Goal: Information Seeking & Learning: Learn about a topic

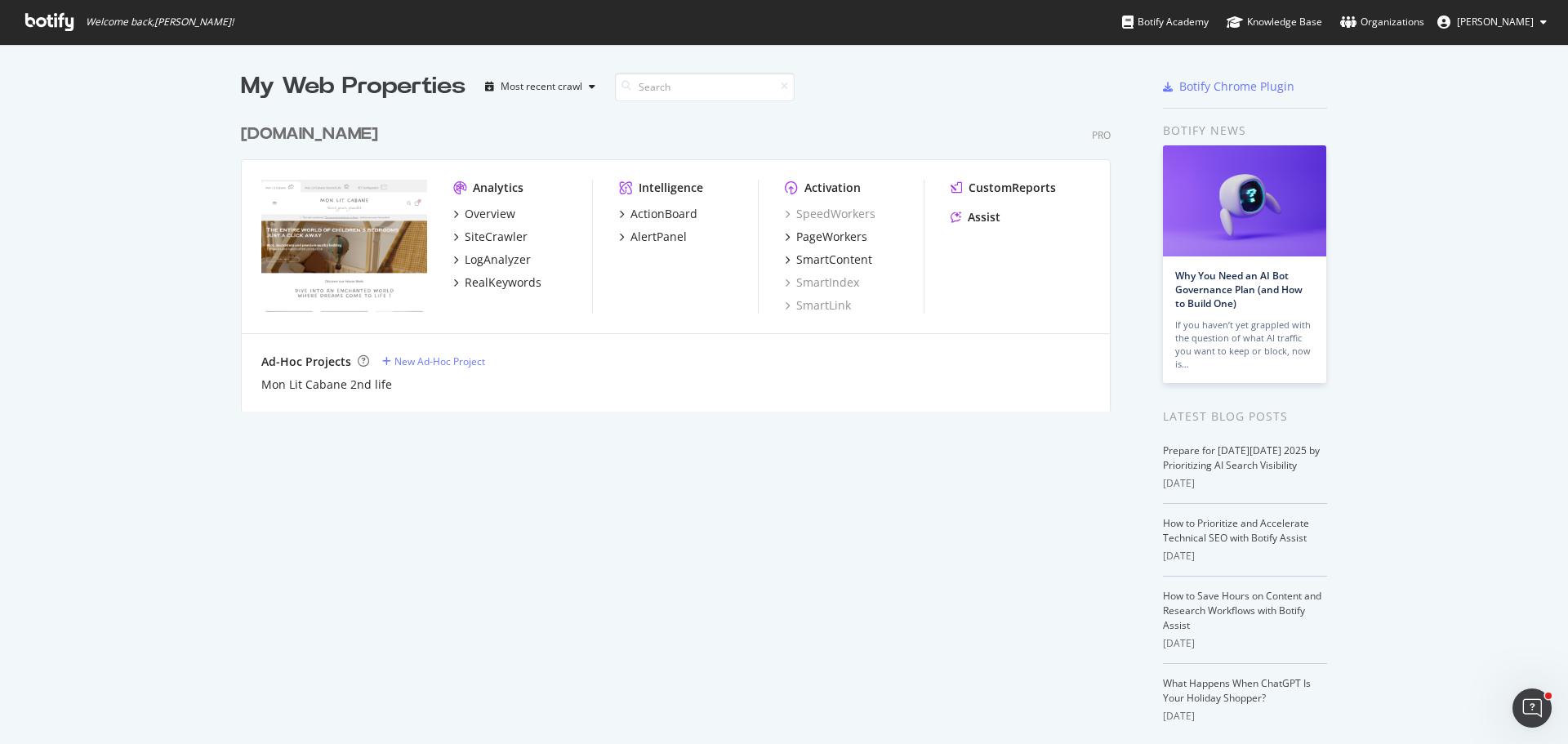
click at [333, 132] on div "[DOMAIN_NAME]" at bounding box center [309, 134] width 137 height 23
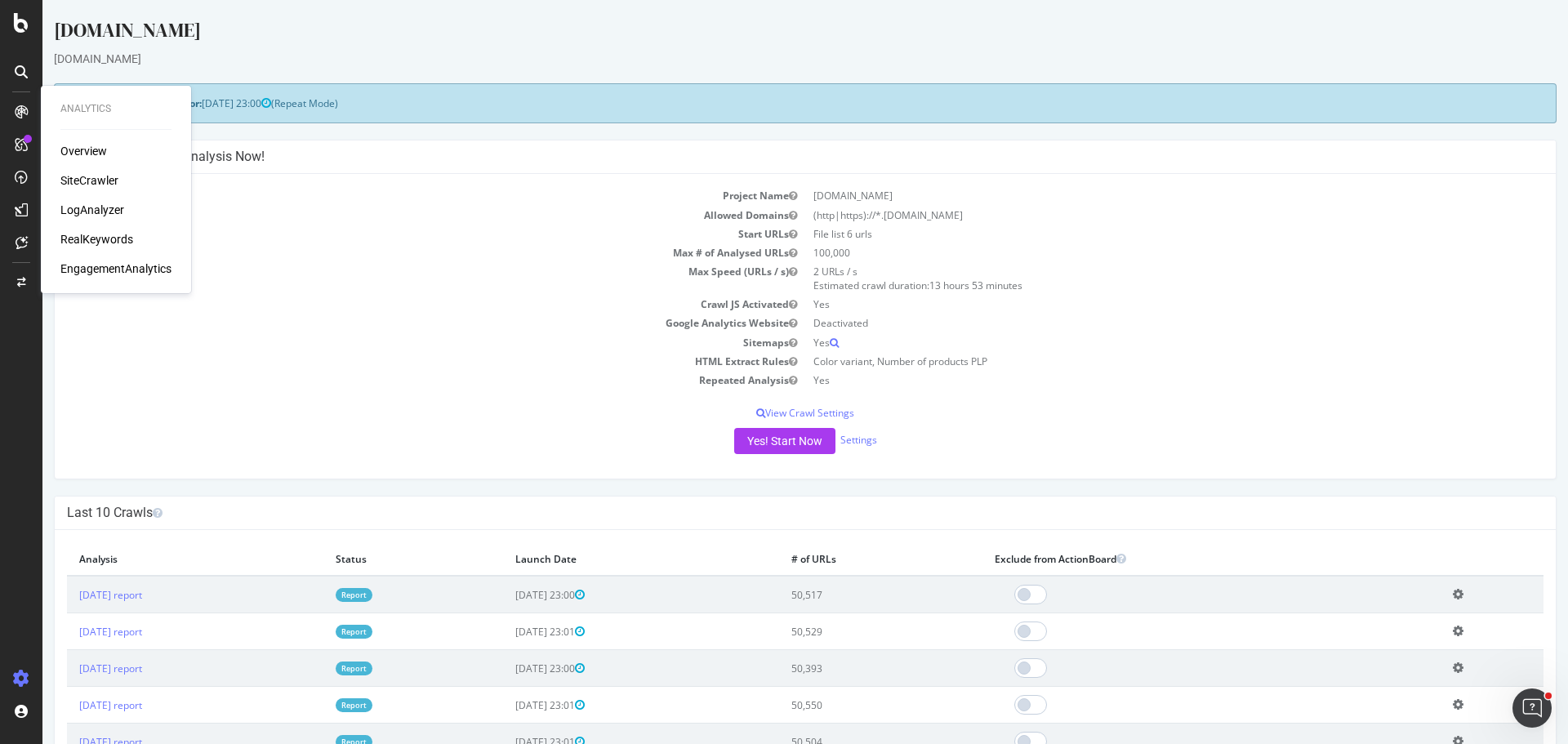
click at [103, 238] on div "RealKeywords" at bounding box center [97, 239] width 73 height 17
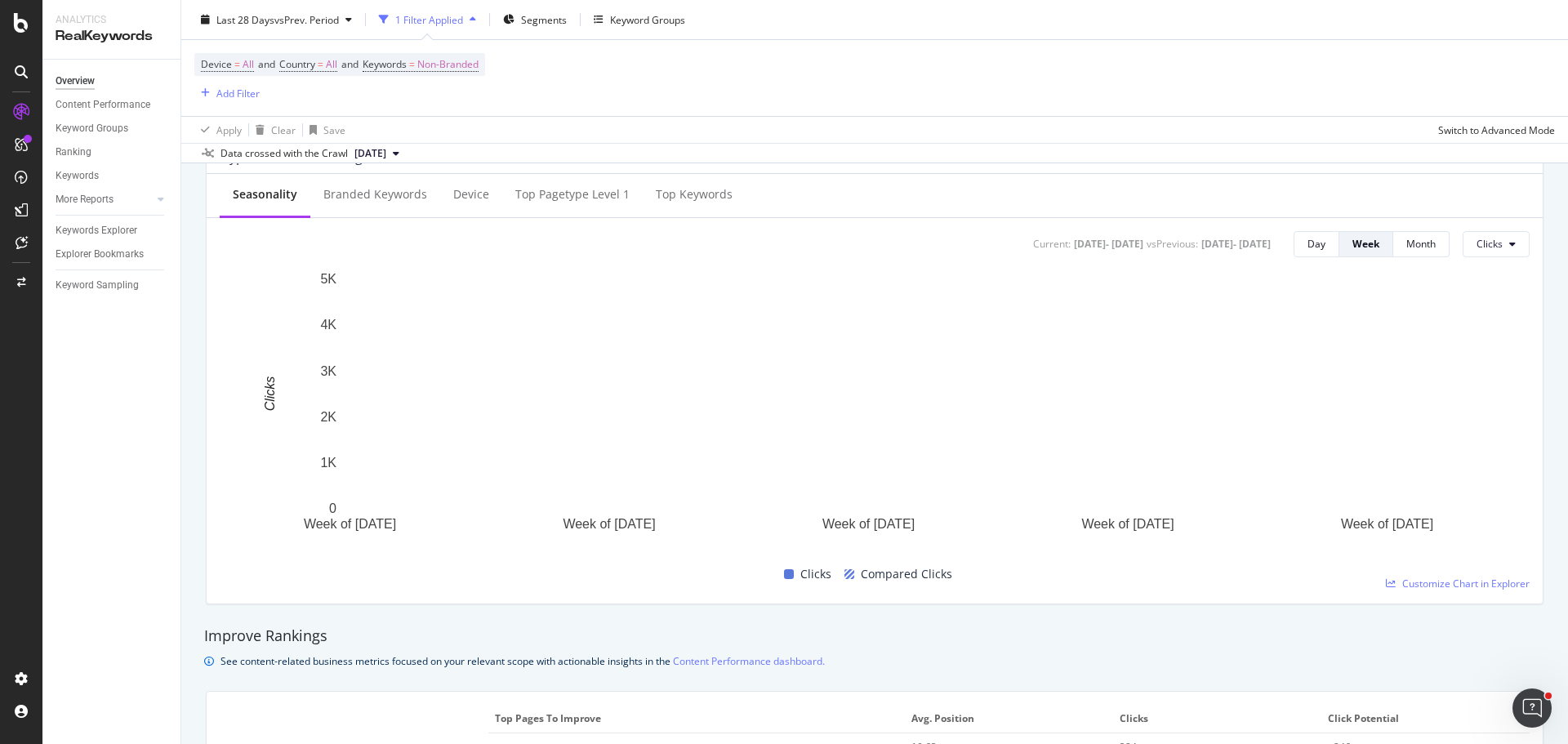
scroll to position [327, 0]
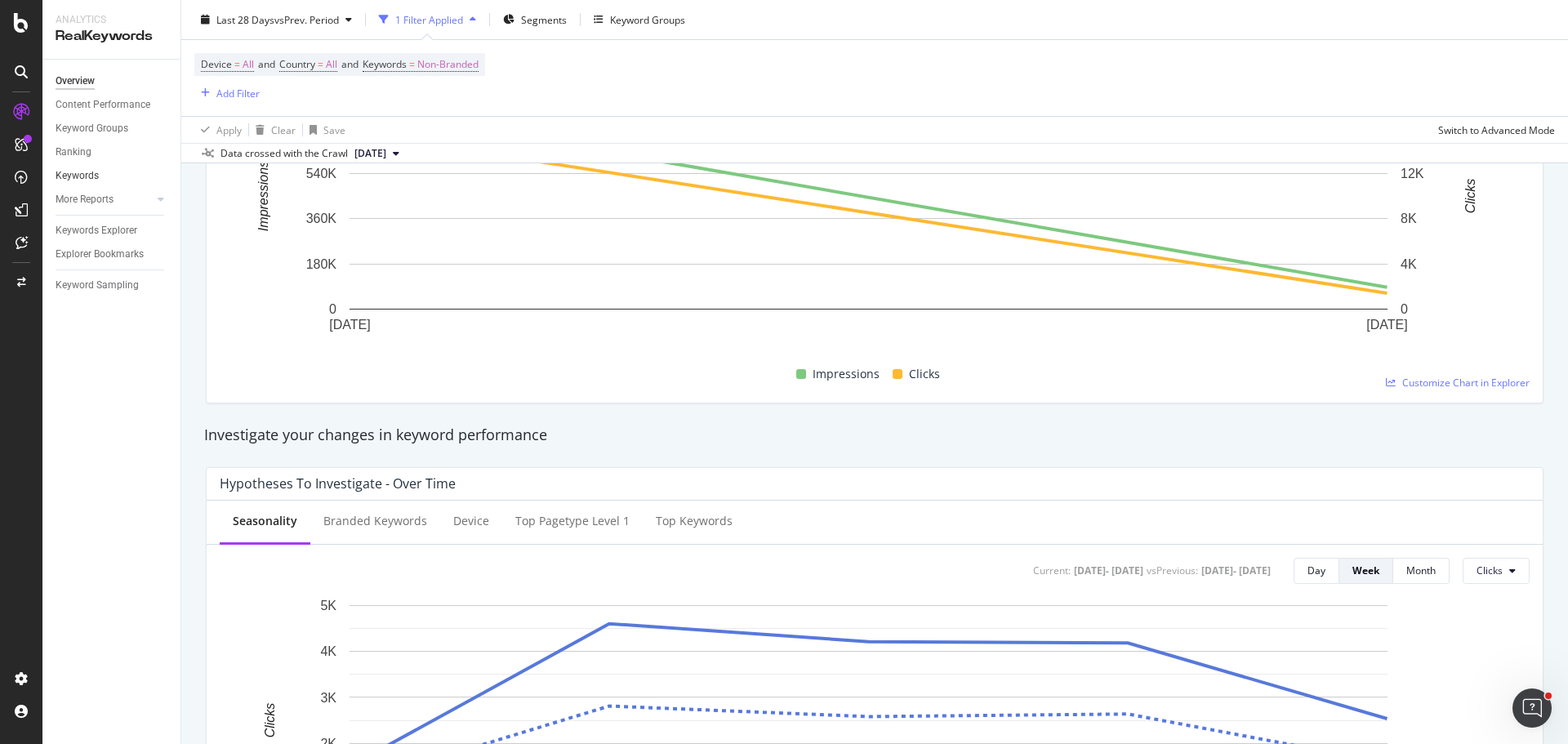
drag, startPoint x: 92, startPoint y: 174, endPoint x: 116, endPoint y: 174, distance: 24.0
click at [92, 174] on div "Keywords" at bounding box center [77, 176] width 43 height 17
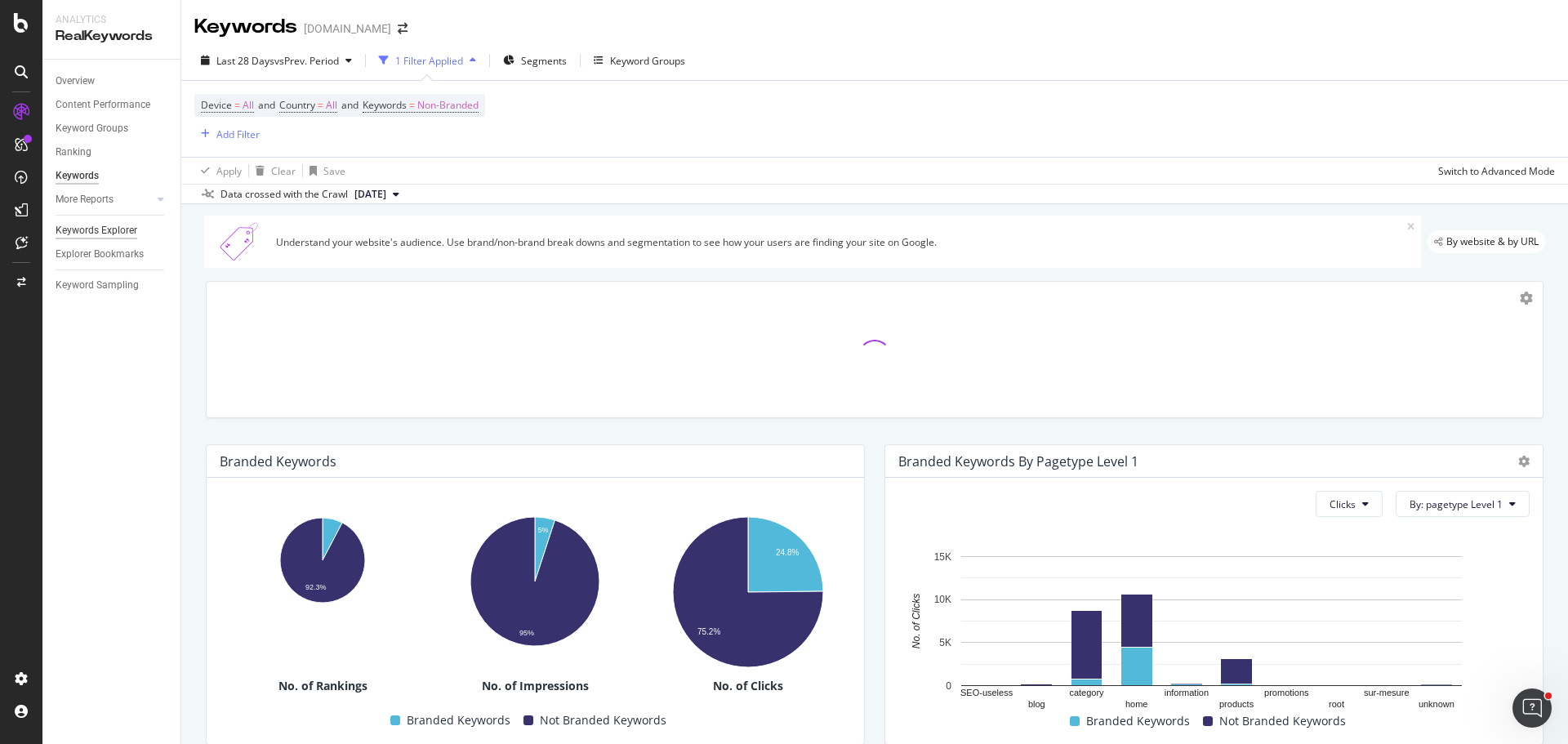
click at [113, 225] on div "Keywords Explorer" at bounding box center [96, 231] width 82 height 17
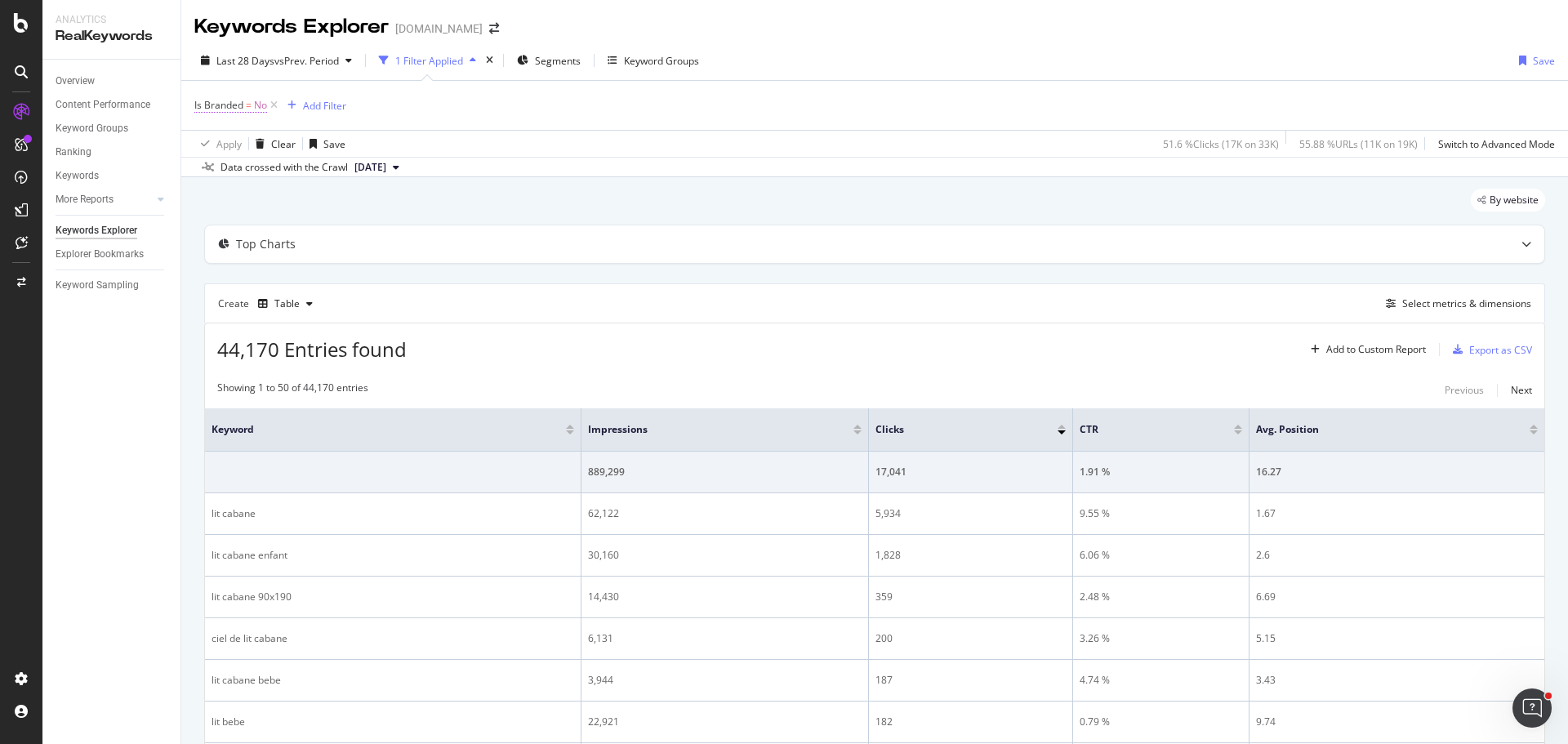
click at [249, 103] on span "=" at bounding box center [249, 105] width 6 height 14
click at [226, 149] on icon at bounding box center [228, 143] width 11 height 10
click at [204, 103] on icon at bounding box center [204, 103] width 5 height 10
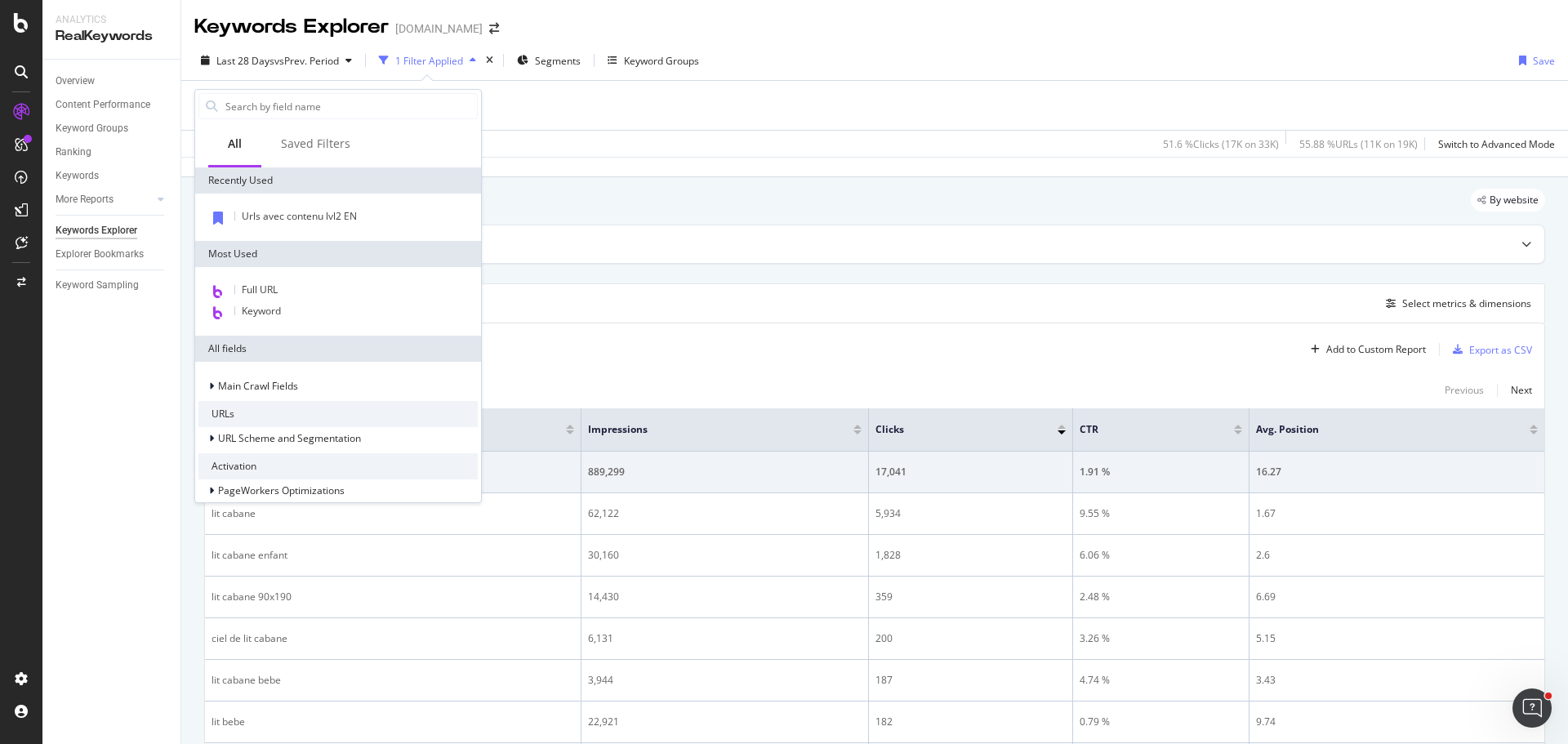
click at [633, 156] on div "Apply Clear Save 51.6 % Clicks ( 17K on 33K ) 55.88 % URLs ( 11K on 19K ) Switc…" at bounding box center [874, 143] width 1386 height 27
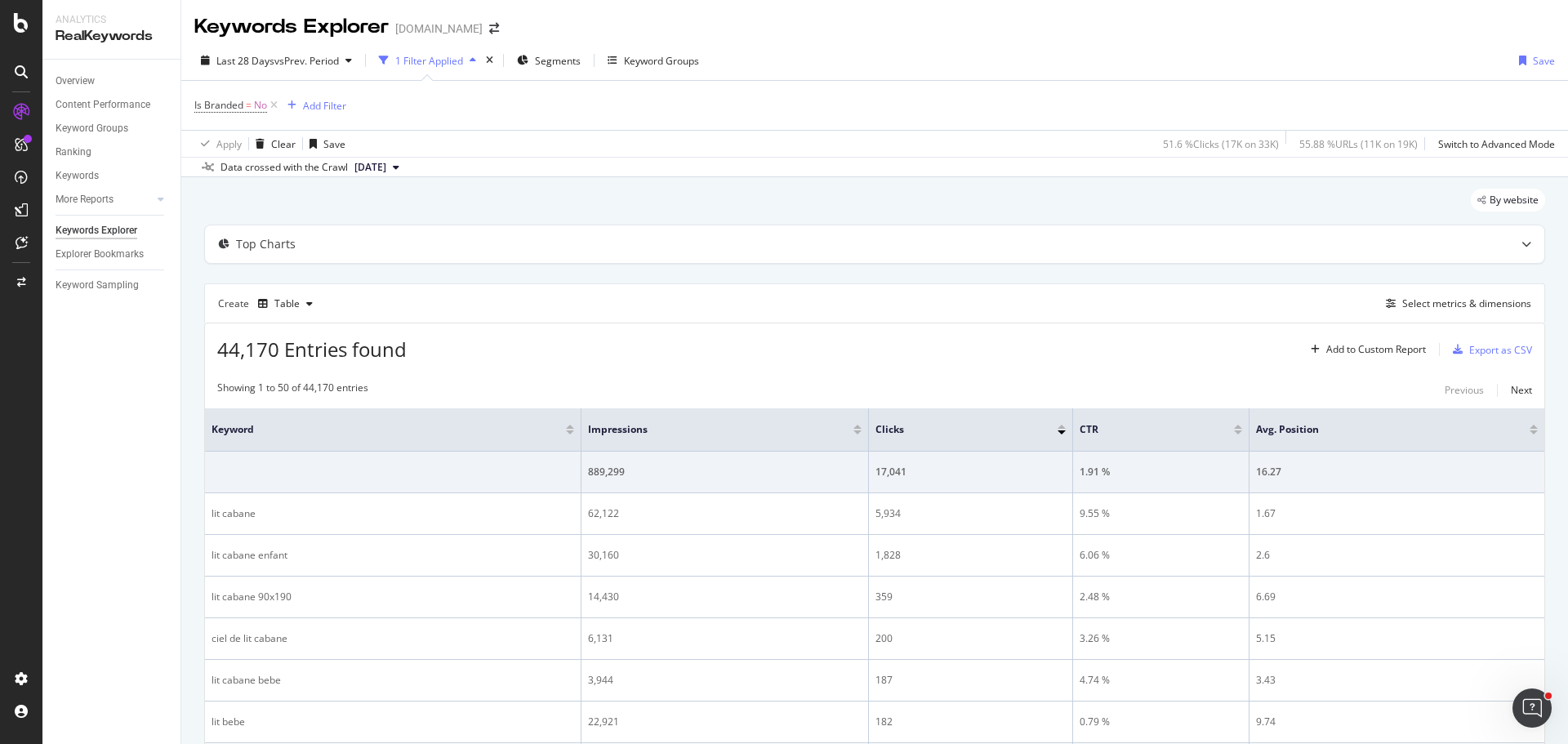
click at [329, 94] on div "Is Branded = No Add Filter" at bounding box center [270, 105] width 152 height 23
click at [329, 101] on div "Add Filter" at bounding box center [325, 106] width 43 height 14
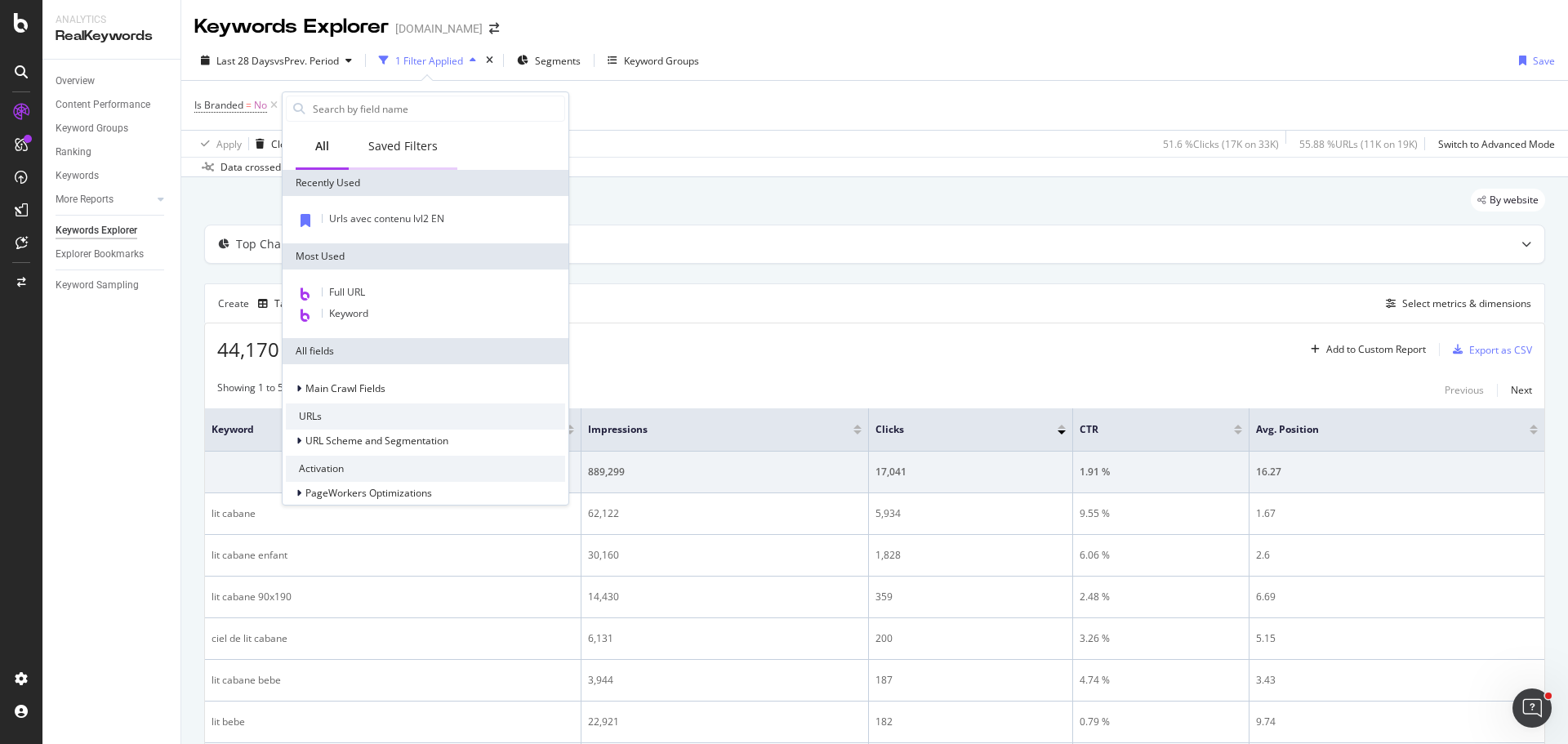
click at [415, 142] on div "Saved Filters" at bounding box center [403, 146] width 70 height 17
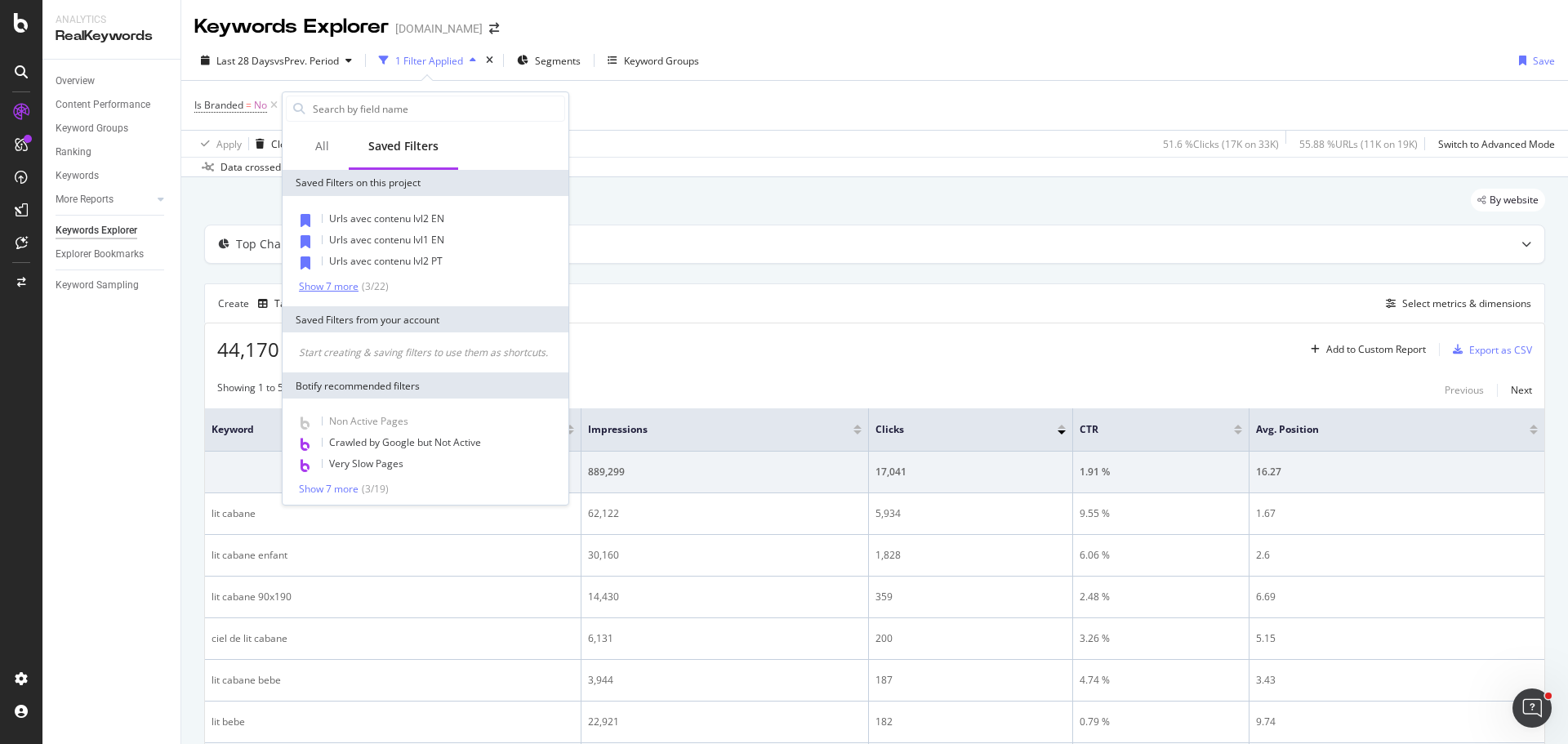
click at [355, 281] on div "Show 7 more" at bounding box center [329, 286] width 60 height 11
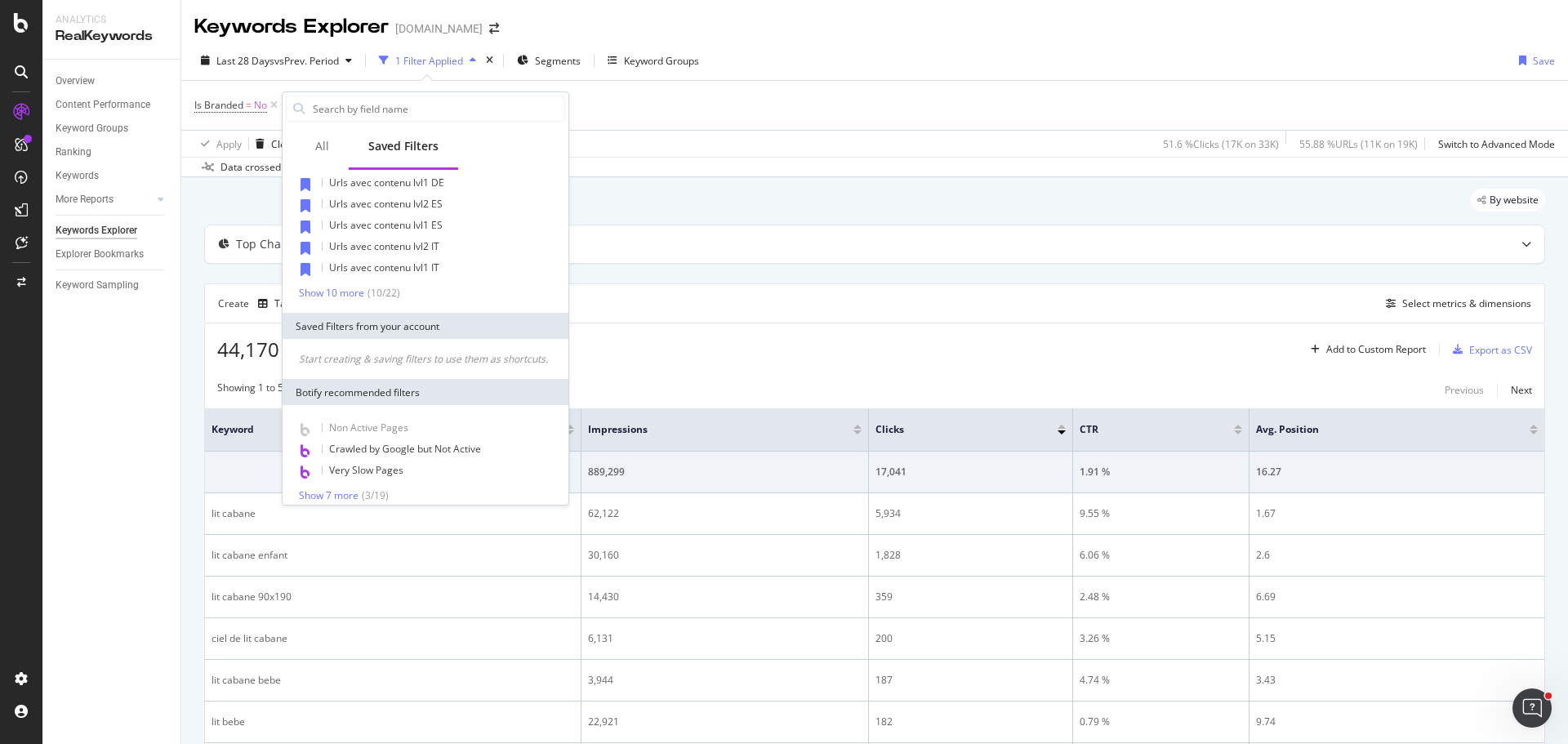
scroll to position [168, 0]
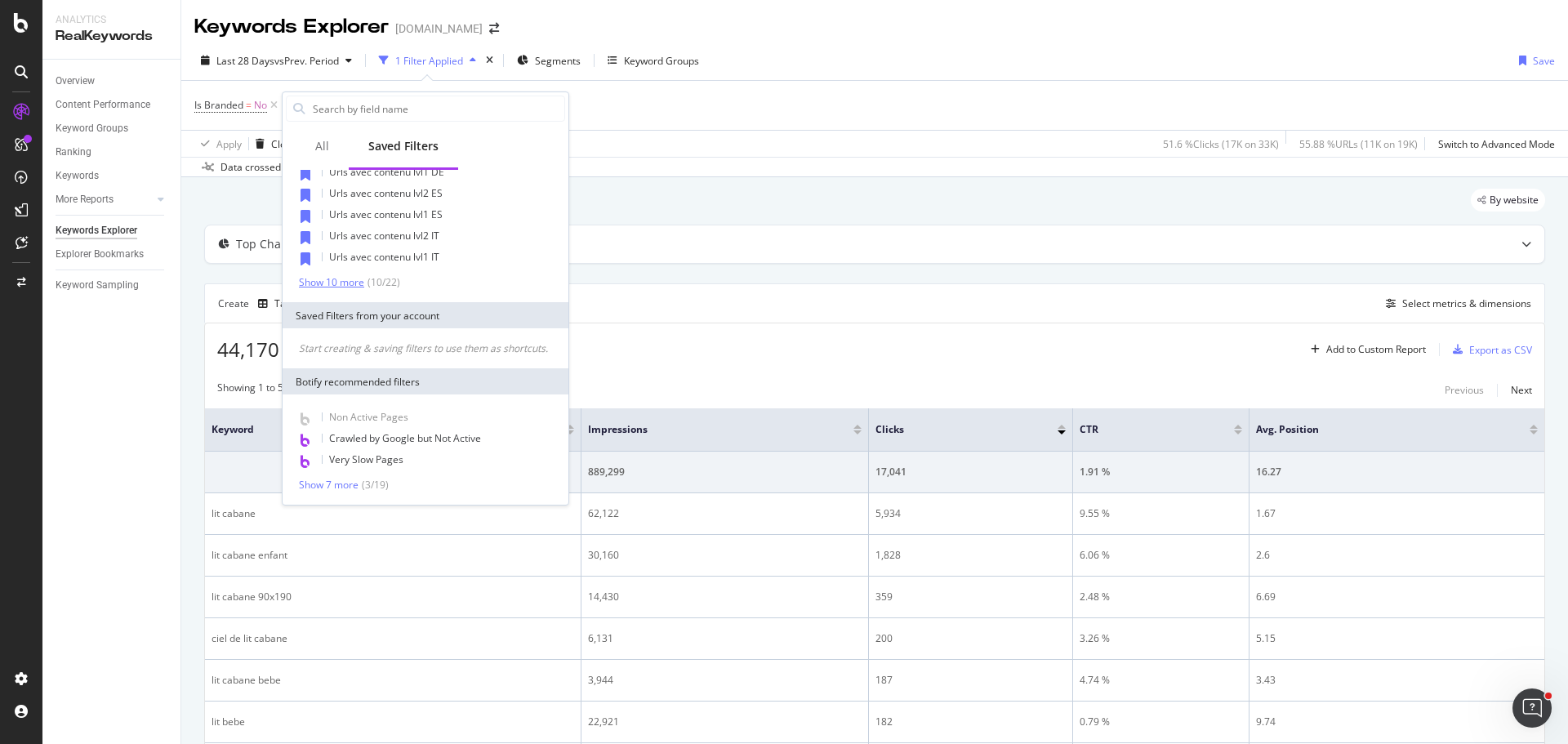
click at [357, 276] on div "Show 10 more" at bounding box center [331, 282] width 65 height 11
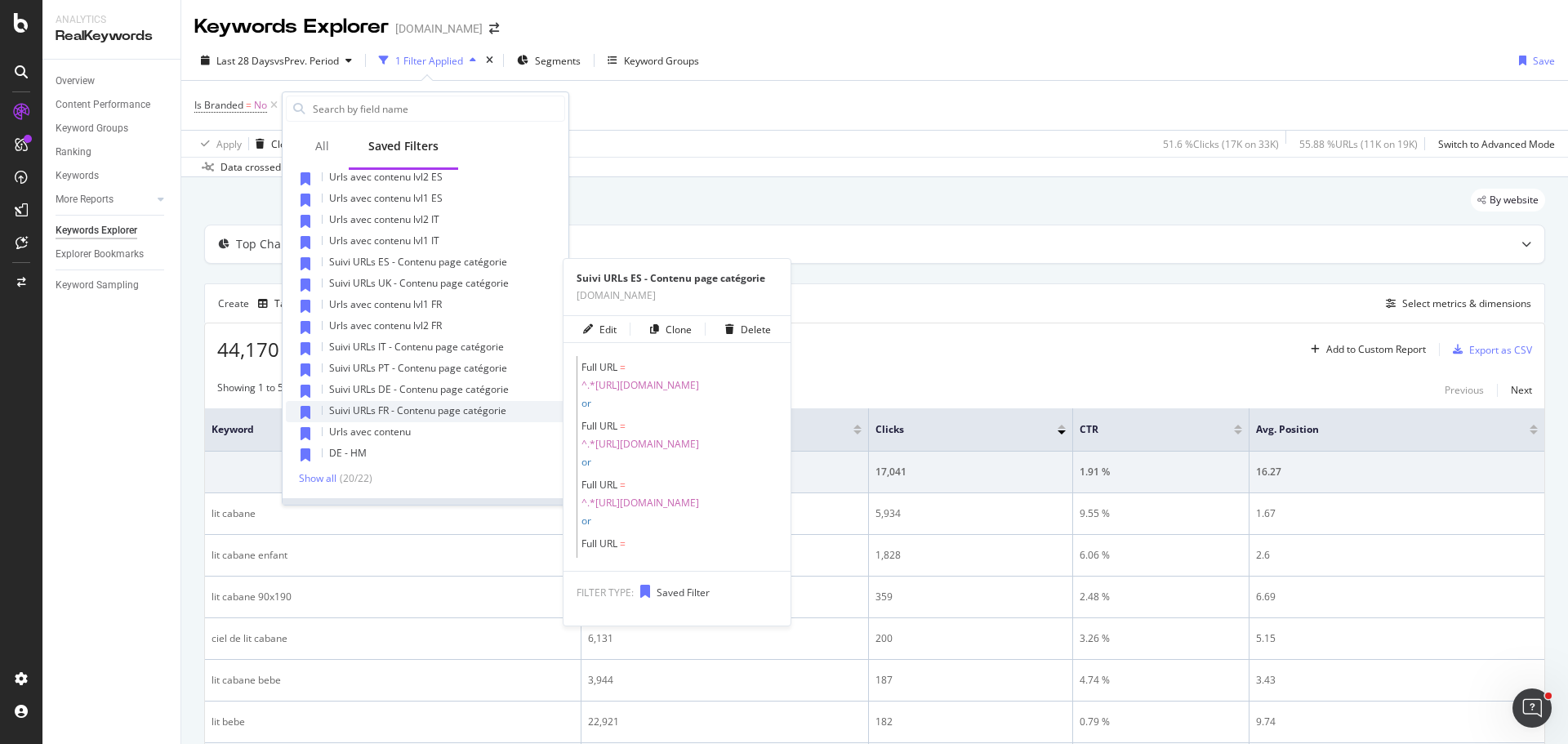
scroll to position [163, 0]
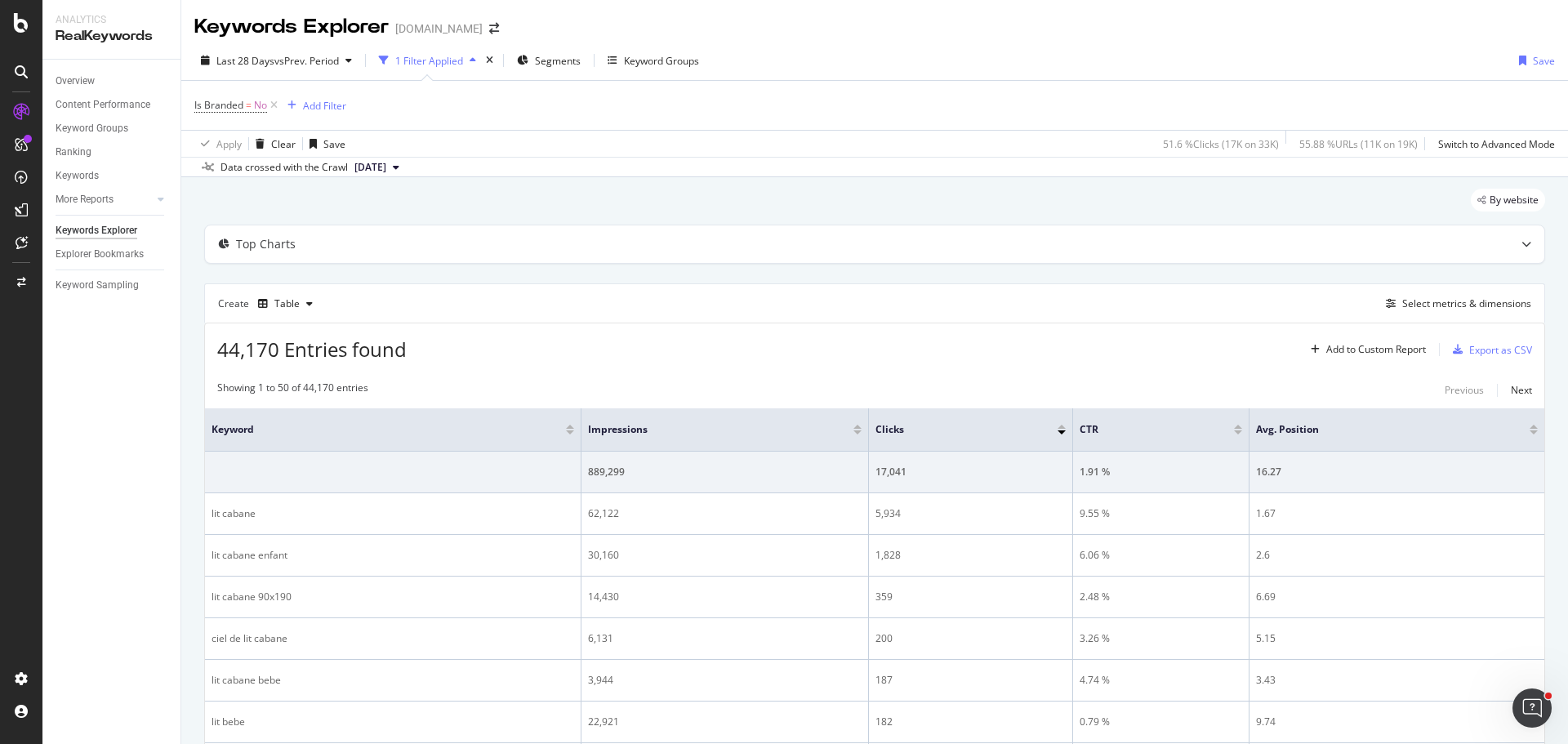
click at [799, 174] on div "Data crossed with the Crawl [DATE]" at bounding box center [874, 166] width 1386 height 20
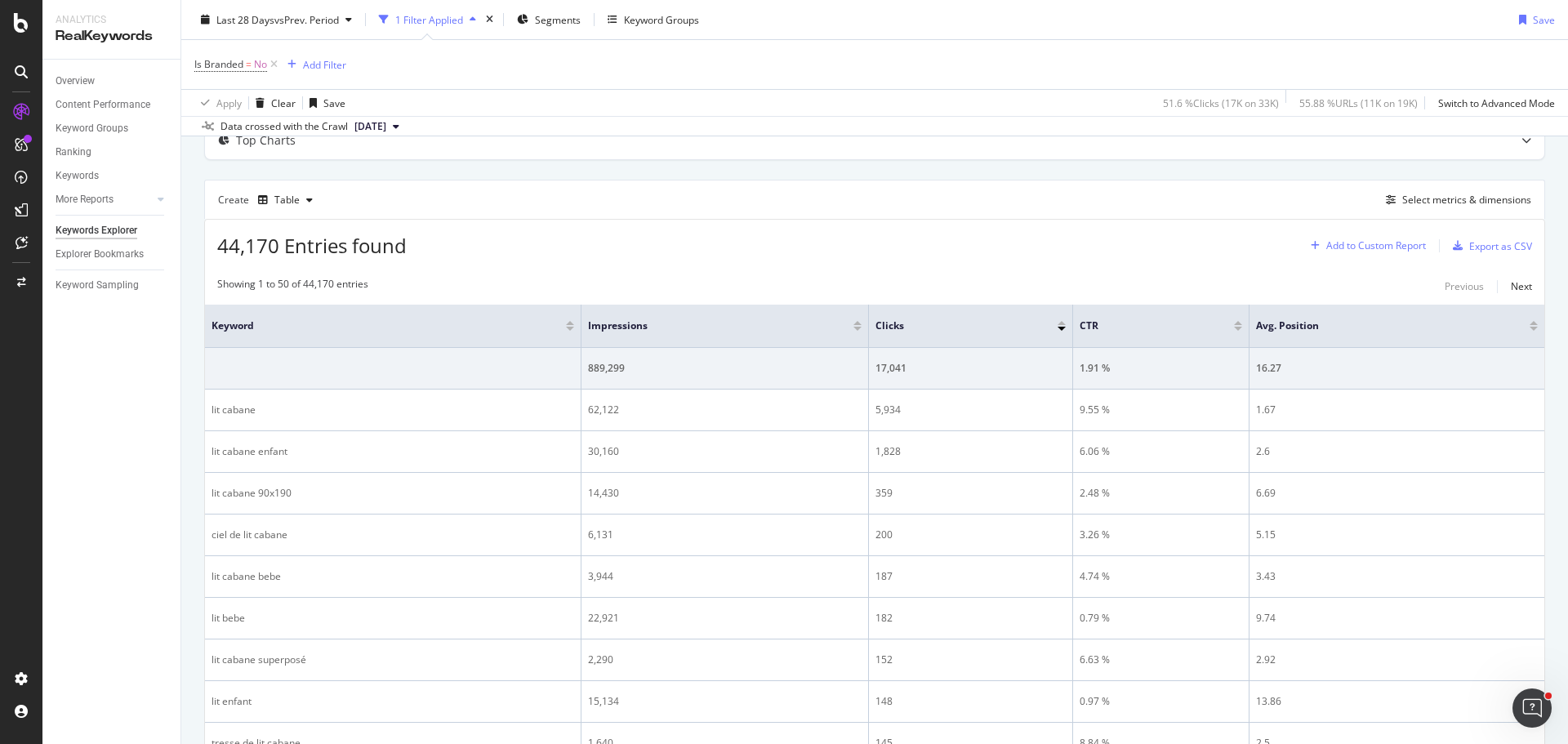
scroll to position [82, 0]
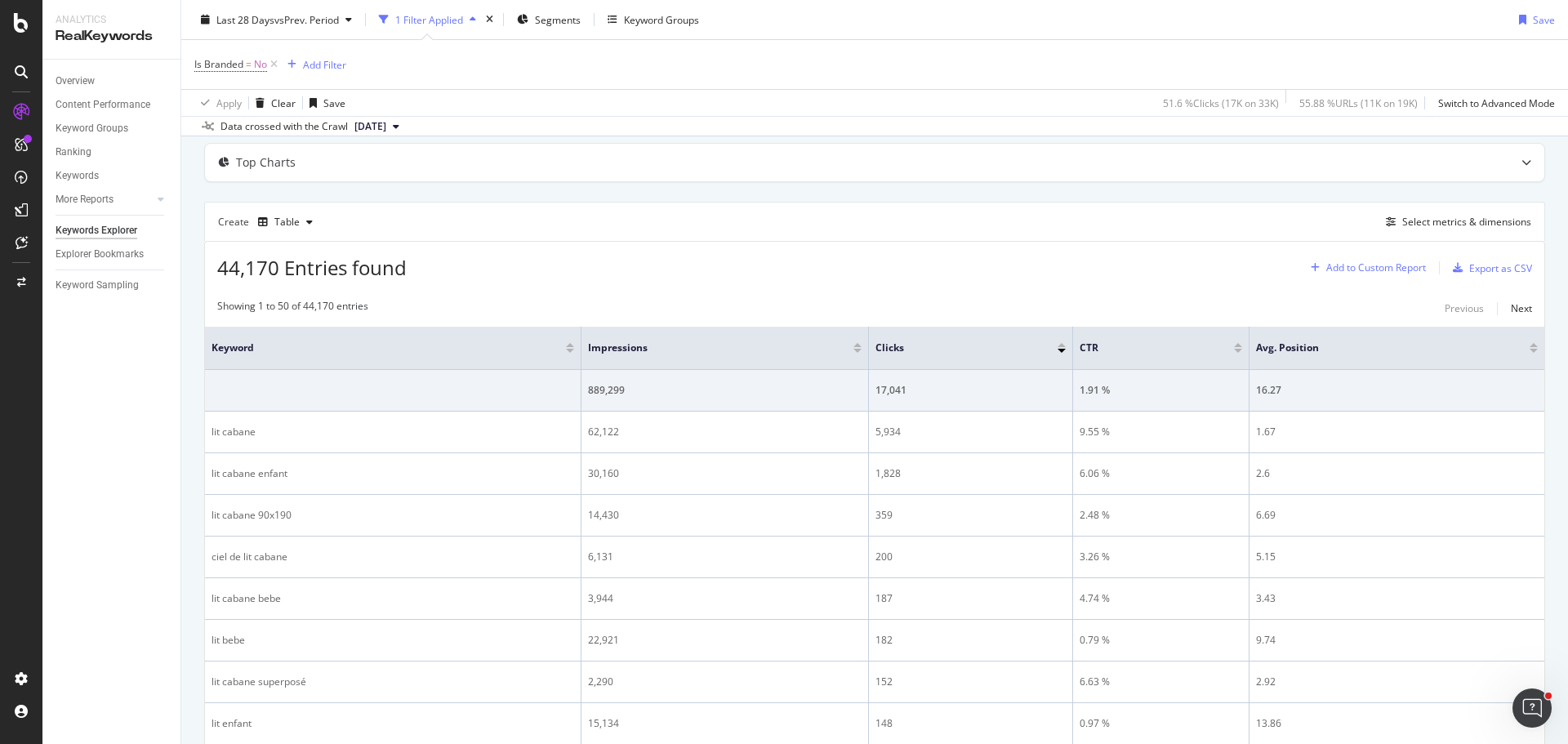
click at [1341, 265] on div "Add to Custom Report" at bounding box center [1376, 268] width 100 height 10
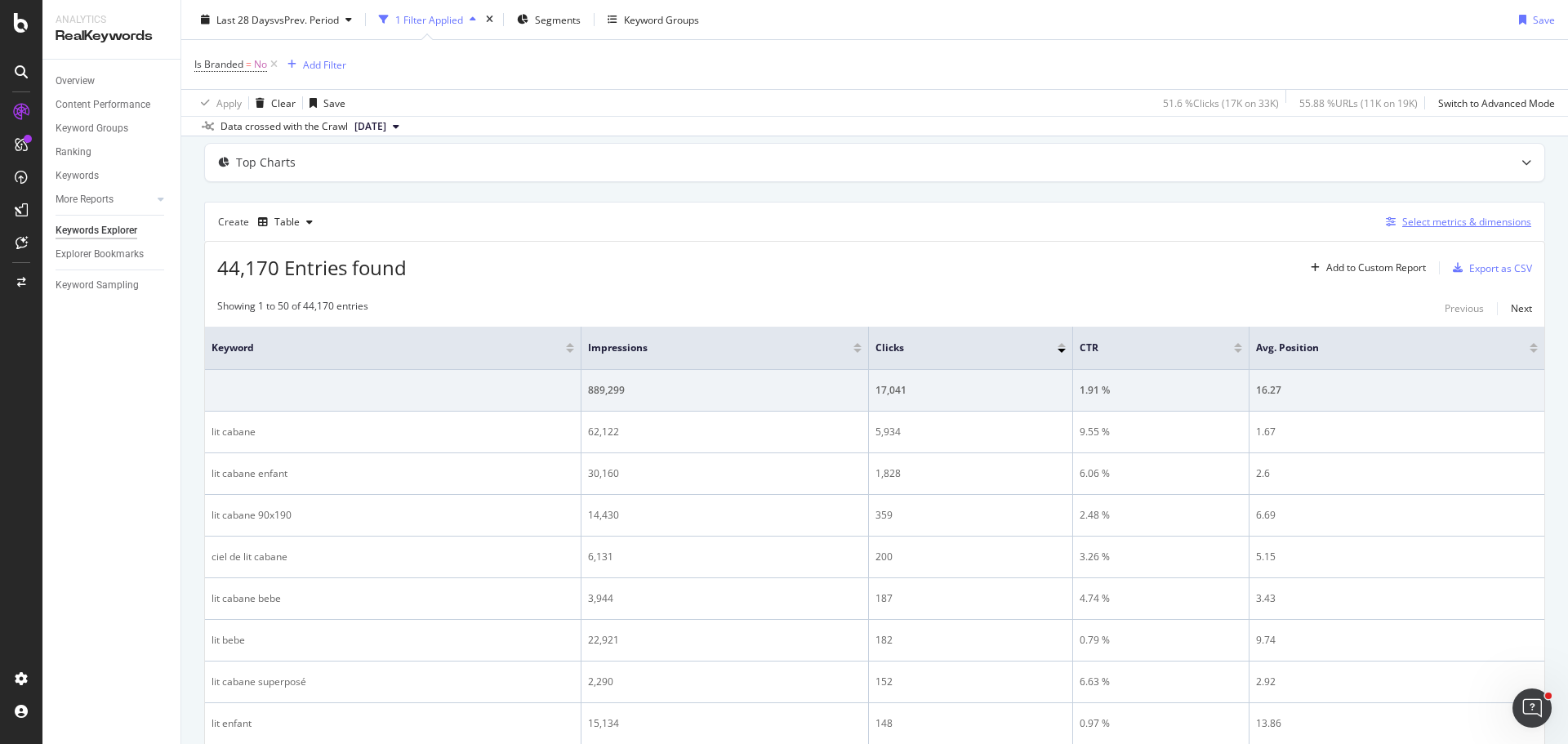
click at [1452, 221] on div "Select metrics & dimensions" at bounding box center [1466, 222] width 129 height 14
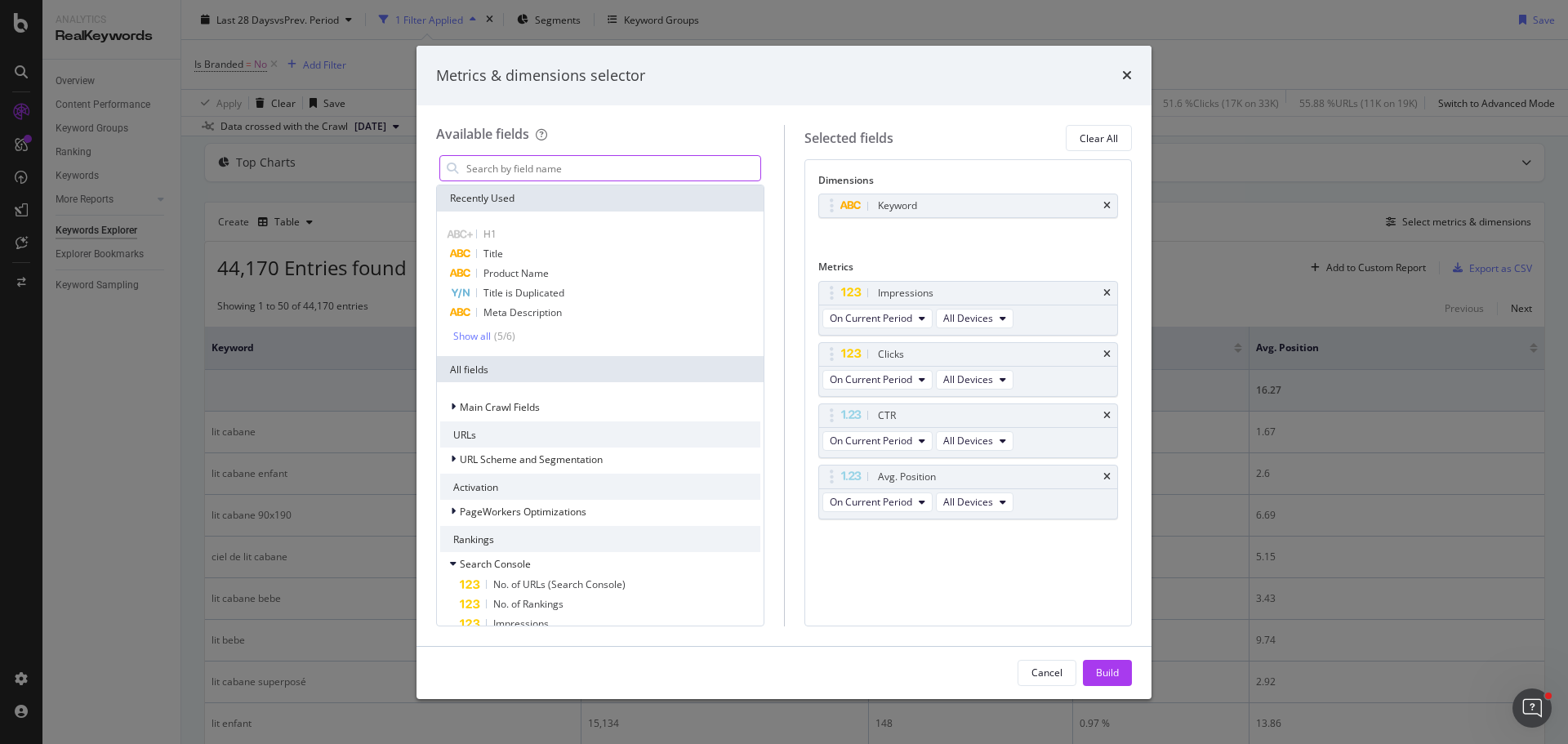
click at [583, 173] on input "modal" at bounding box center [613, 168] width 296 height 24
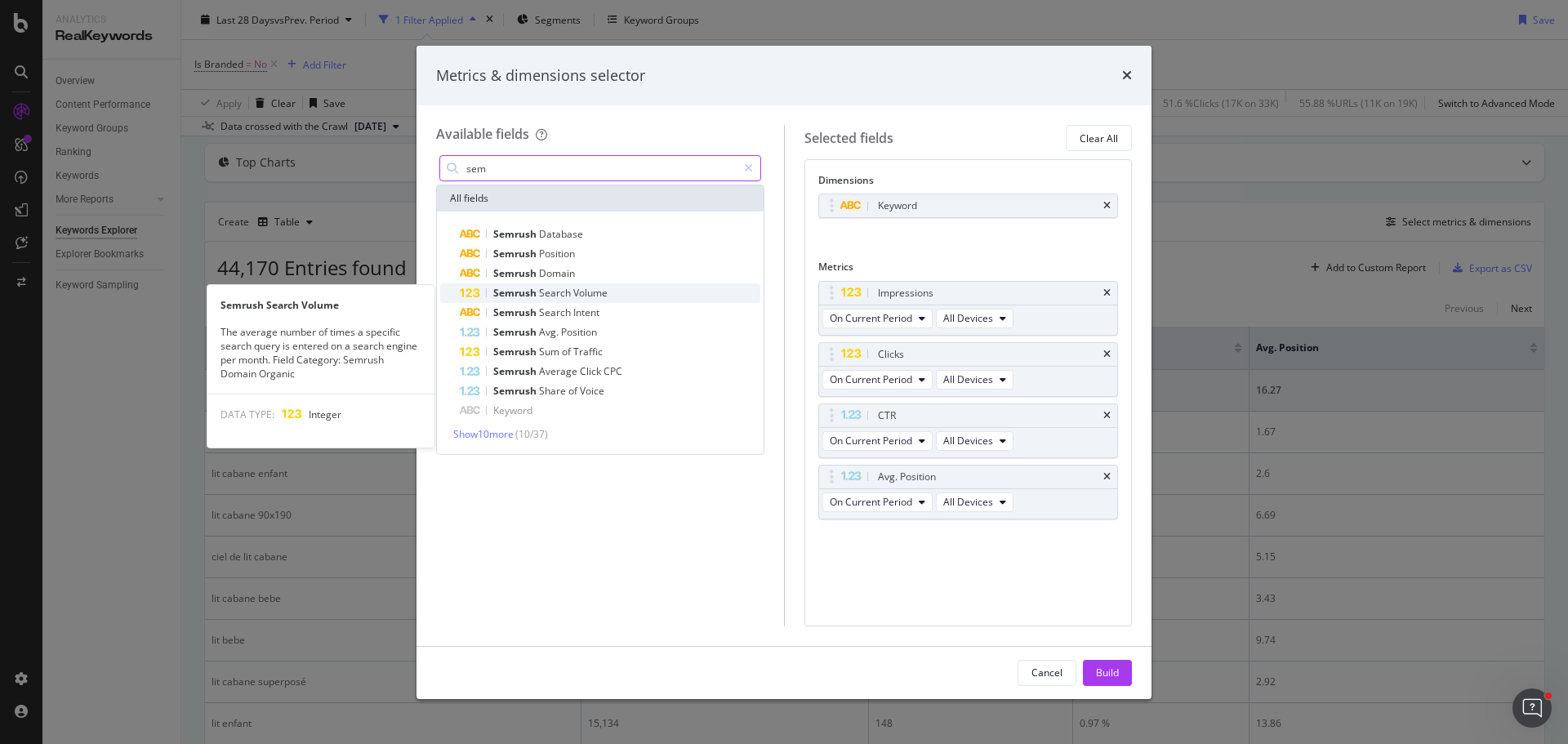
type input "sem"
click at [605, 290] on span "Volume" at bounding box center [590, 293] width 34 height 14
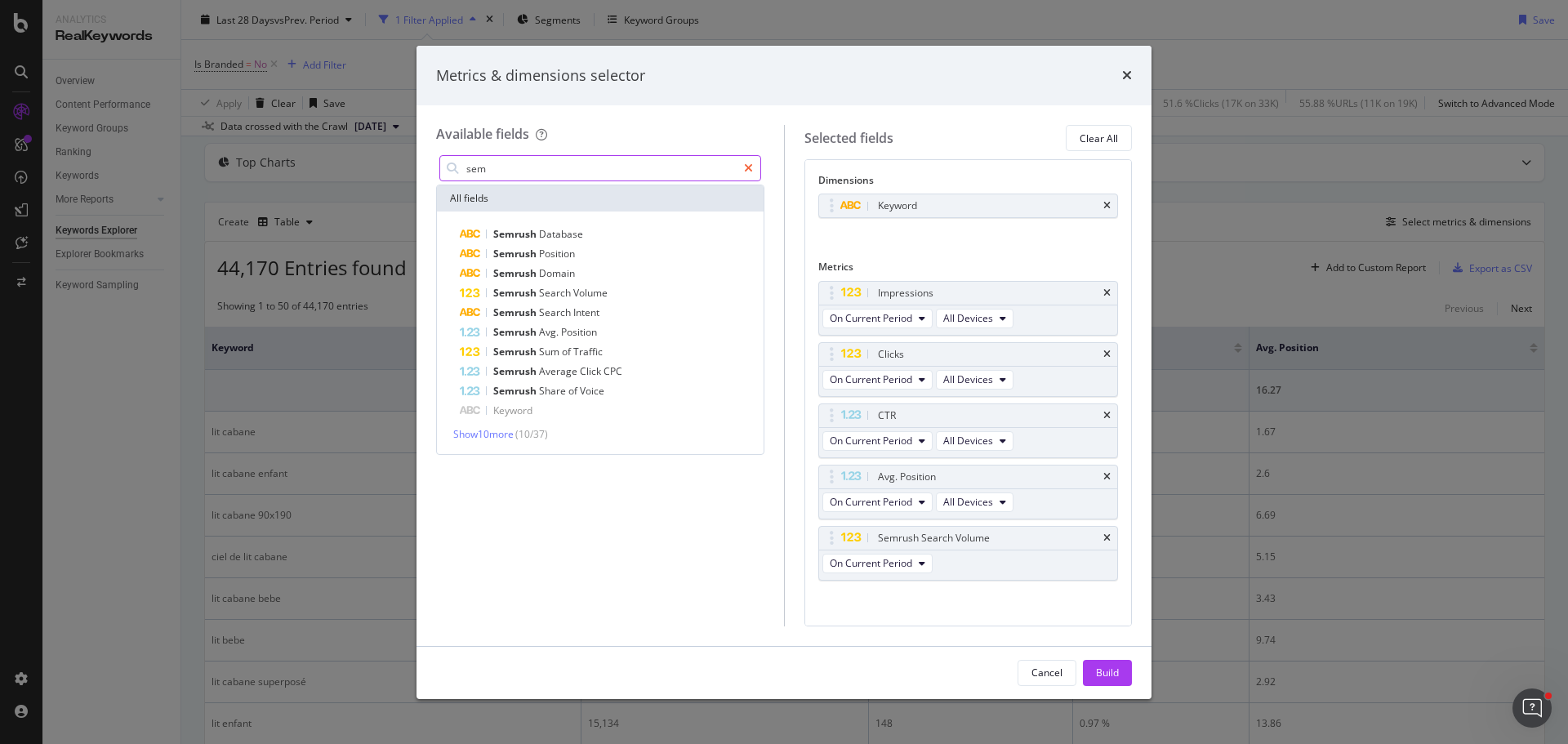
click at [752, 167] on icon "modal" at bounding box center [748, 168] width 9 height 11
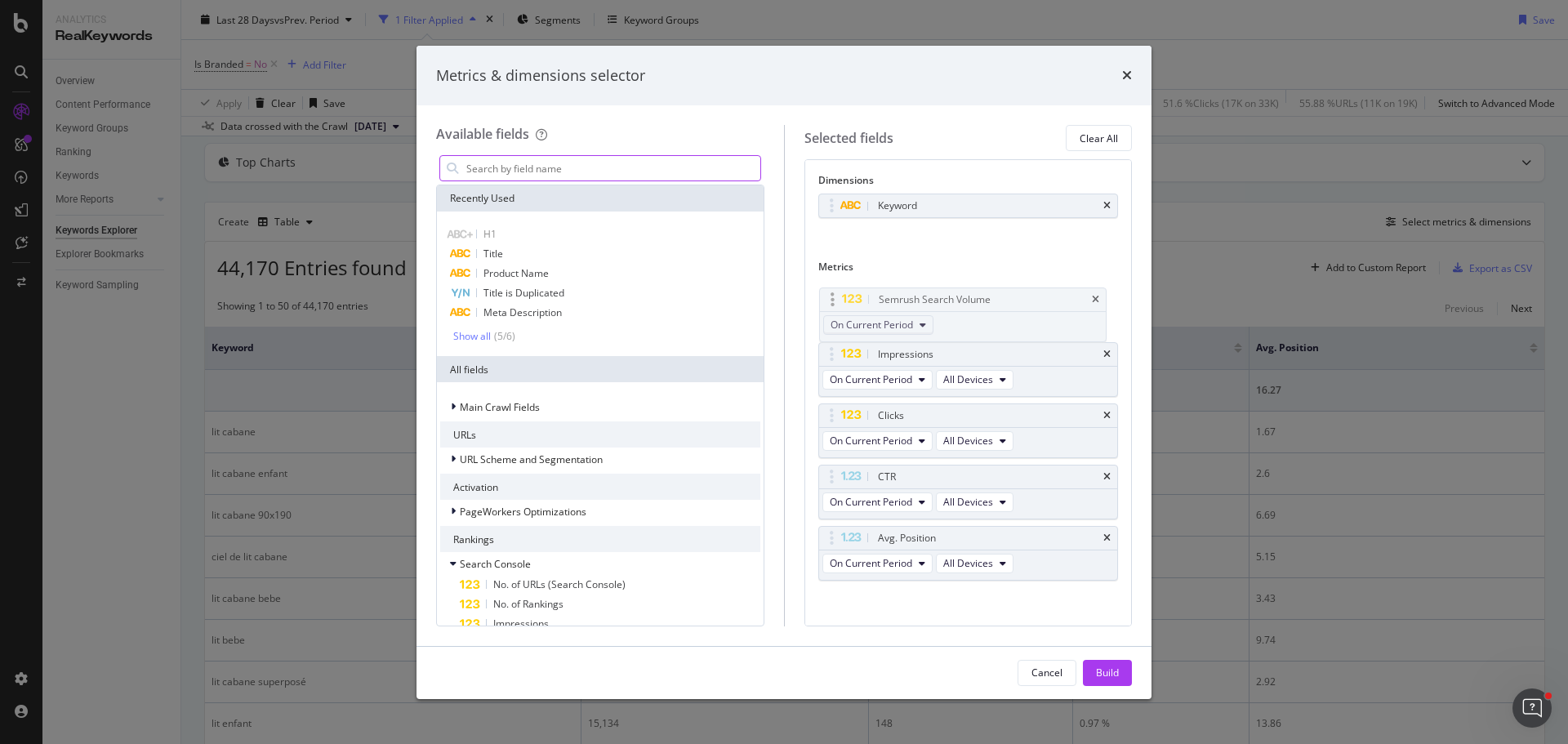
drag, startPoint x: 833, startPoint y: 540, endPoint x: 856, endPoint y: 330, distance: 211.3
click at [834, 301] on body "Analytics RealKeywords Overview Content Performance Keyword Groups Ranking Keyw…" at bounding box center [784, 372] width 1568 height 744
drag, startPoint x: 1126, startPoint y: 675, endPoint x: 1141, endPoint y: 658, distance: 22.7
click at [1126, 674] on button "Build" at bounding box center [1107, 673] width 49 height 26
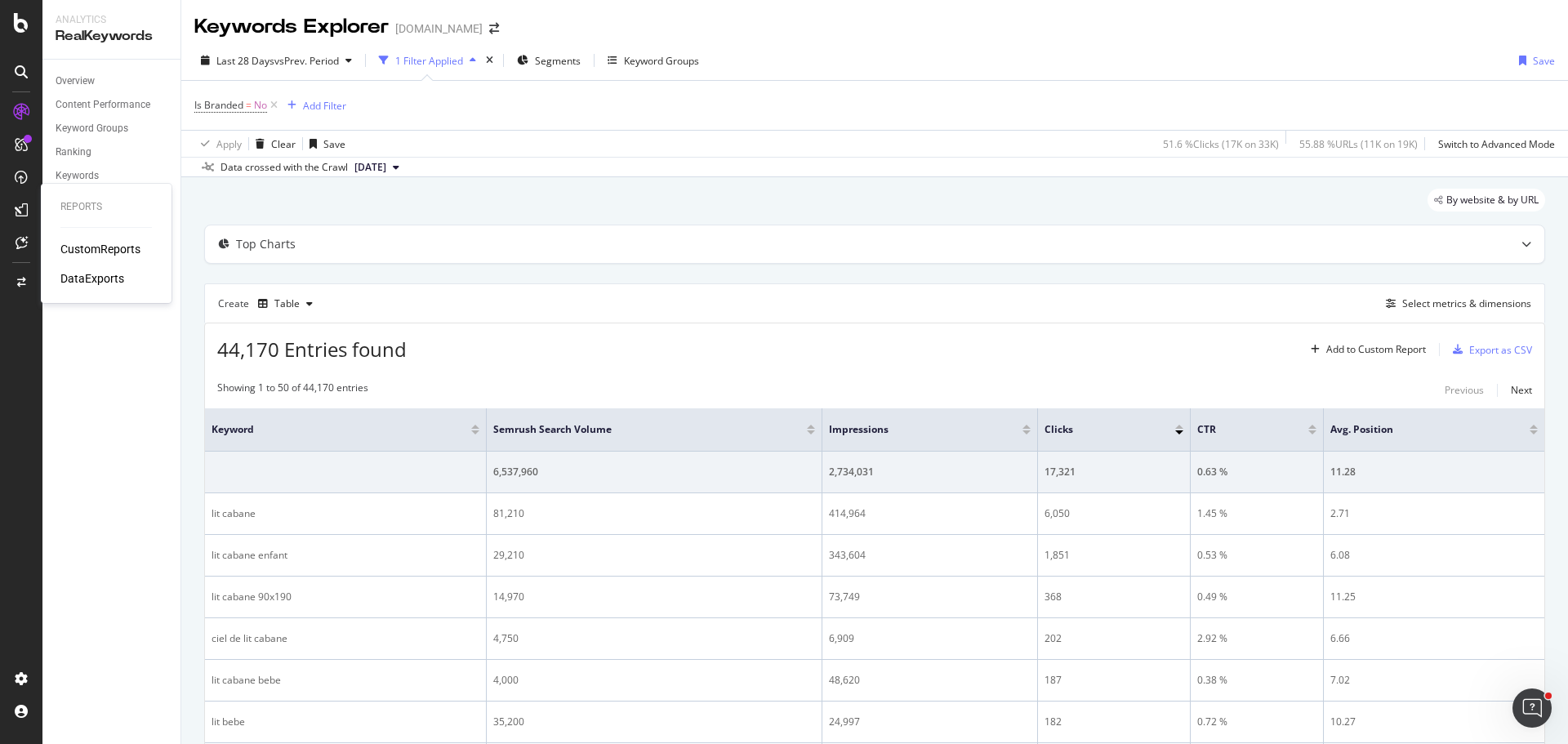
click at [98, 276] on div "DataExports" at bounding box center [92, 278] width 63 height 17
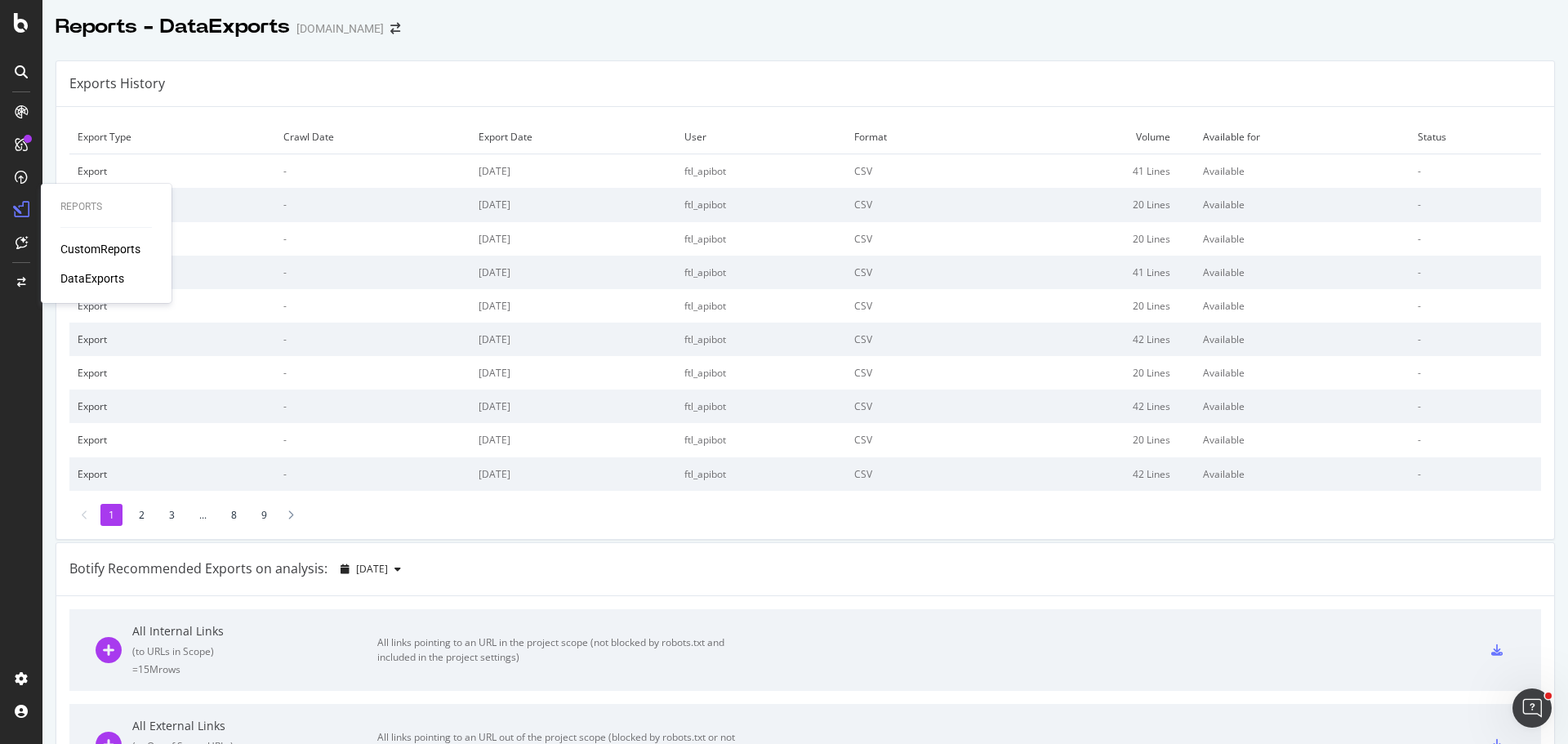
click at [130, 251] on div "CustomReports" at bounding box center [101, 249] width 80 height 17
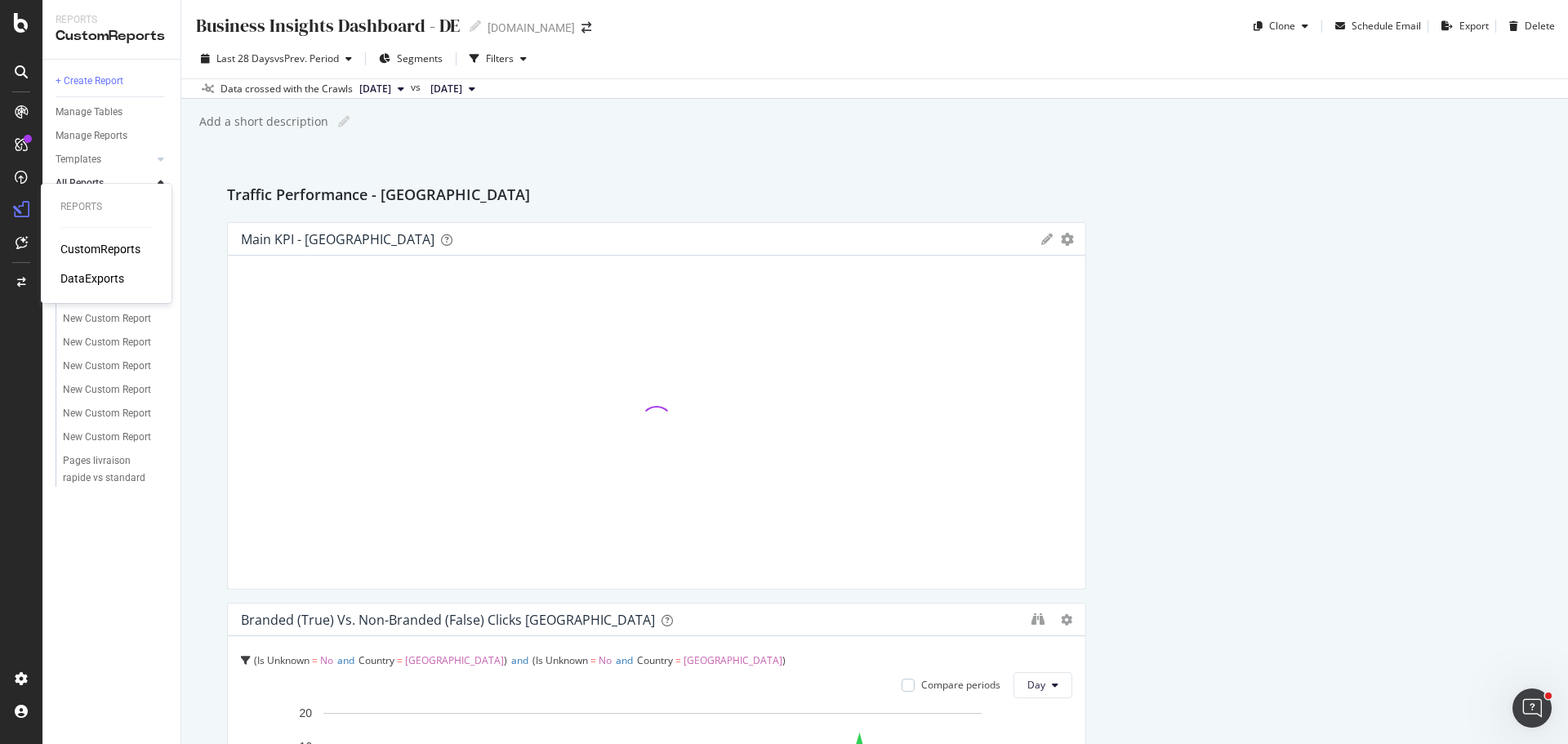
click at [102, 282] on div "DataExports" at bounding box center [92, 278] width 63 height 17
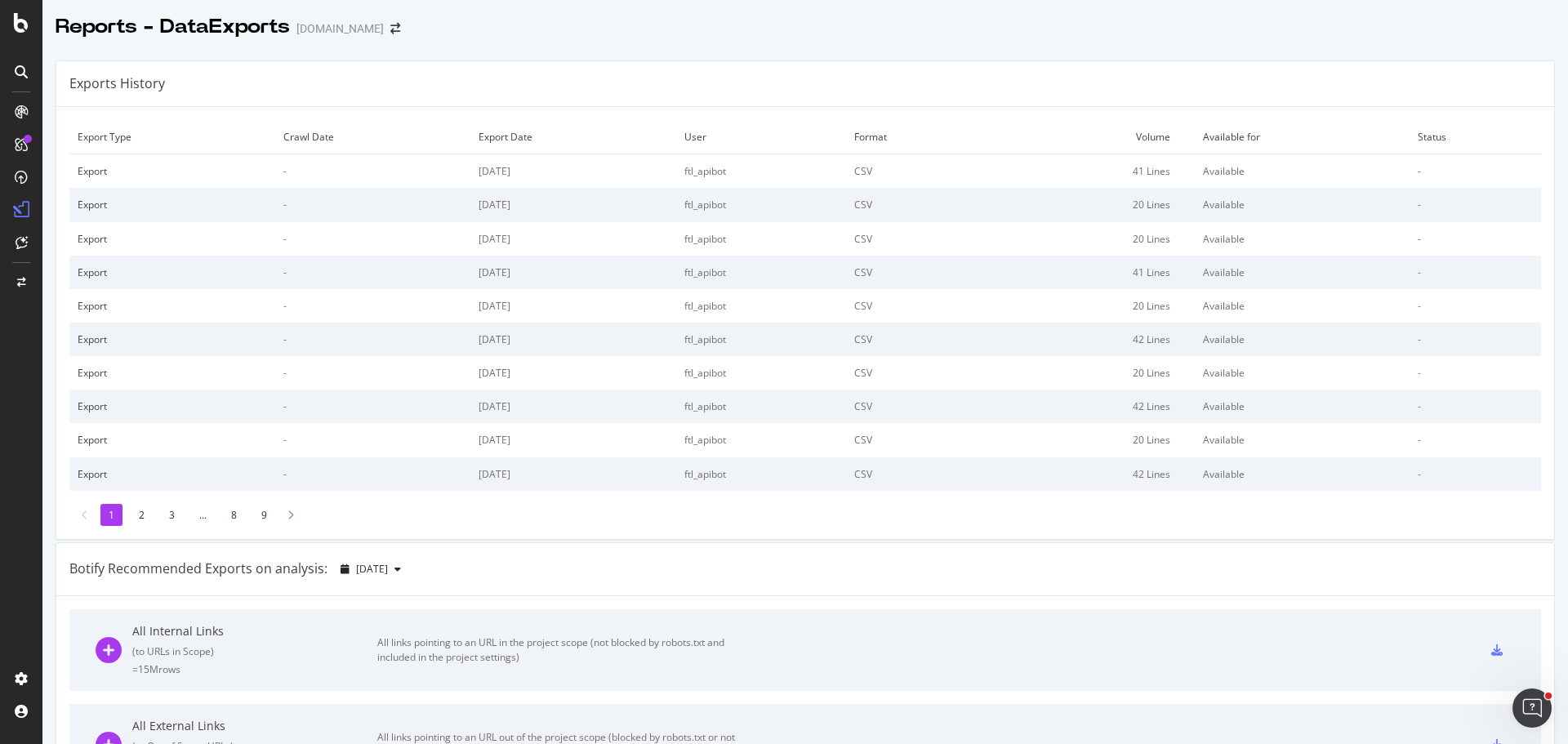
click at [142, 515] on li "2" at bounding box center [141, 515] width 22 height 22
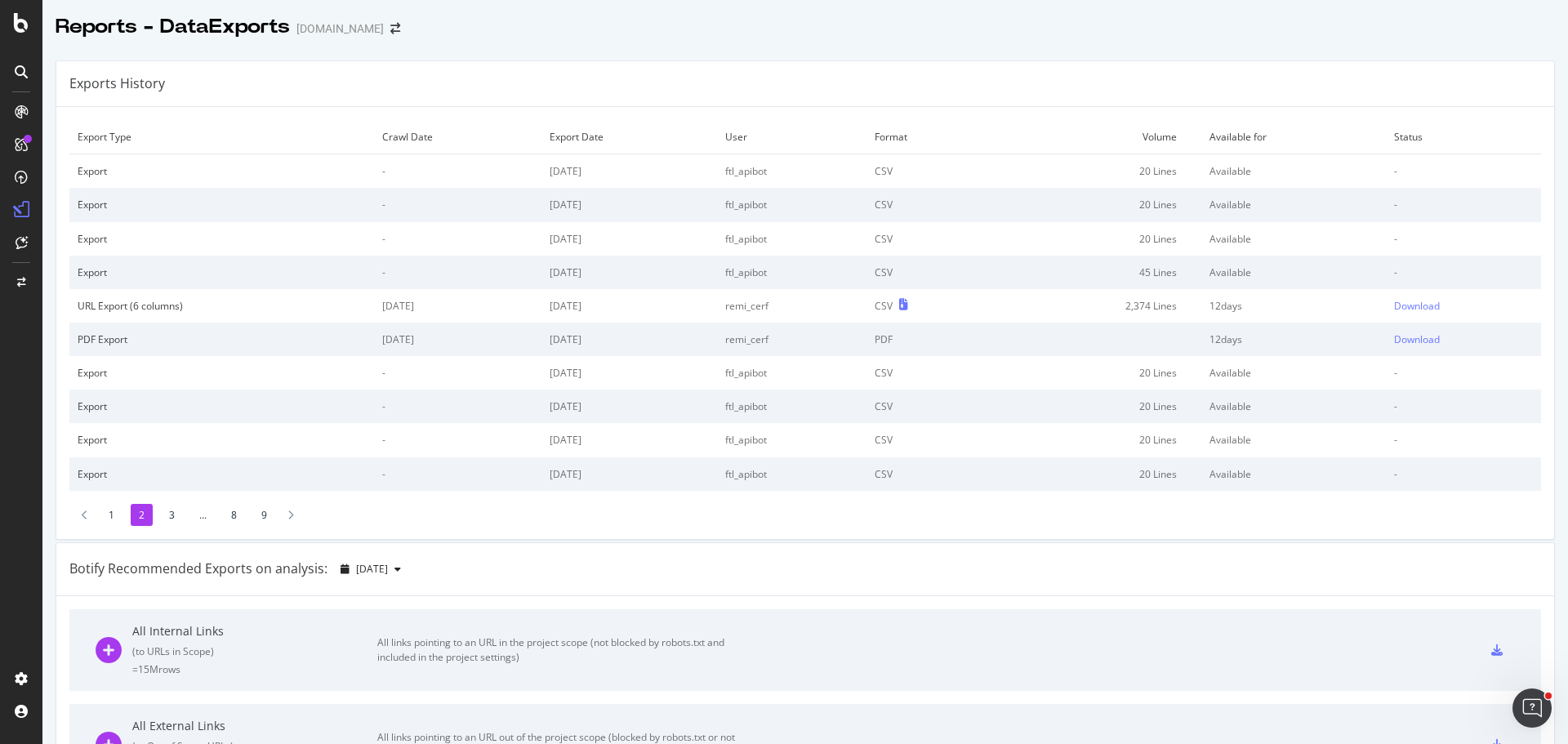
click at [114, 516] on li "1" at bounding box center [111, 515] width 22 height 22
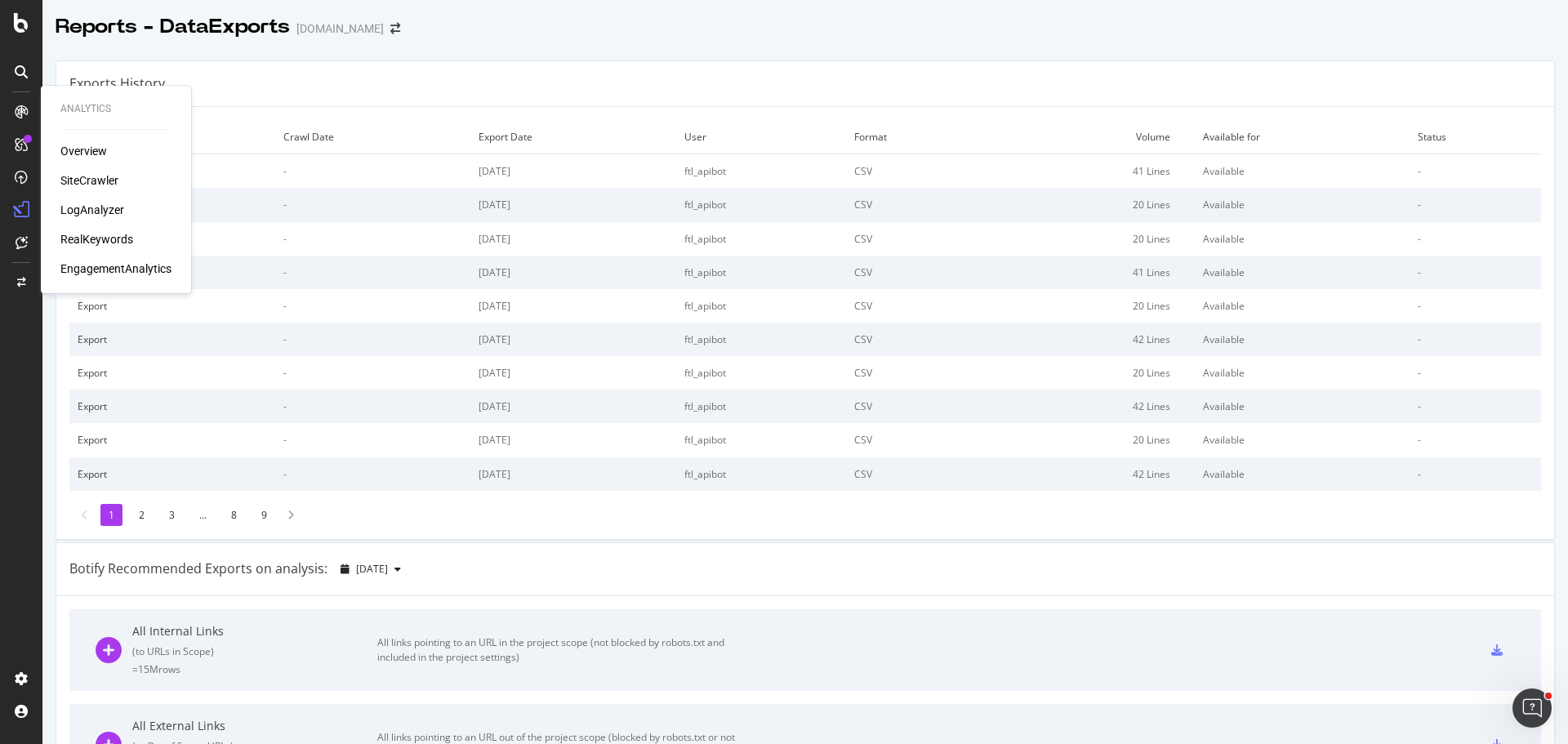
click at [96, 235] on div "RealKeywords" at bounding box center [97, 239] width 73 height 17
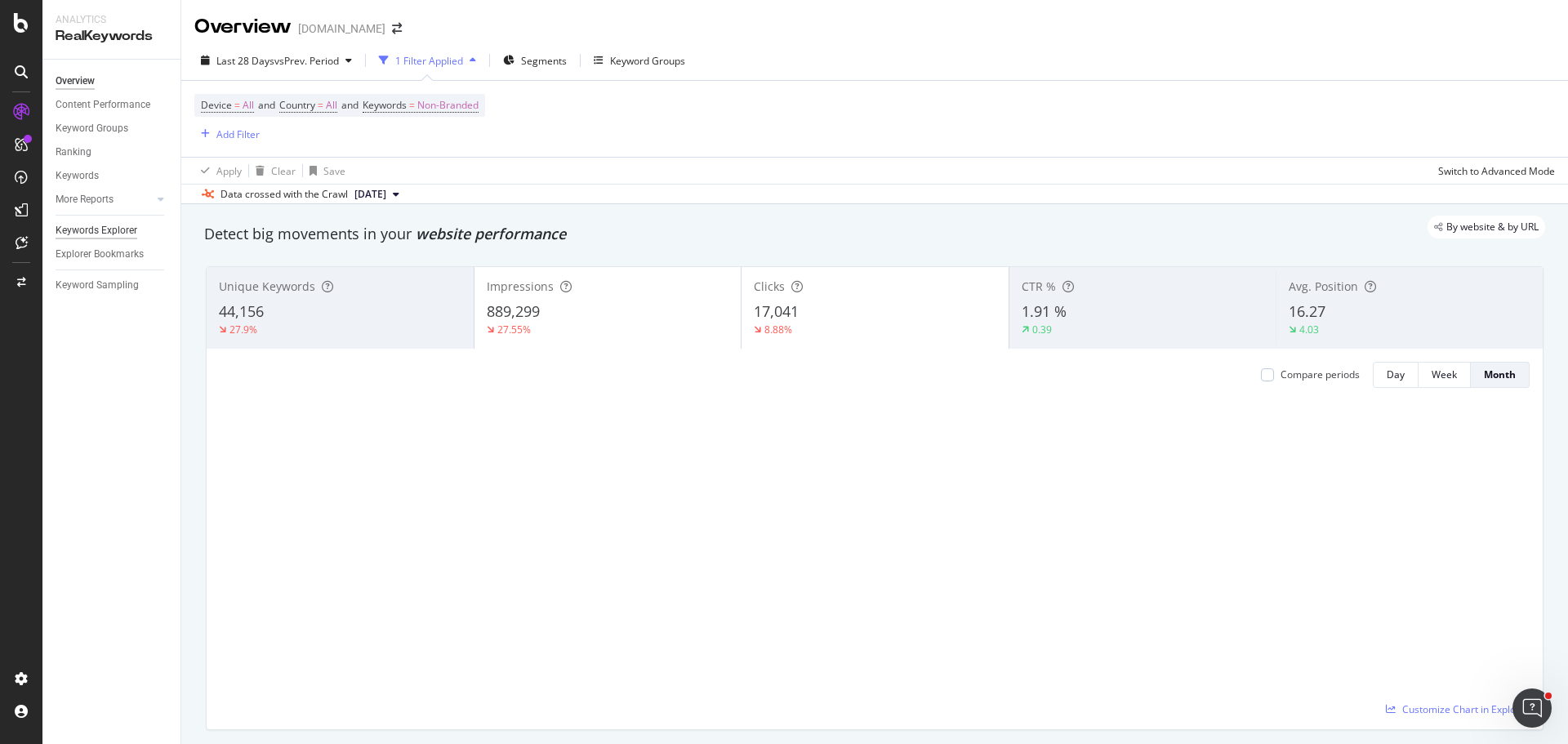
click at [102, 230] on div "Keywords Explorer" at bounding box center [96, 231] width 82 height 17
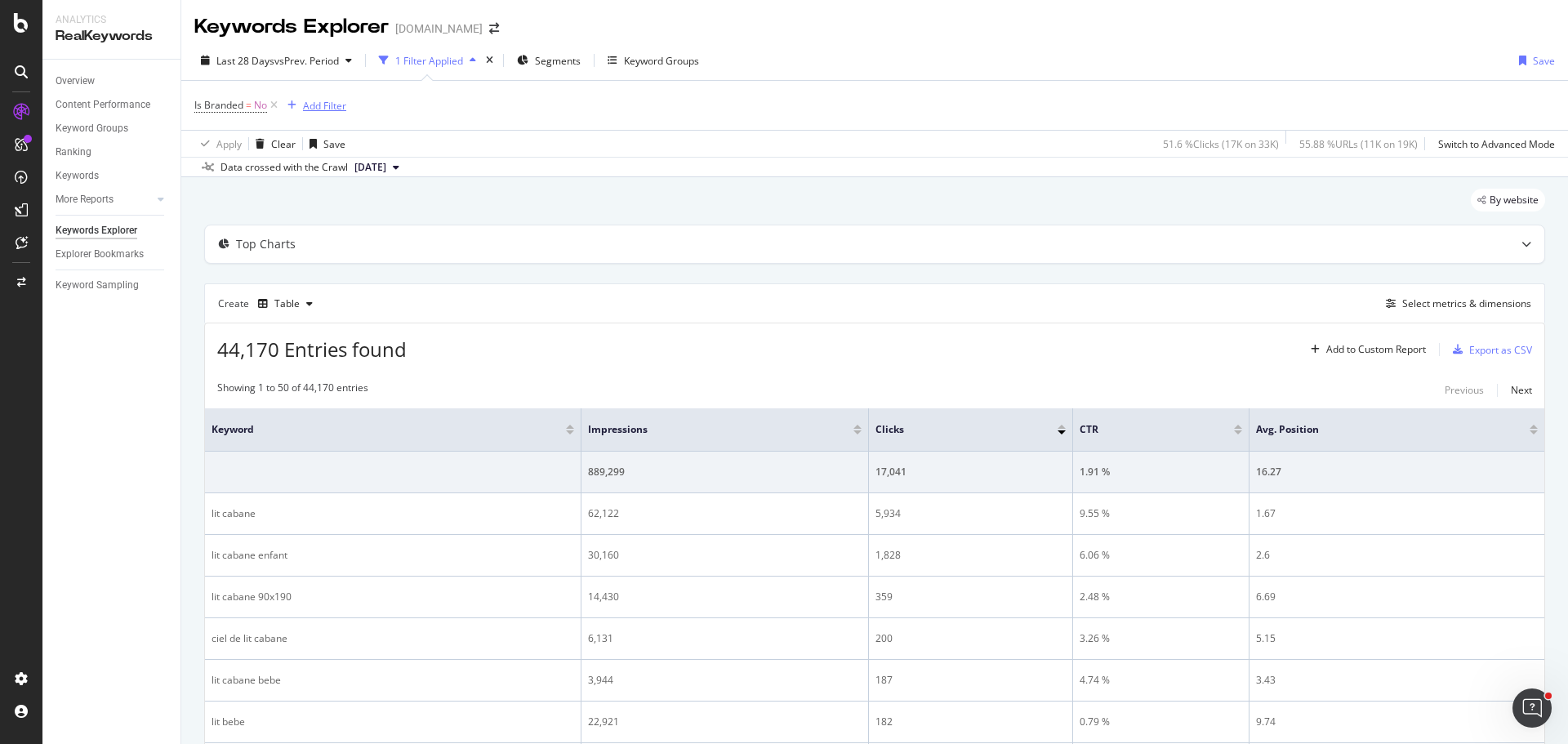
click at [329, 101] on div "Add Filter" at bounding box center [325, 106] width 43 height 14
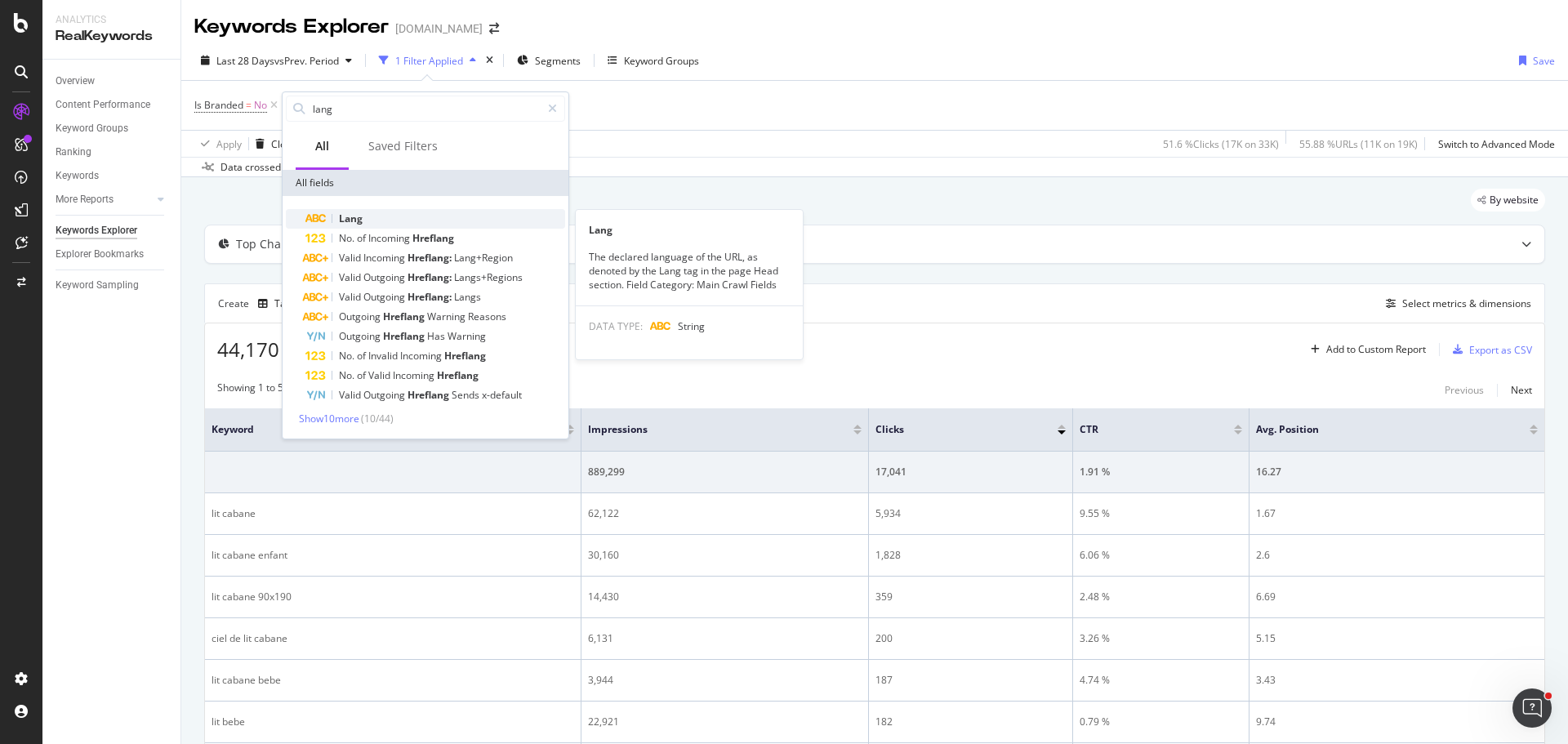
type input "lang"
click at [367, 223] on div "Lang" at bounding box center [435, 219] width 260 height 20
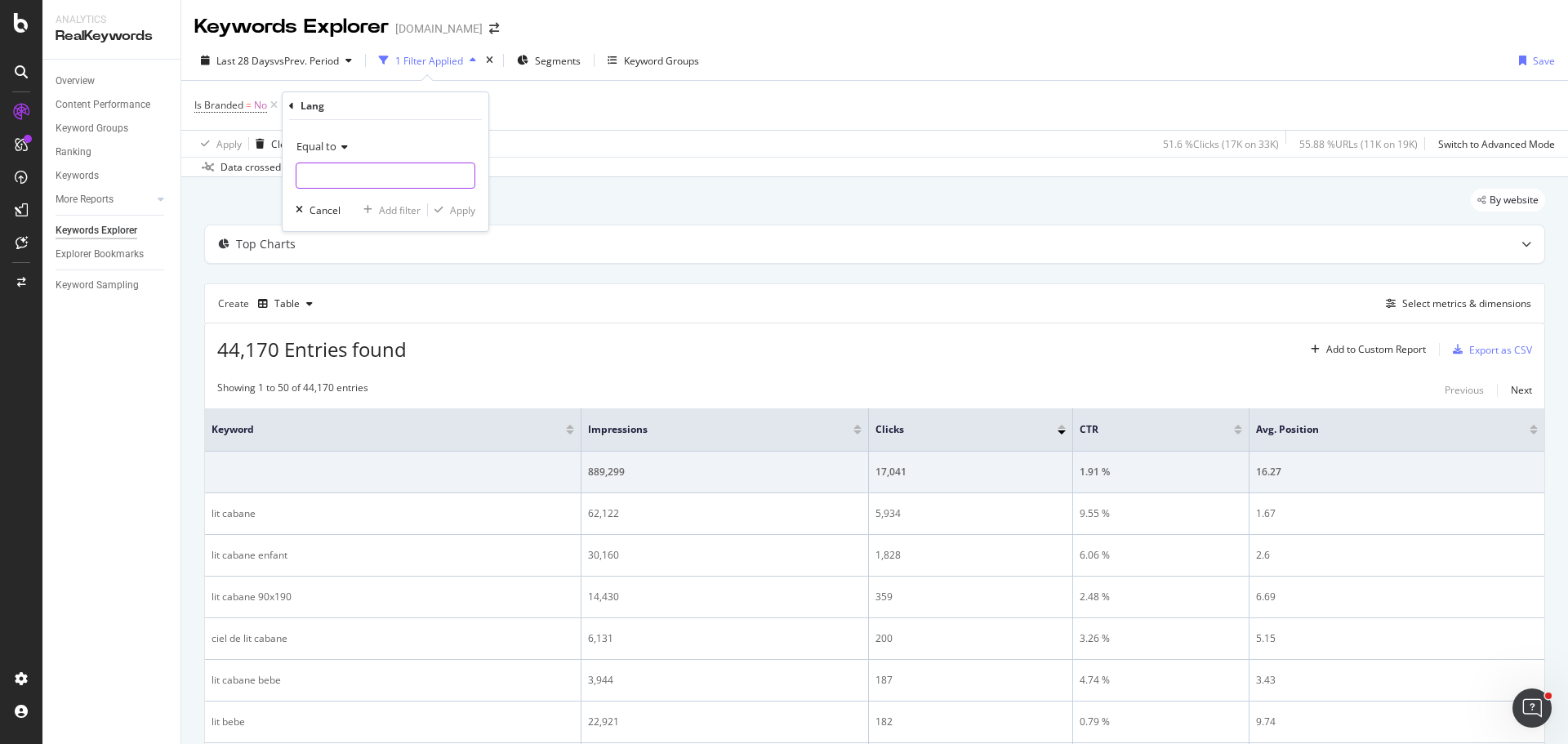
click at [388, 174] on input "text" at bounding box center [385, 176] width 178 height 26
type input "fr"
click at [373, 198] on span "fr" at bounding box center [361, 197] width 120 height 14
click at [365, 169] on input "fr" at bounding box center [374, 176] width 155 height 26
click at [343, 196] on span "fr" at bounding box center [361, 197] width 120 height 14
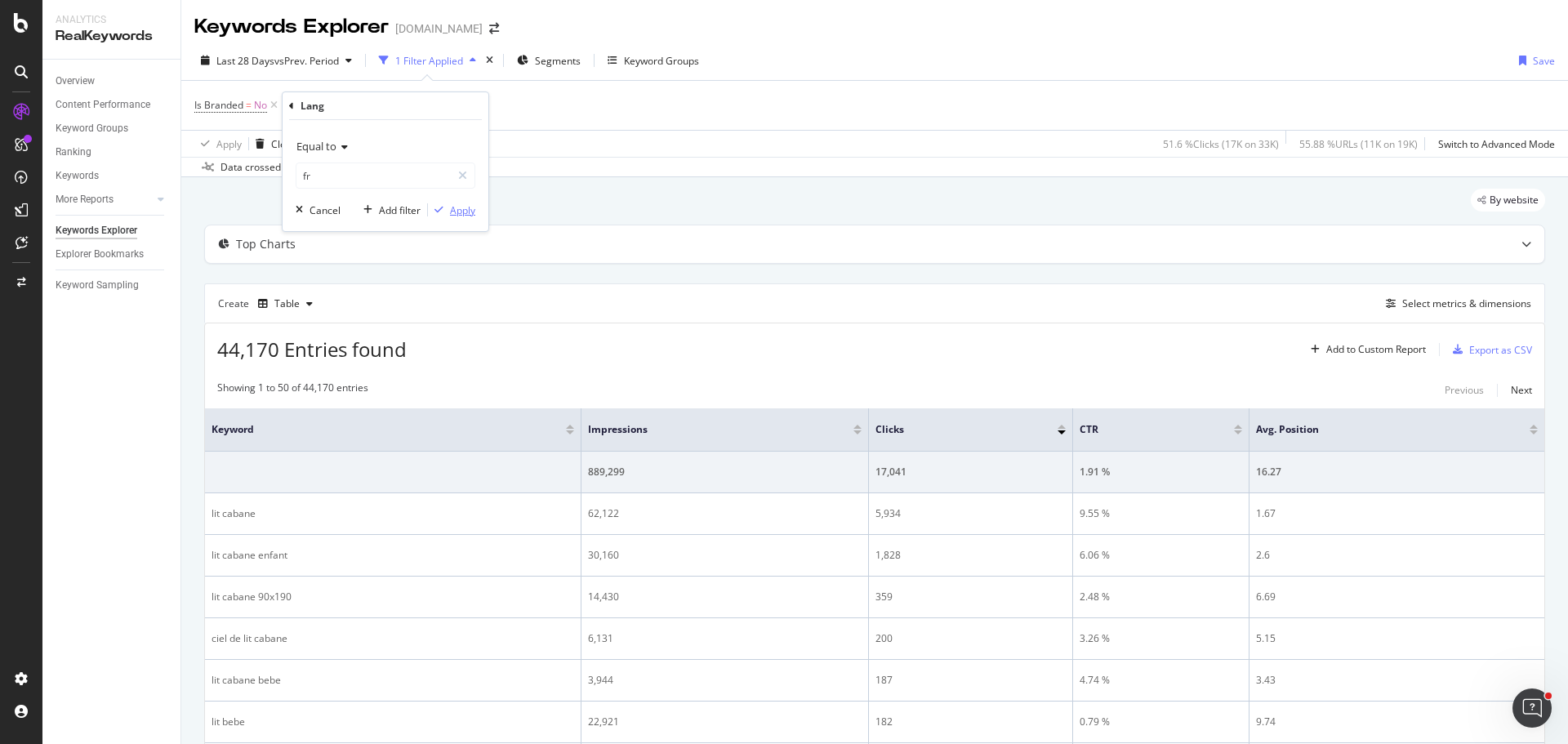
click at [446, 207] on div "button" at bounding box center [438, 209] width 22 height 10
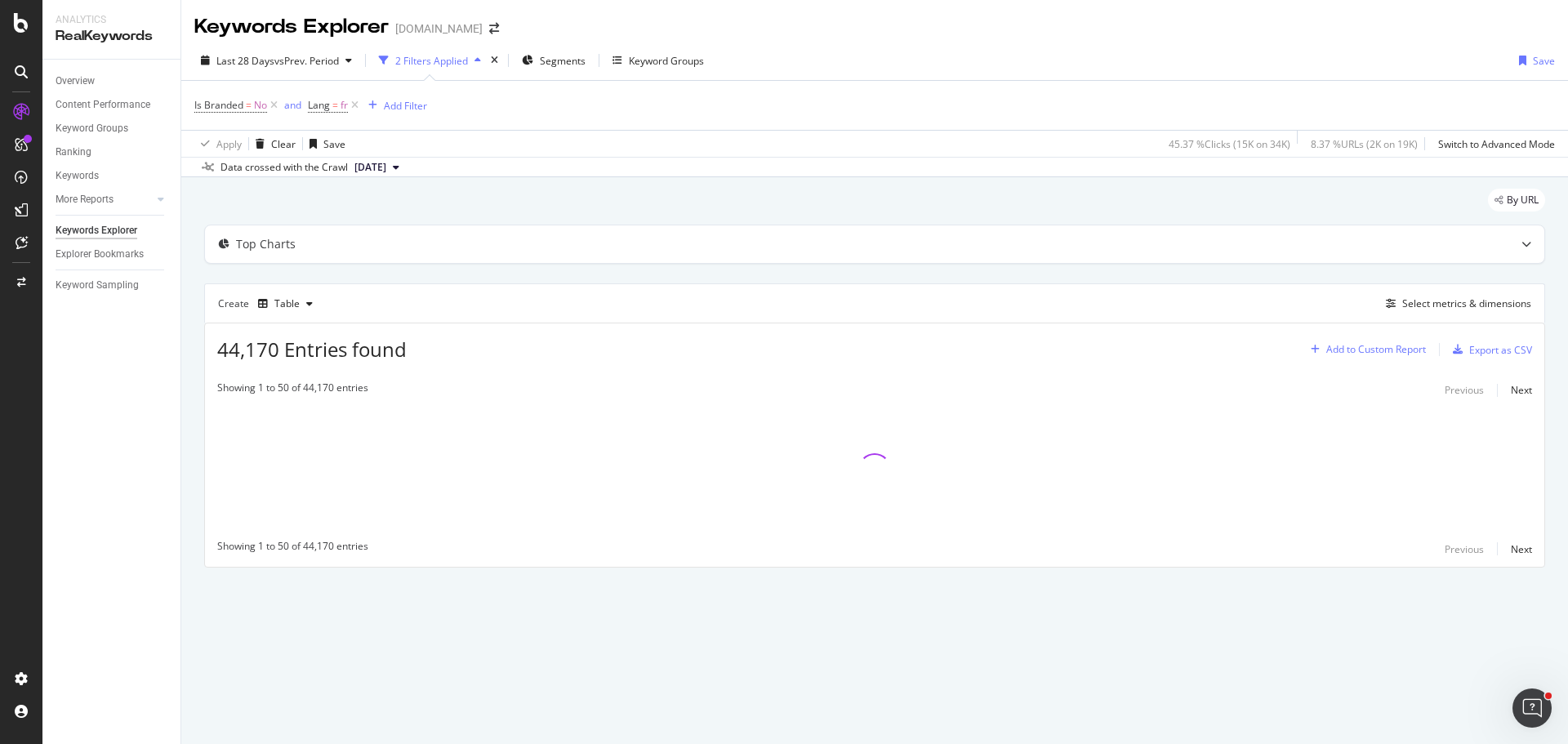
click at [1385, 349] on div "Add to Custom Report" at bounding box center [1376, 349] width 100 height 10
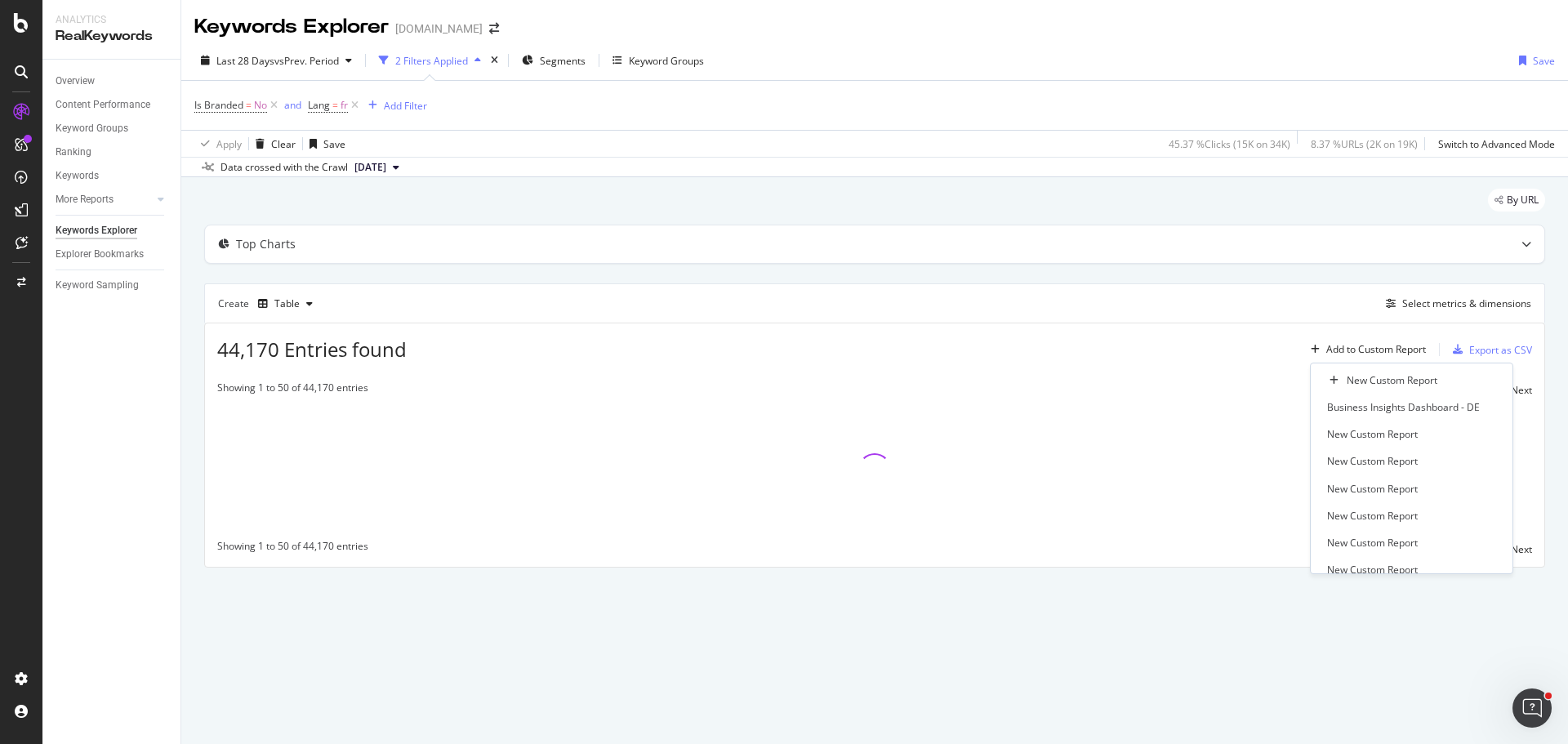
click at [1297, 279] on div "Top Charts Create Table Select metrics & dimensions 44,170 Entries found Add to…" at bounding box center [874, 395] width 1341 height 343
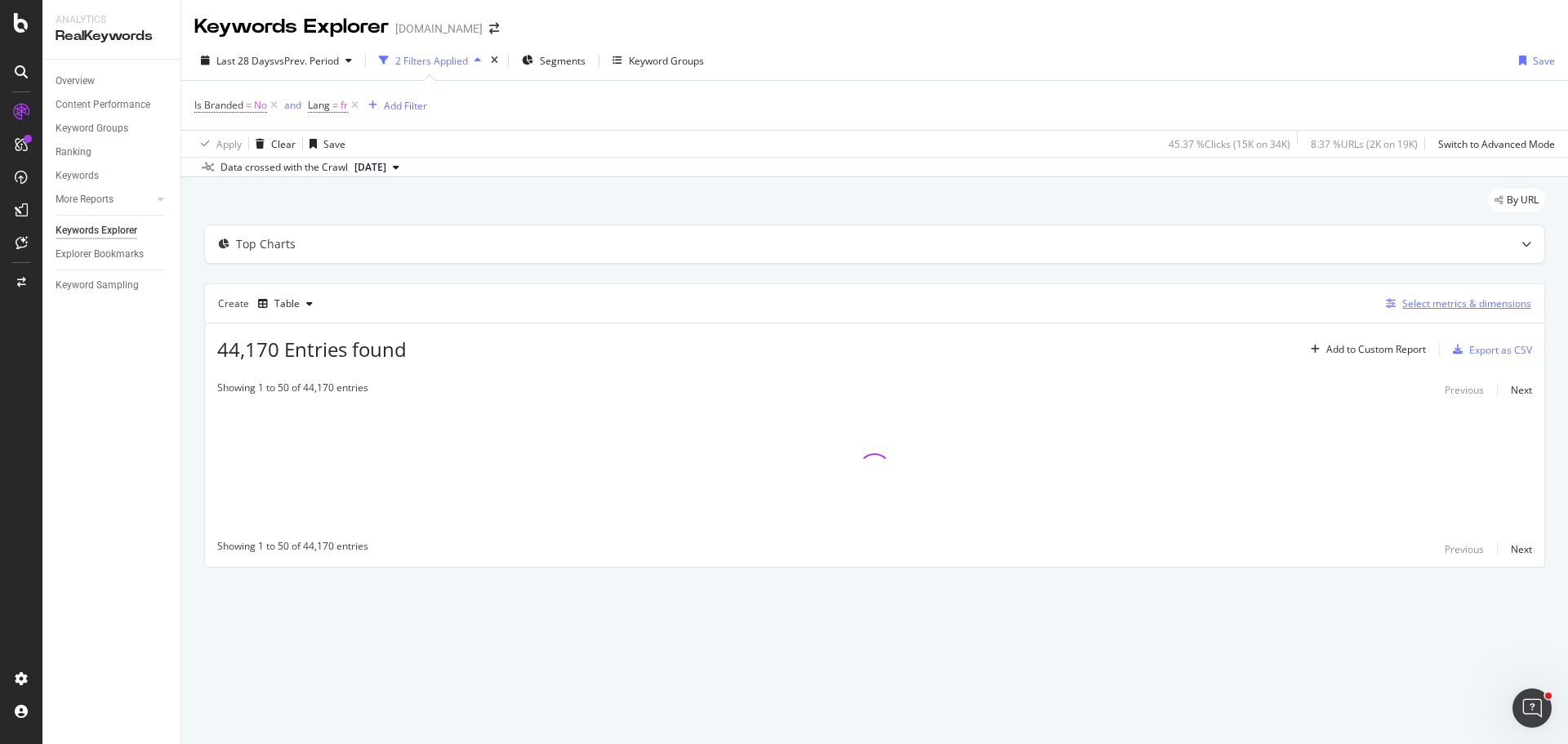
click at [1490, 304] on div "Select metrics & dimensions" at bounding box center [1466, 303] width 129 height 14
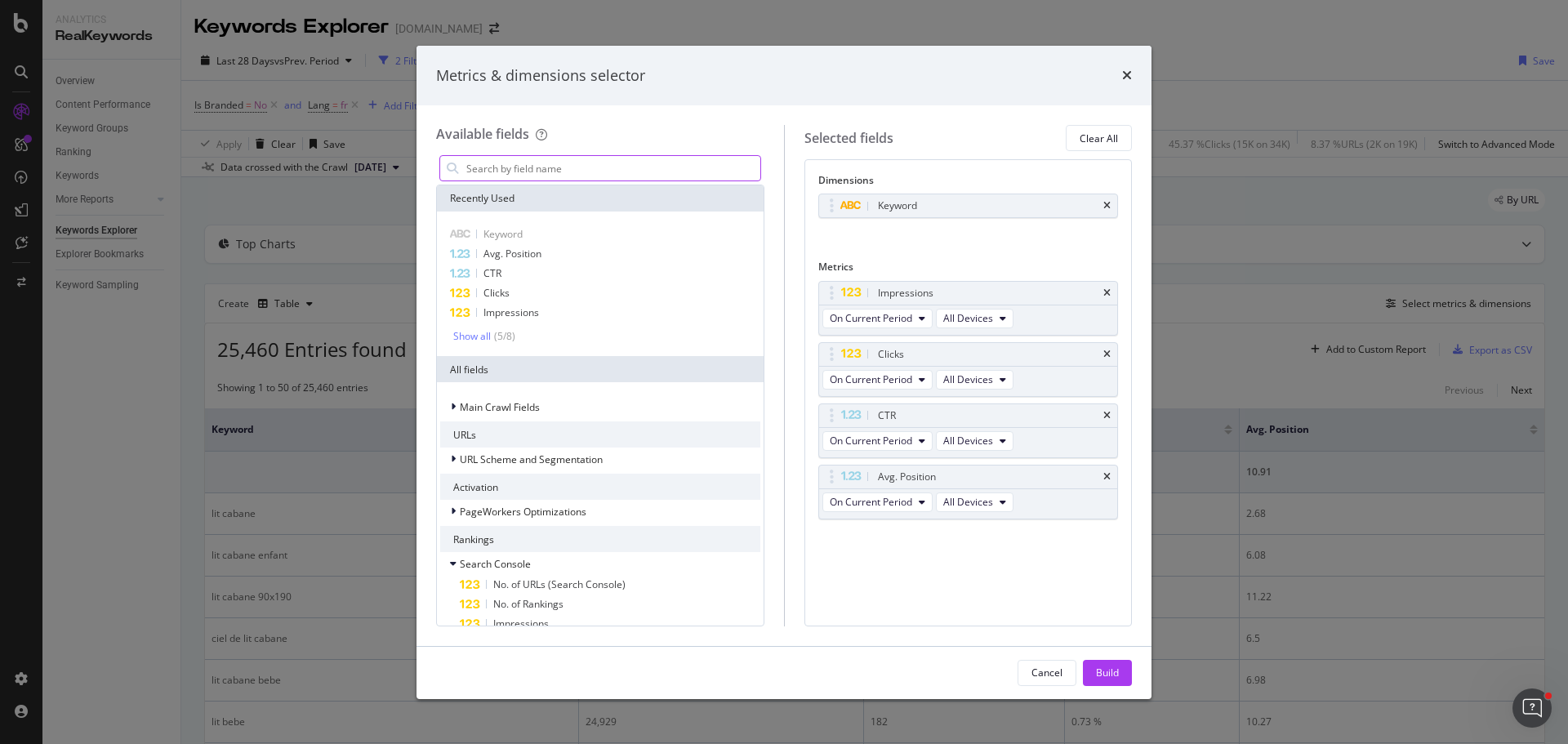
click at [590, 176] on input "modal" at bounding box center [613, 168] width 296 height 24
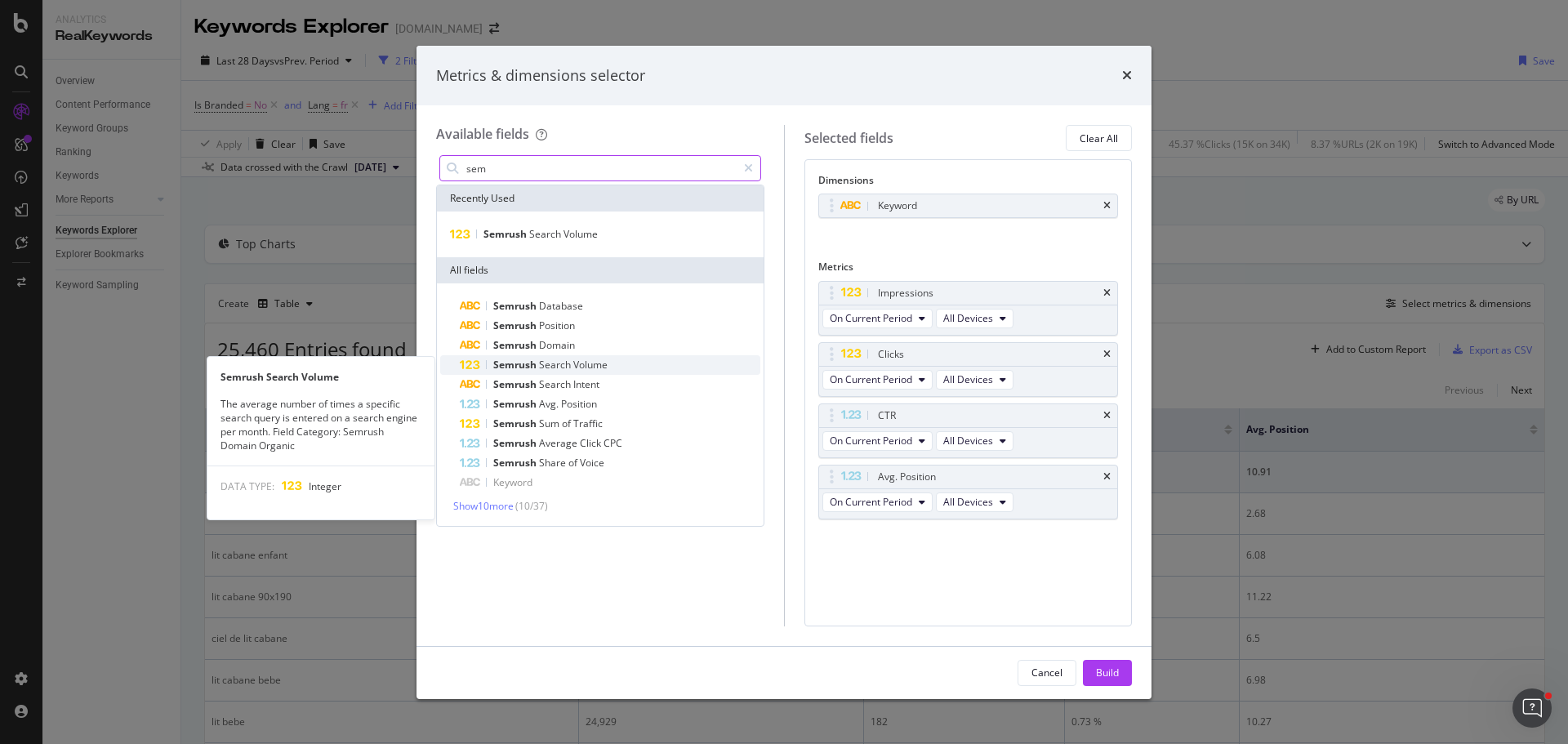
type input "sem"
click at [587, 364] on span "Volume" at bounding box center [590, 364] width 34 height 14
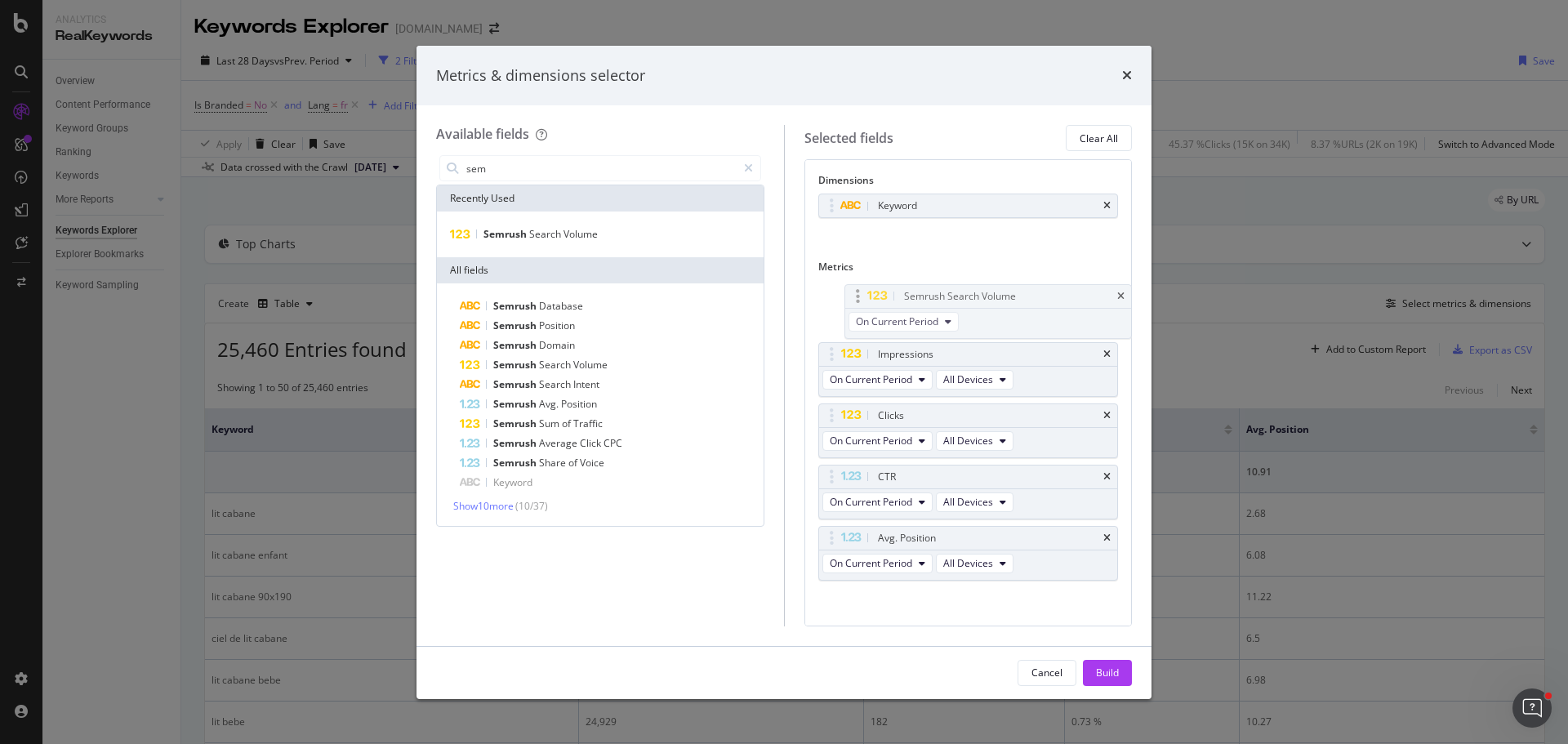
drag, startPoint x: 827, startPoint y: 535, endPoint x: 854, endPoint y: 293, distance: 243.5
click at [854, 293] on body "Analytics RealKeywords Overview Content Performance Keyword Groups Ranking Keyw…" at bounding box center [784, 372] width 1568 height 744
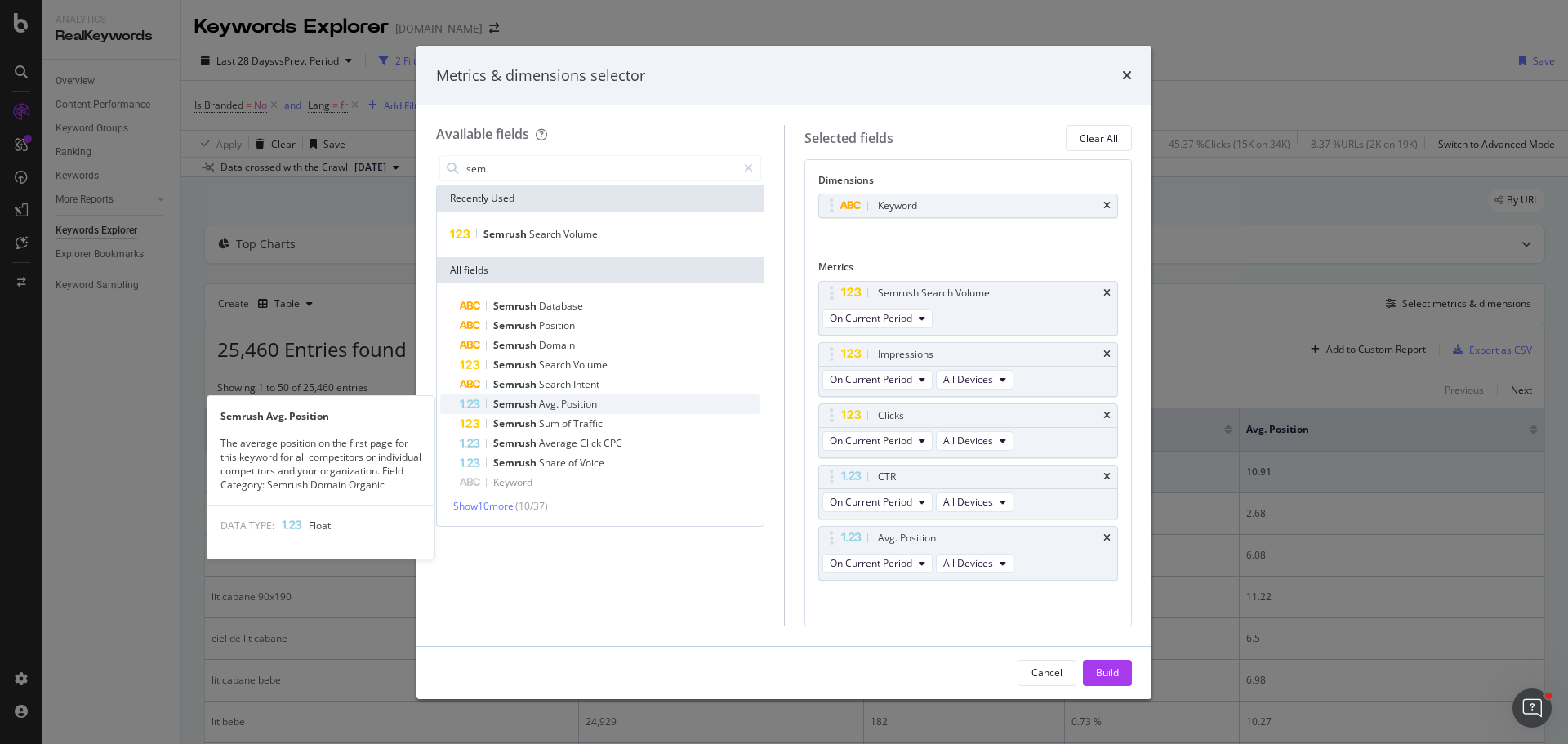
click at [540, 400] on span "Avg." at bounding box center [549, 404] width 22 height 14
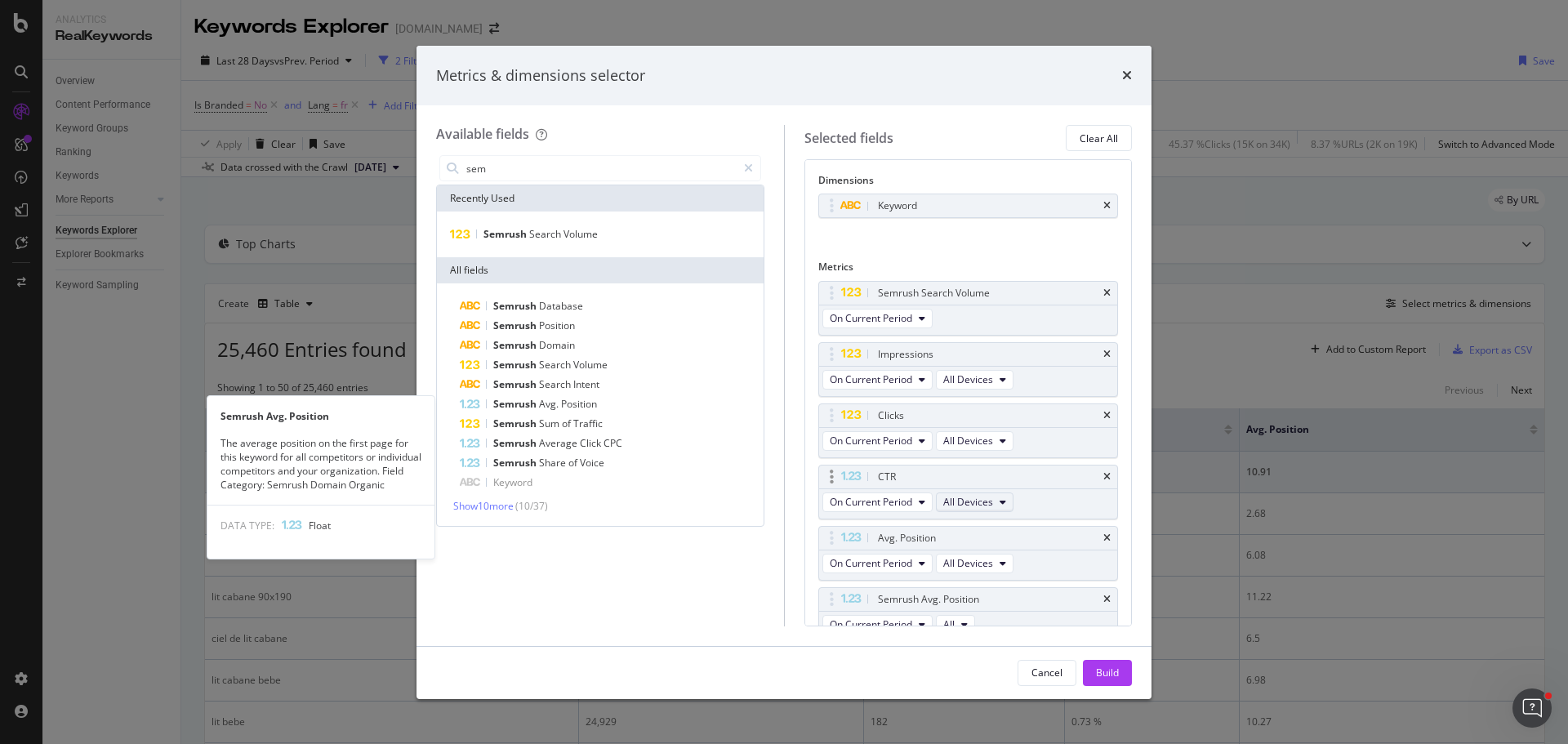
scroll to position [17, 0]
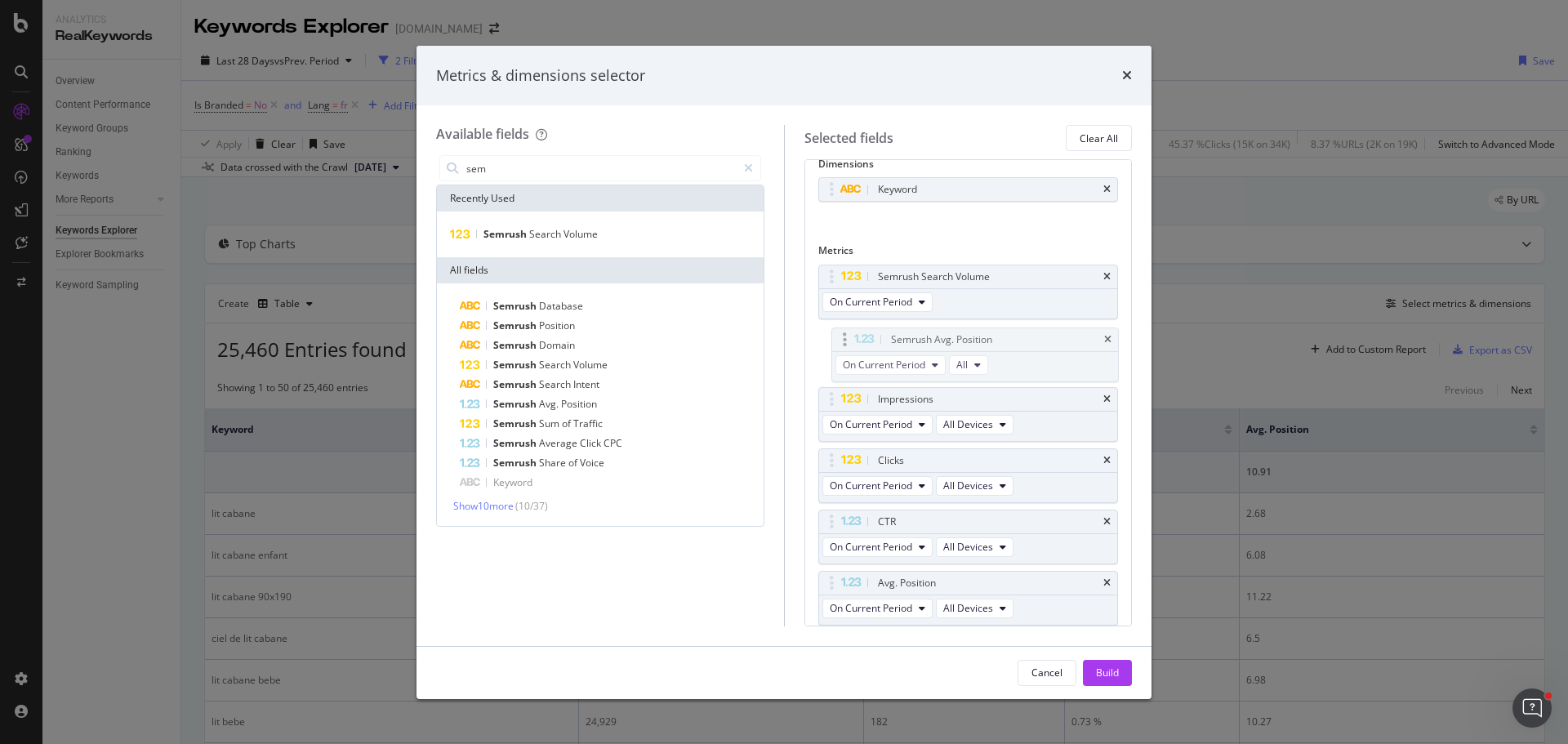
drag, startPoint x: 827, startPoint y: 578, endPoint x: 840, endPoint y: 335, distance: 243.3
click at [840, 335] on body "Analytics RealKeywords Overview Content Performance Keyword Groups Ranking Keyw…" at bounding box center [784, 372] width 1568 height 744
click at [1102, 674] on div "Build" at bounding box center [1107, 673] width 23 height 14
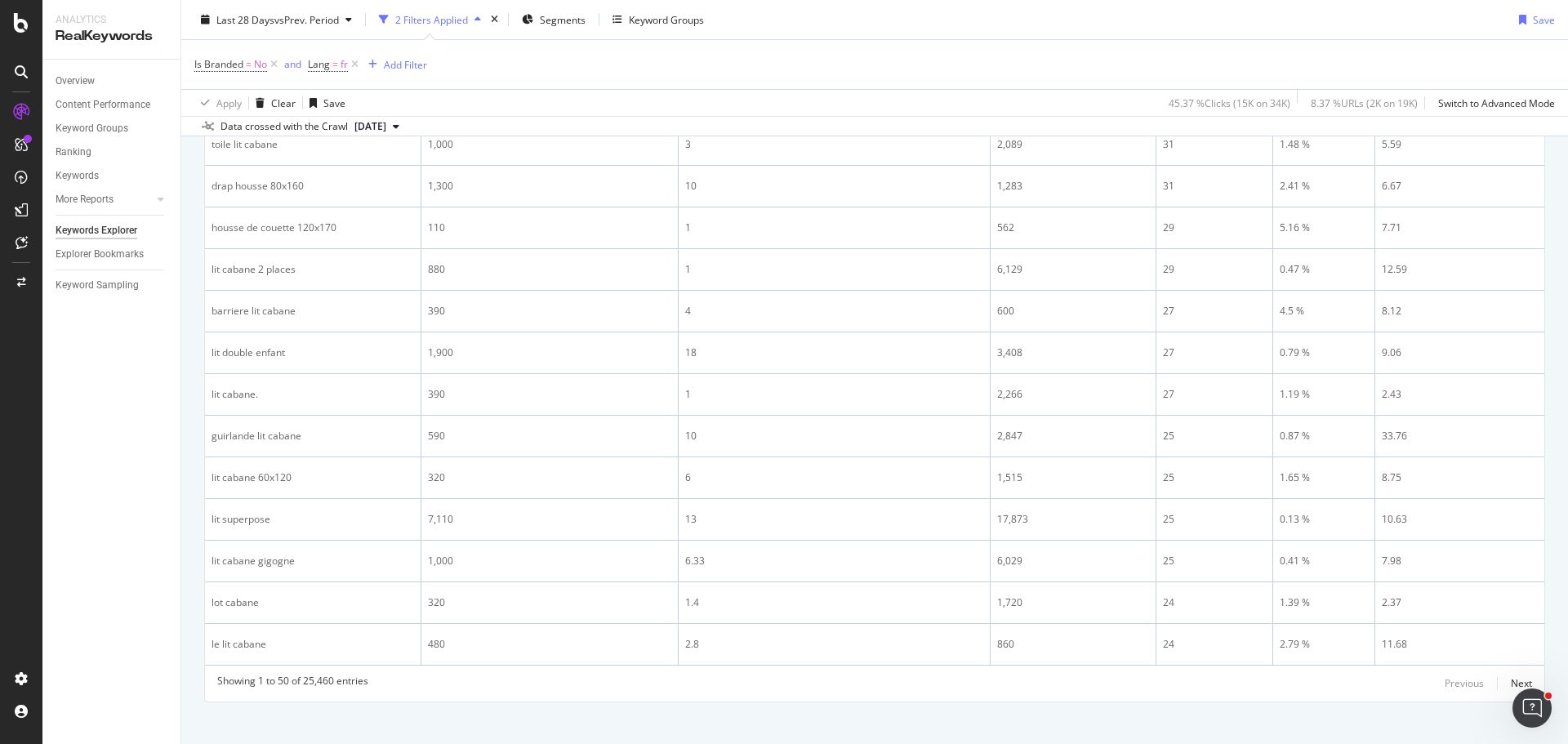
scroll to position [1925, 0]
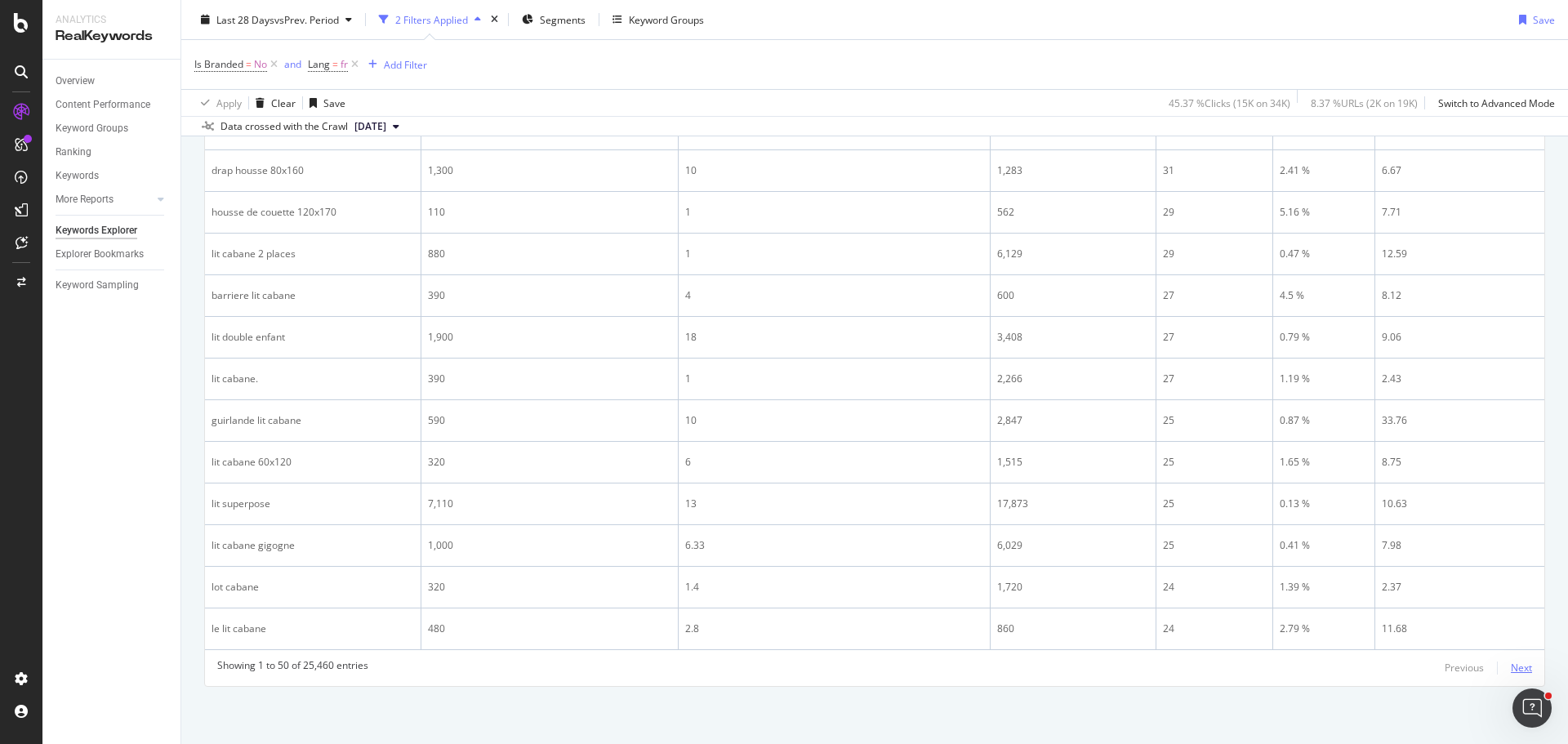
click at [1512, 668] on div "Next" at bounding box center [1521, 668] width 21 height 14
click at [1452, 669] on div "Previous" at bounding box center [1464, 668] width 39 height 14
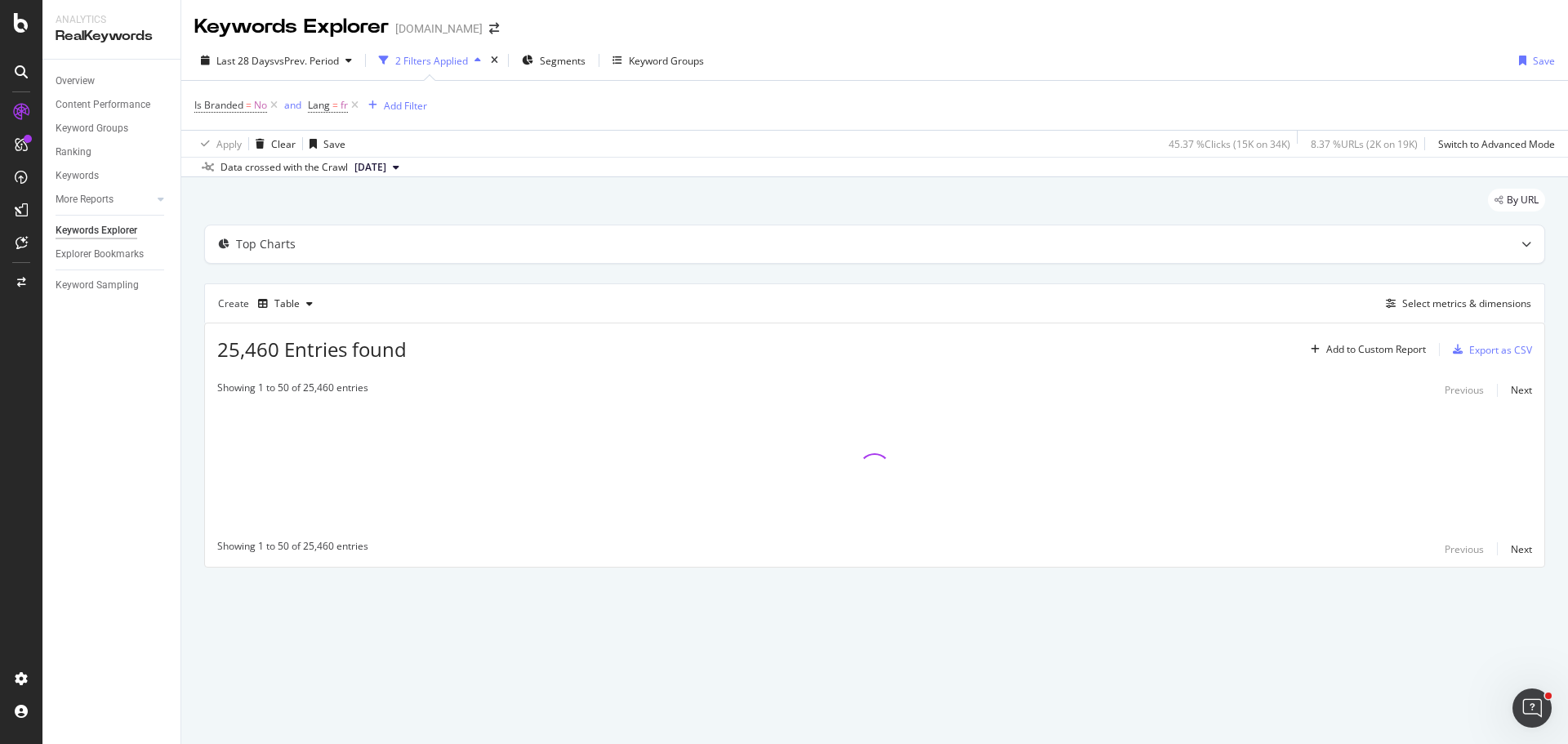
scroll to position [0, 0]
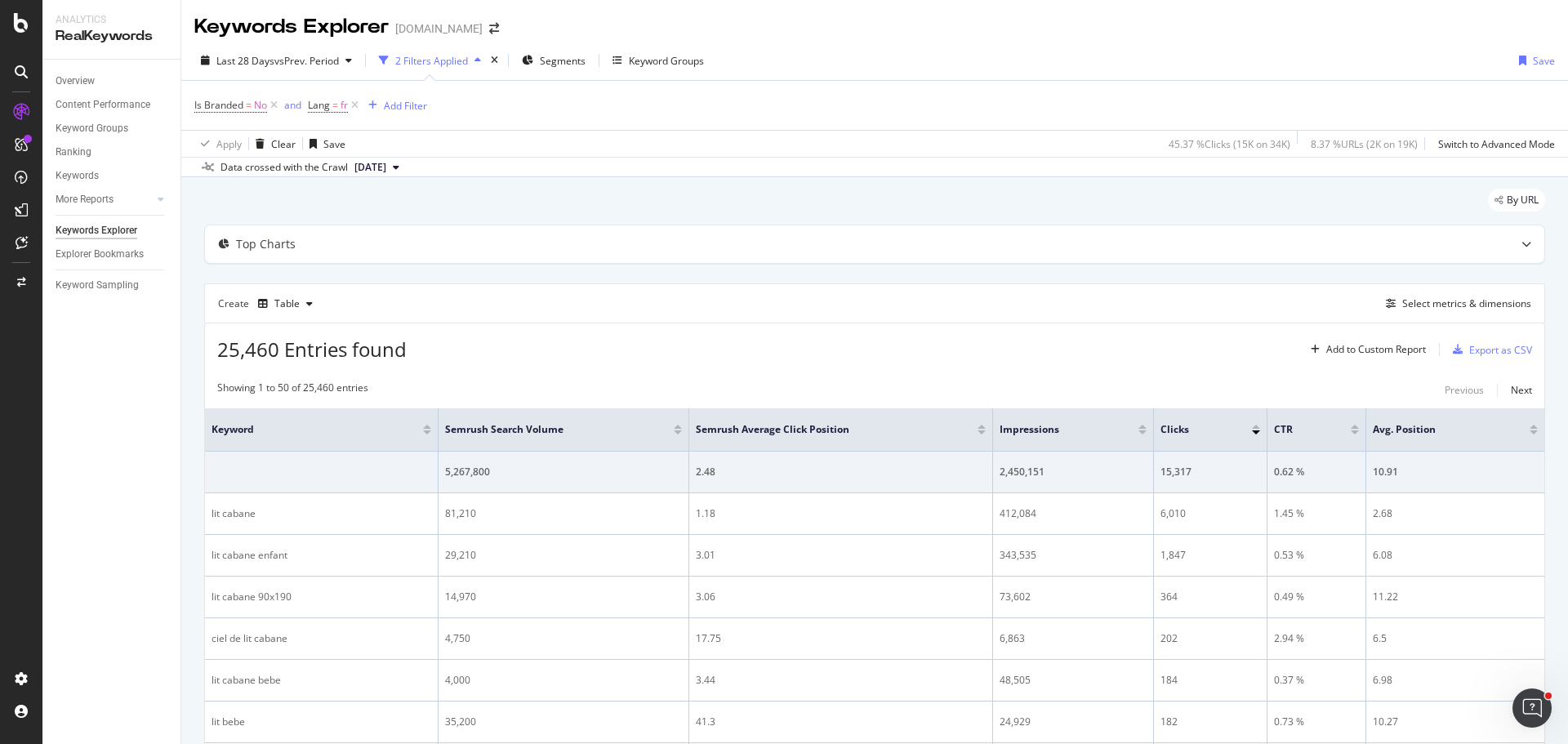
click at [1278, 383] on div "Showing 1 to 50 of 25,460 entries Previous Next" at bounding box center [874, 390] width 1339 height 20
click at [633, 326] on div "25,460 Entries found Add to Custom Report Export as CSV" at bounding box center [874, 343] width 1339 height 40
click at [392, 103] on div "Add Filter" at bounding box center [406, 106] width 43 height 14
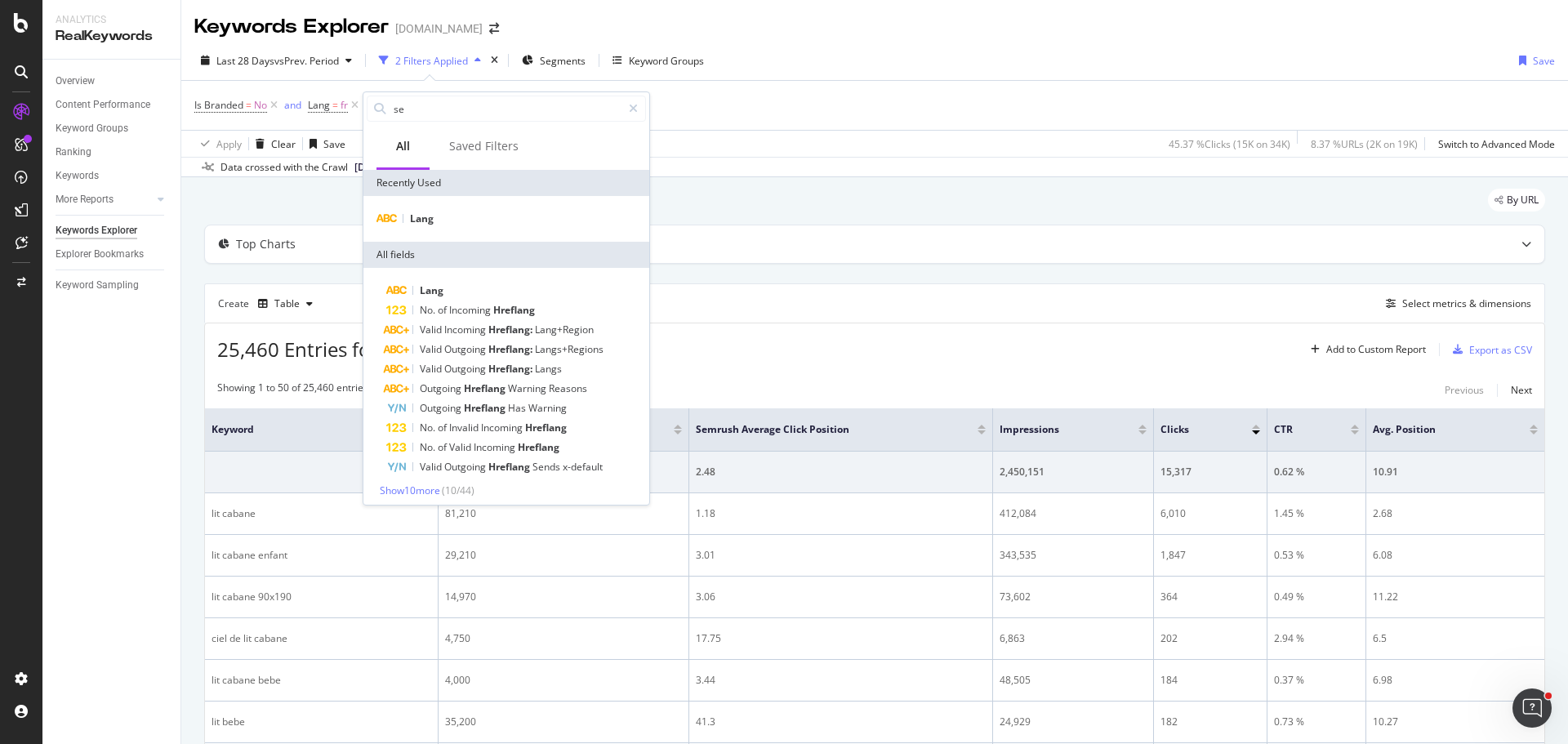
type input "sem"
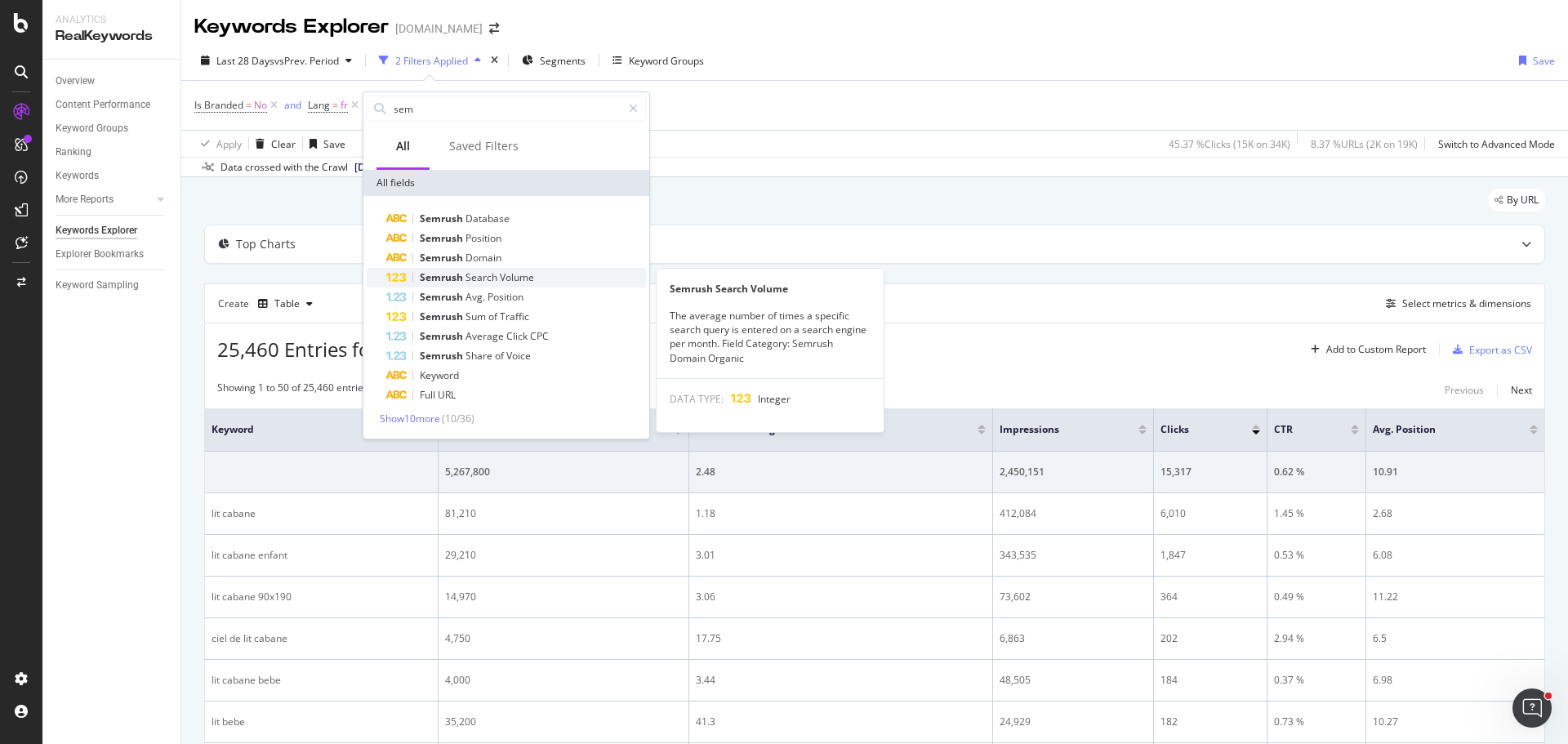
click at [512, 275] on span "Volume" at bounding box center [516, 277] width 34 height 14
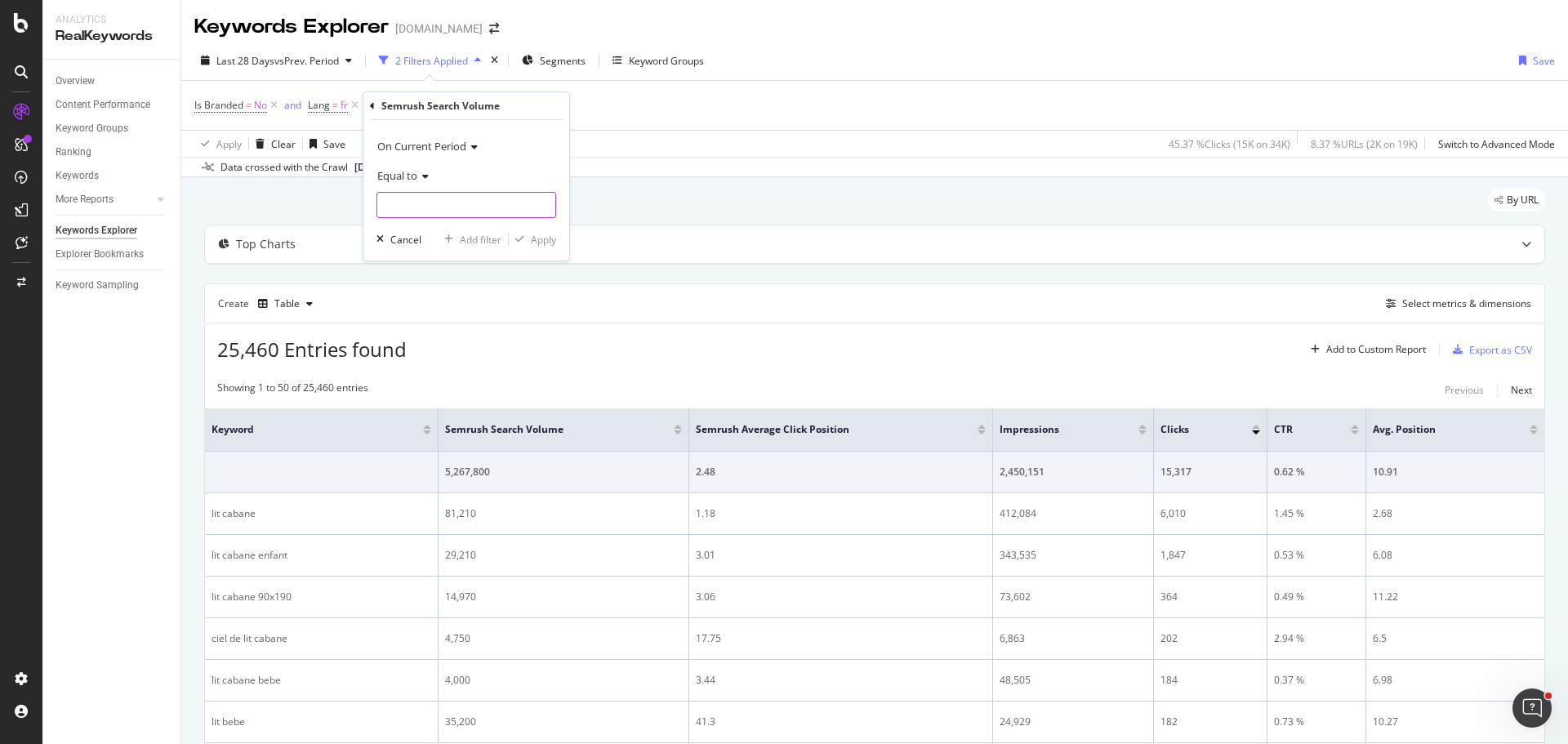
click at [472, 208] on input "number" at bounding box center [466, 205] width 180 height 26
click at [400, 171] on span "Equal to" at bounding box center [397, 176] width 40 height 15
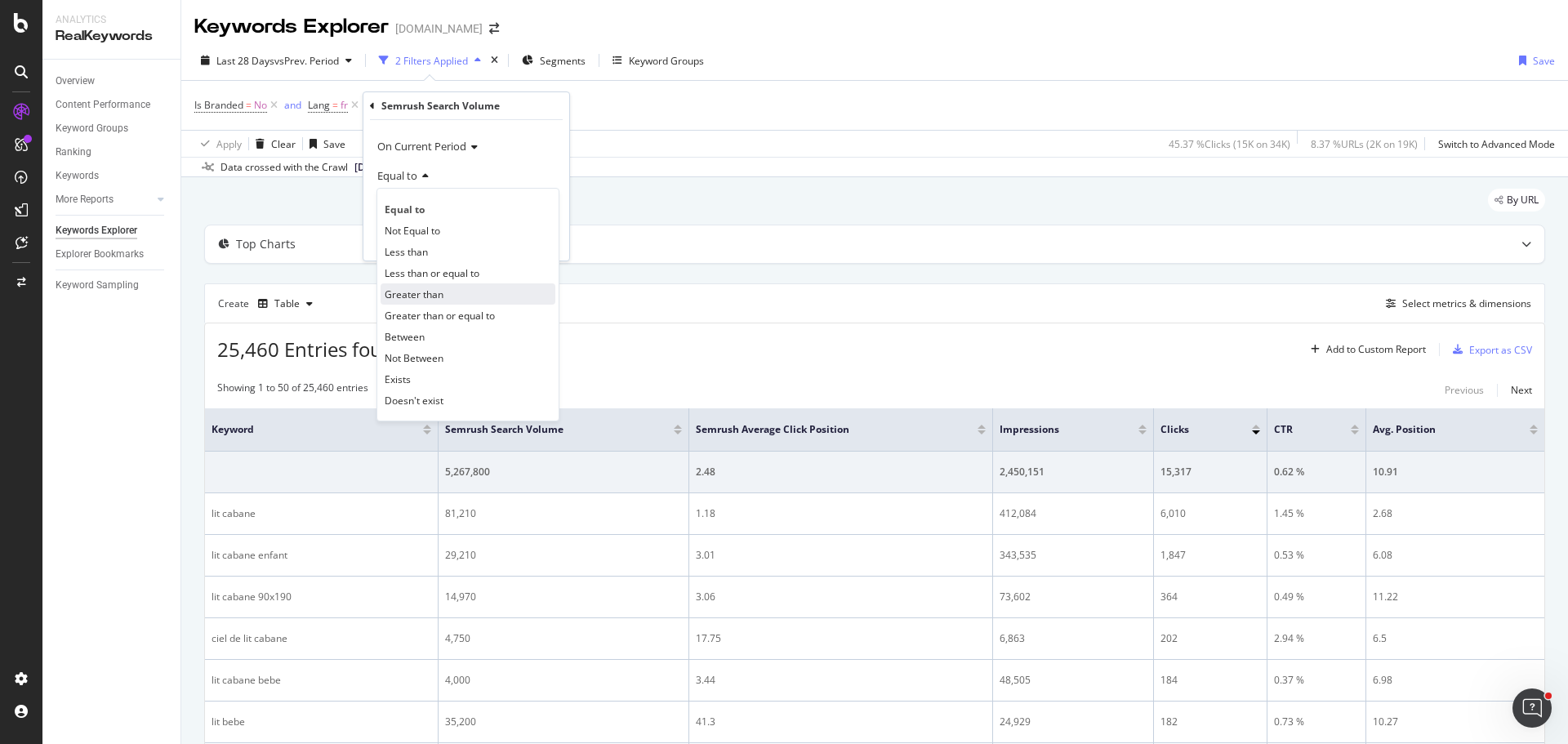
click at [491, 290] on div "Greater than" at bounding box center [468, 294] width 175 height 21
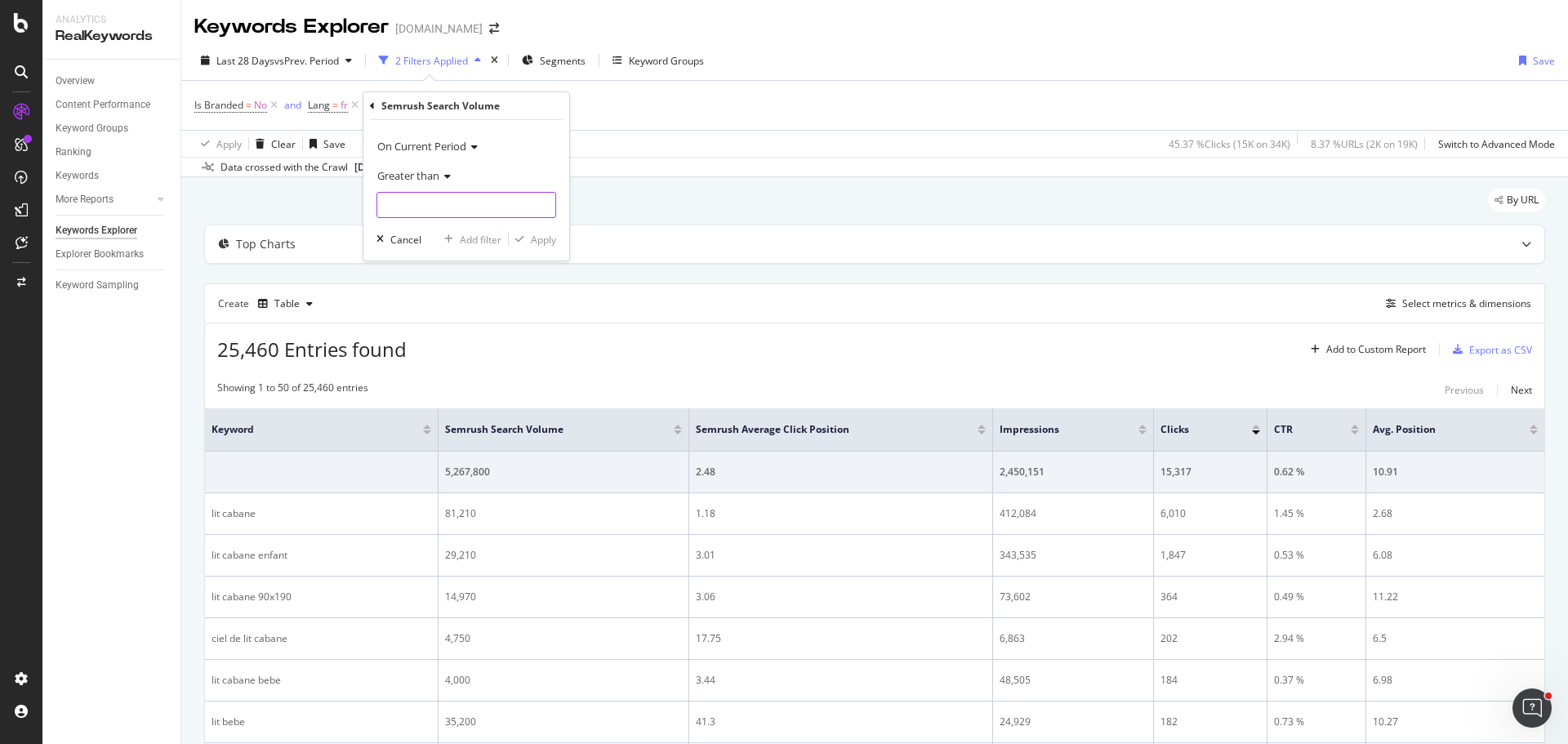
click at [448, 203] on input "number" at bounding box center [466, 205] width 180 height 26
type input "1000"
click at [552, 240] on div "Apply" at bounding box center [543, 240] width 25 height 14
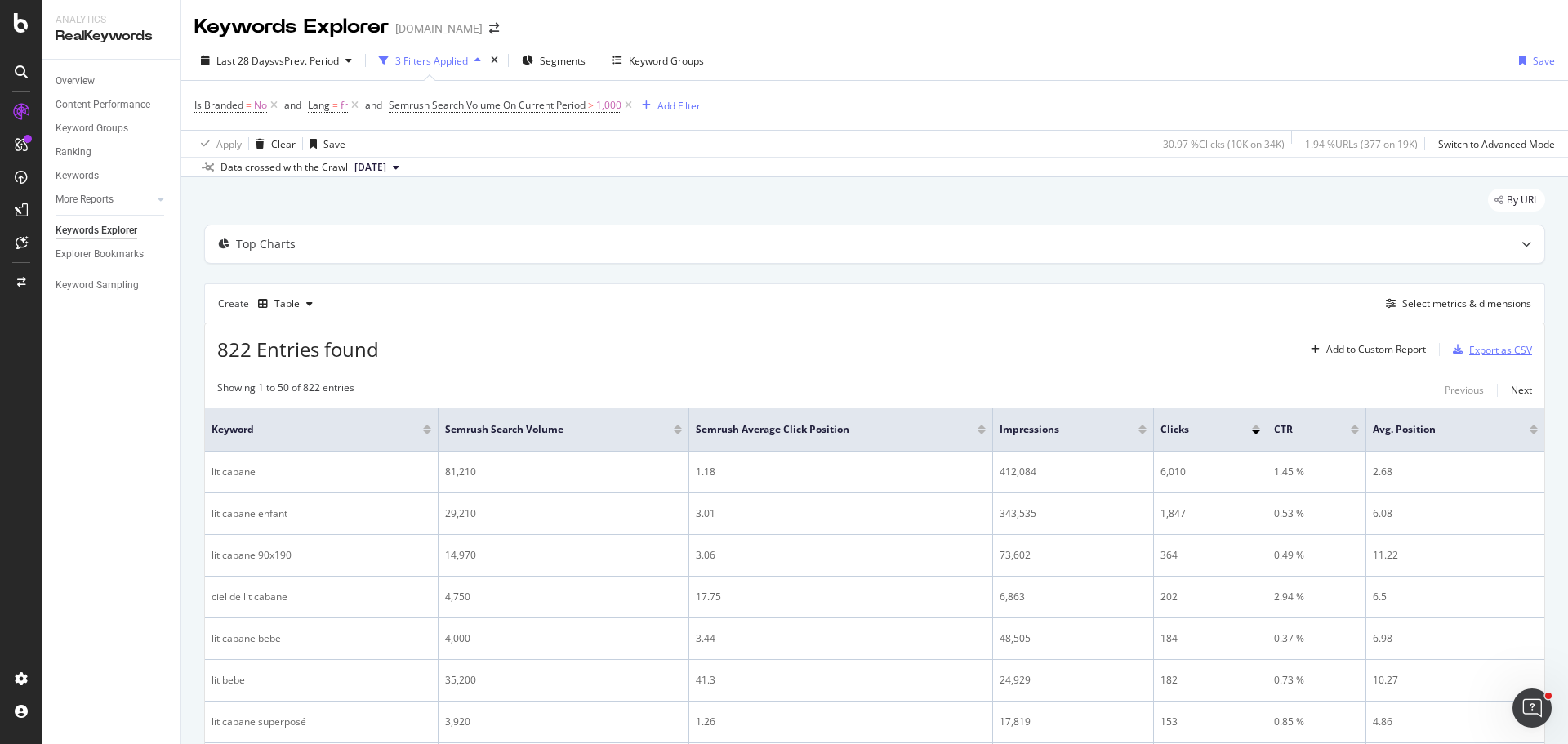
click at [1486, 349] on div "Export as CSV" at bounding box center [1500, 350] width 63 height 14
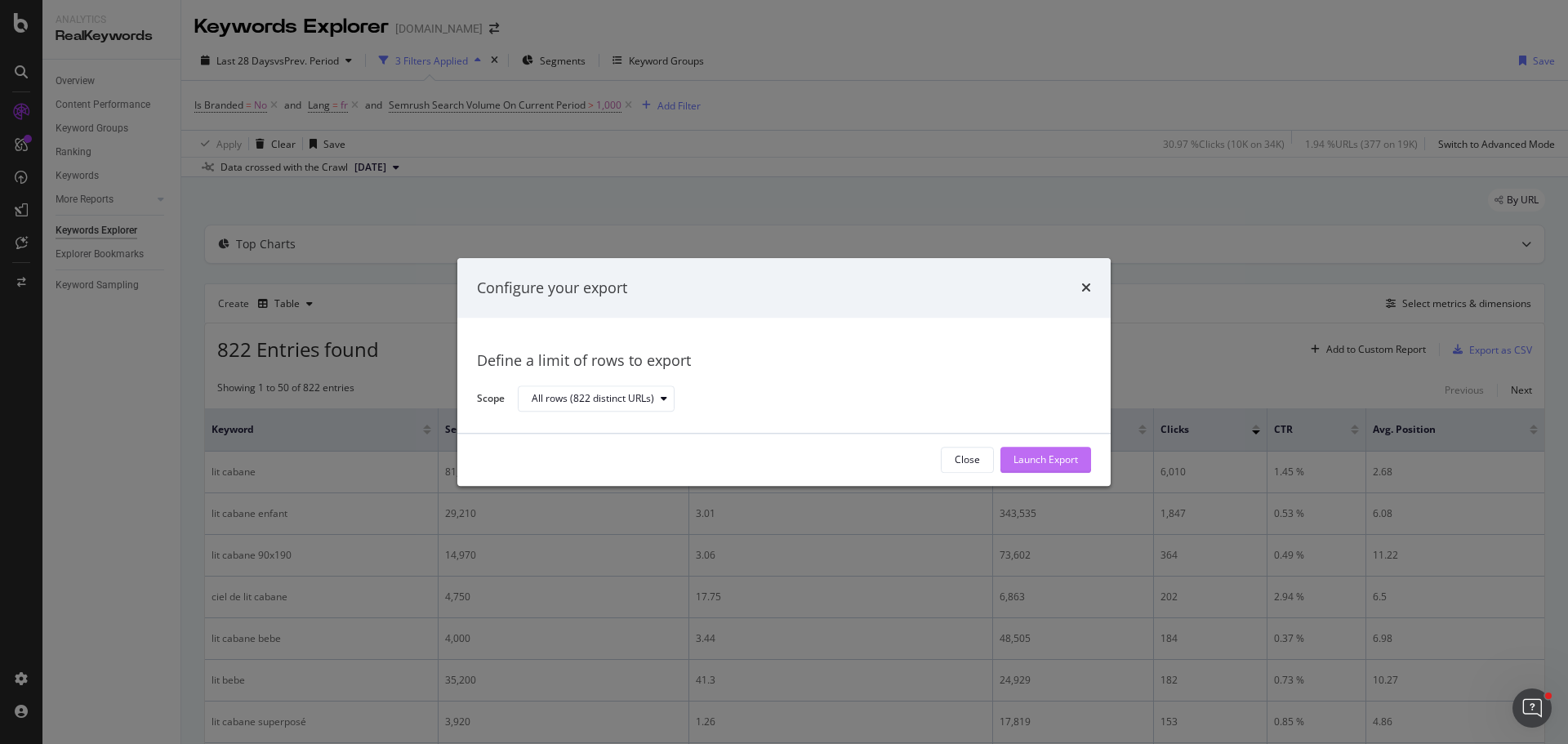
click at [1044, 464] on div "Launch Export" at bounding box center [1046, 460] width 64 height 14
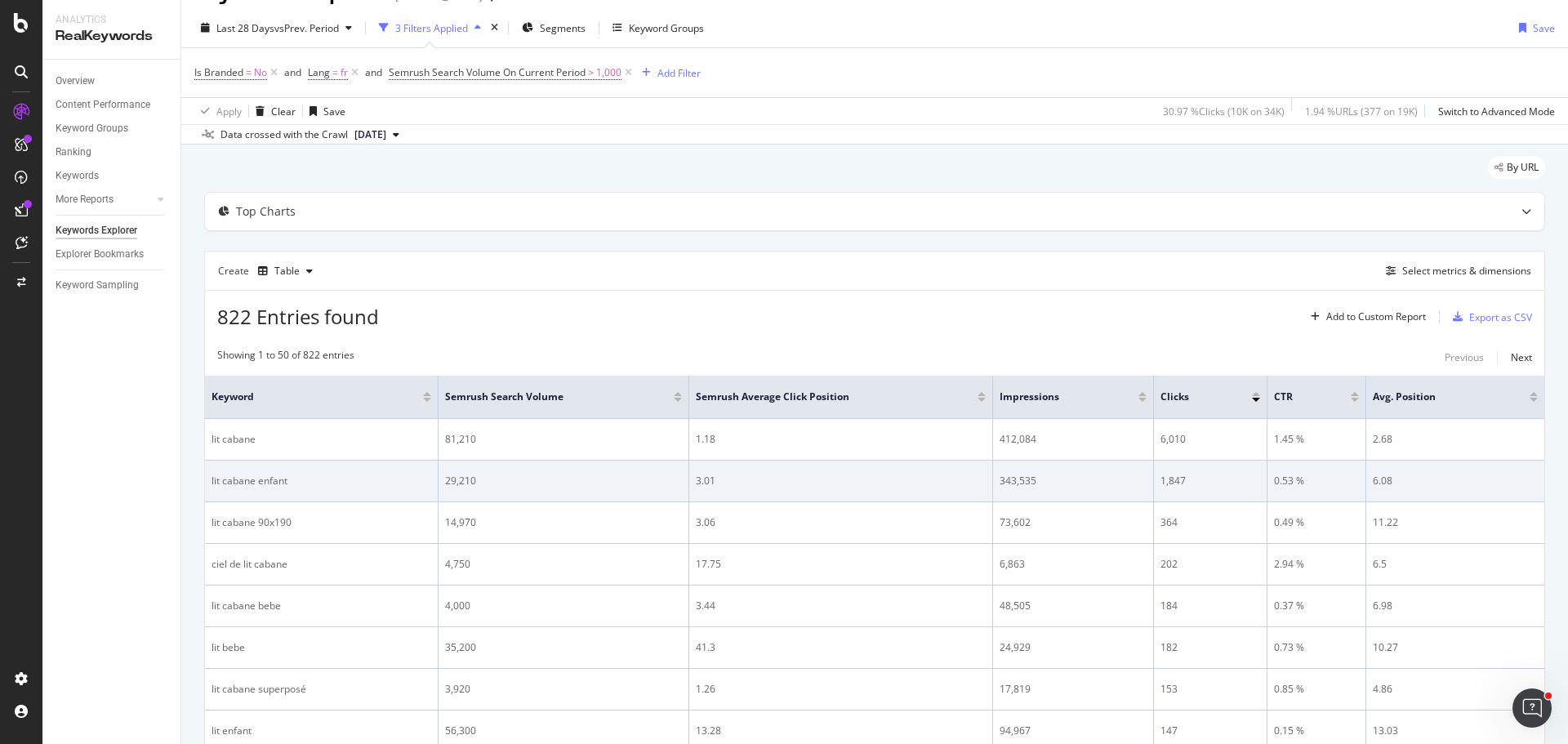
scroll to position [6, 0]
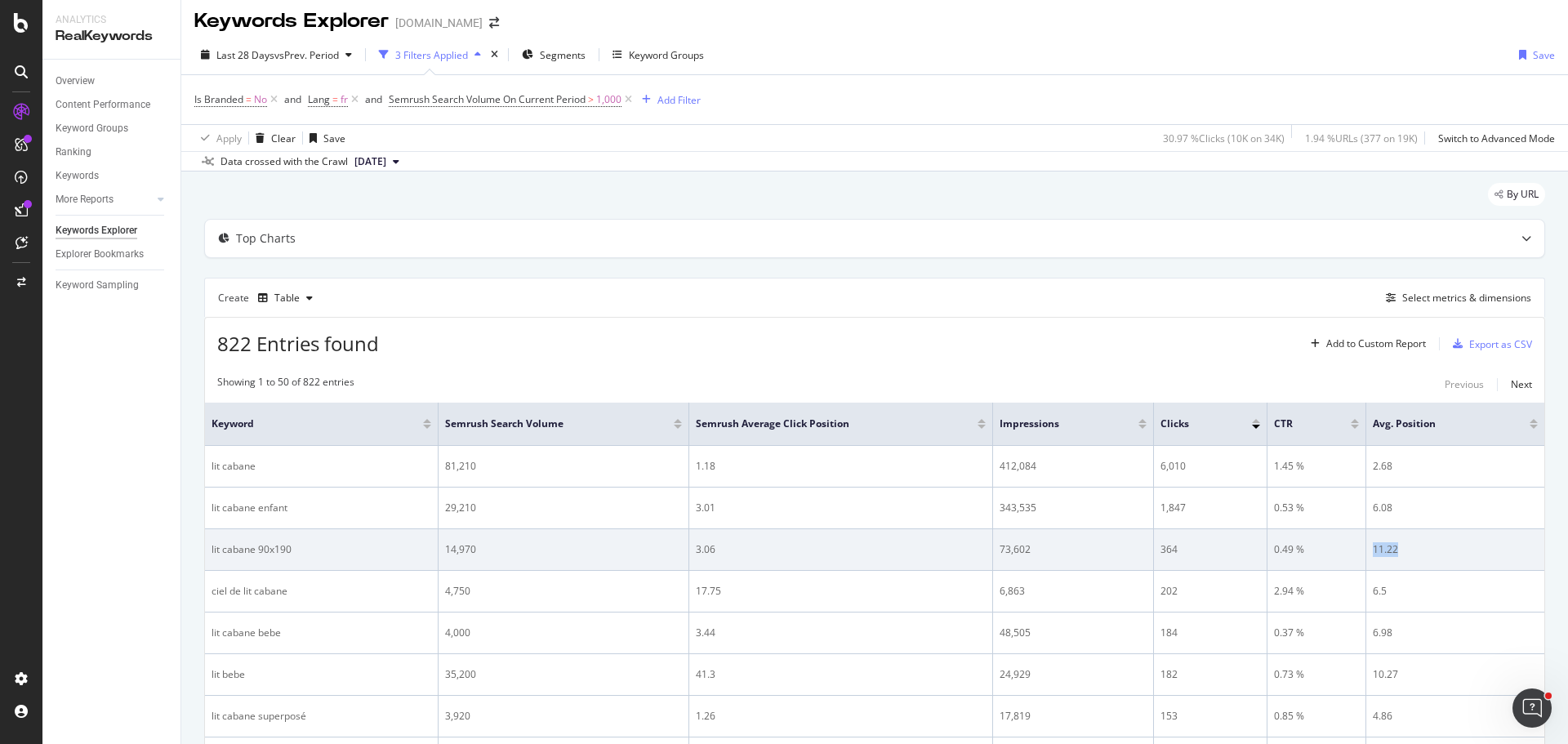
drag, startPoint x: 1398, startPoint y: 547, endPoint x: 1354, endPoint y: 548, distance: 44.0
click at [1354, 548] on tr "lit cabane 90x190 14,970 3.06 73,602 364 0.49 % 11.22" at bounding box center [874, 550] width 1339 height 42
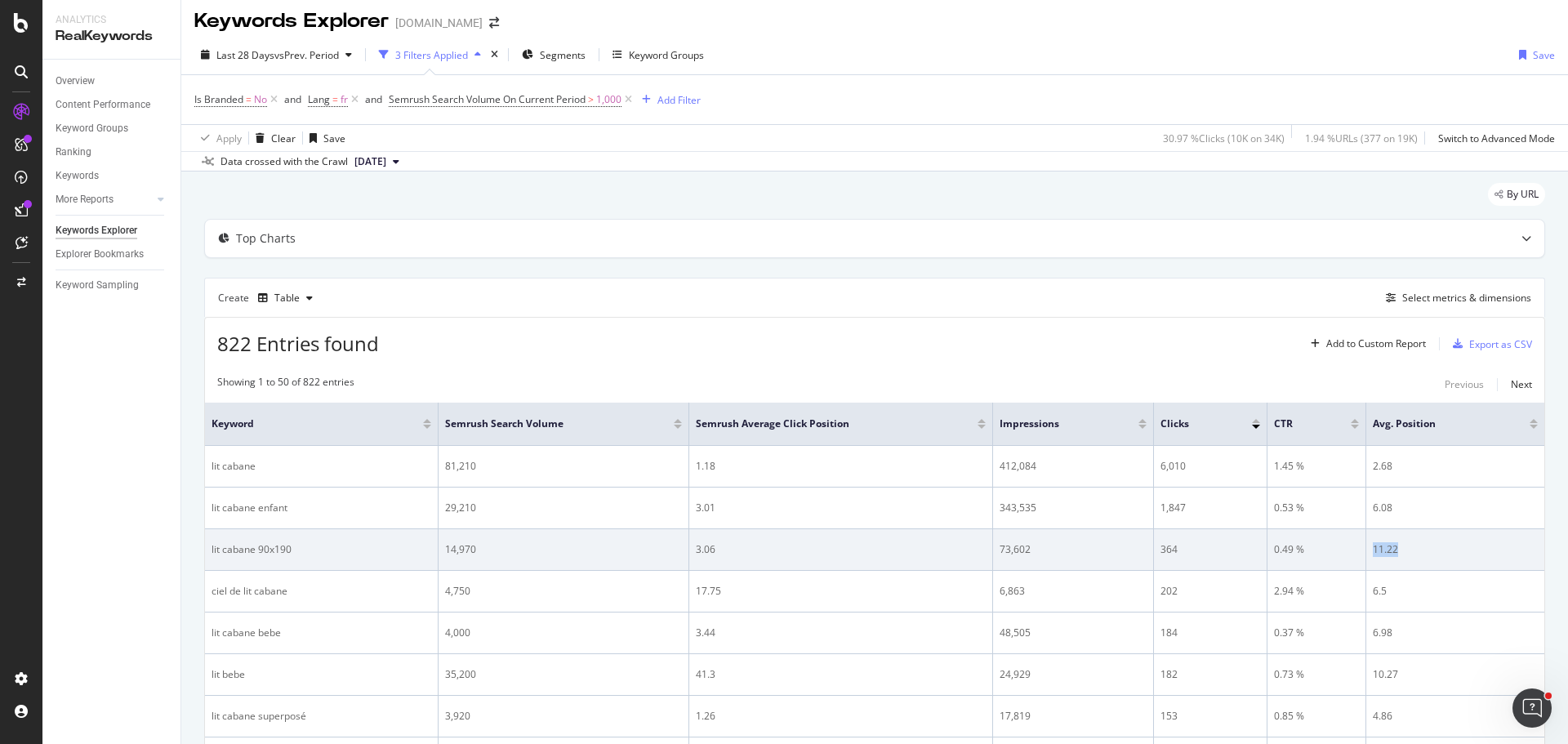
drag, startPoint x: 1405, startPoint y: 548, endPoint x: 1354, endPoint y: 547, distance: 51.0
click at [1354, 547] on tr "lit cabane 90x190 14,970 3.06 73,602 364 0.49 % 11.22" at bounding box center [874, 550] width 1339 height 42
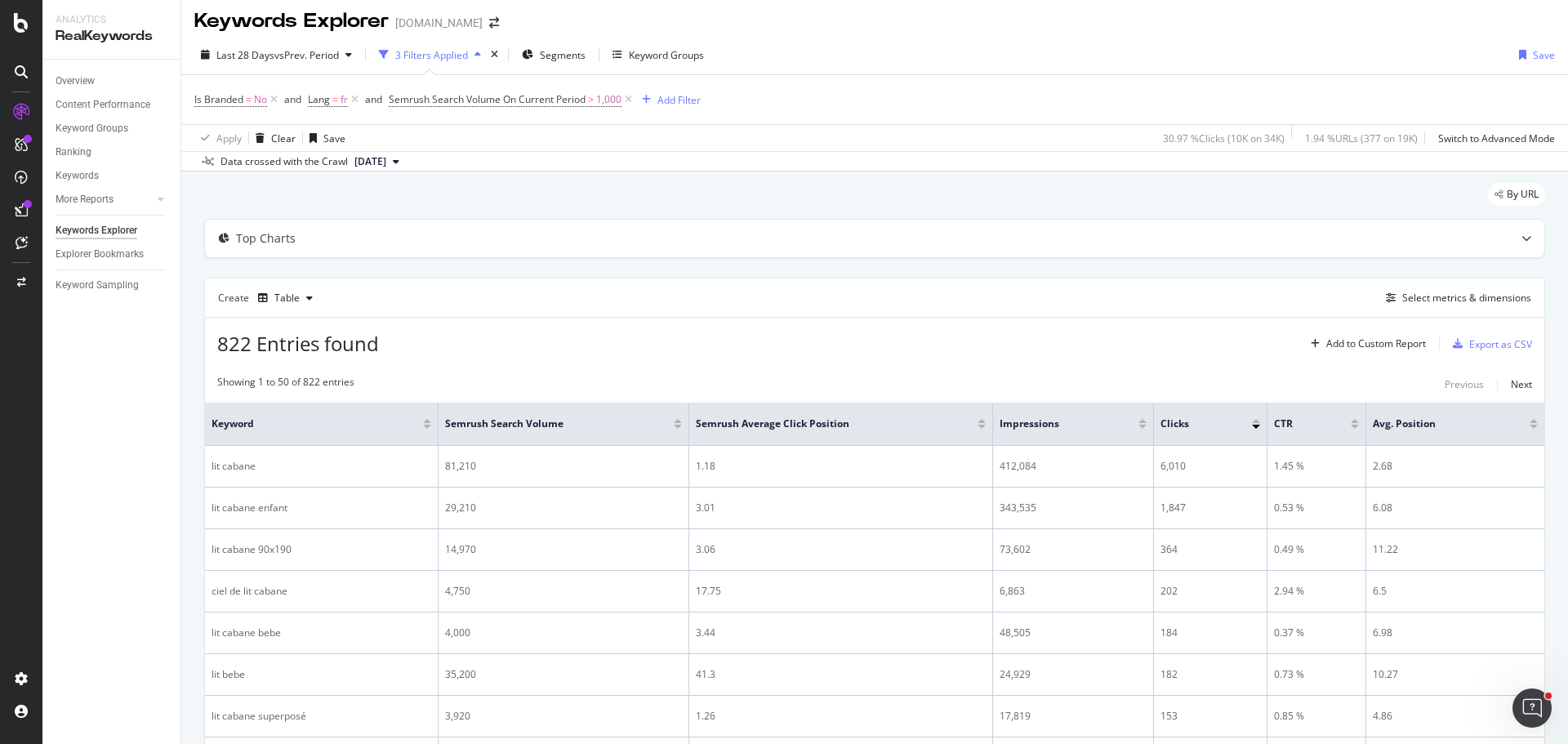
click at [1251, 346] on div "822 Entries found Add to Custom Report Export as CSV" at bounding box center [874, 337] width 1339 height 40
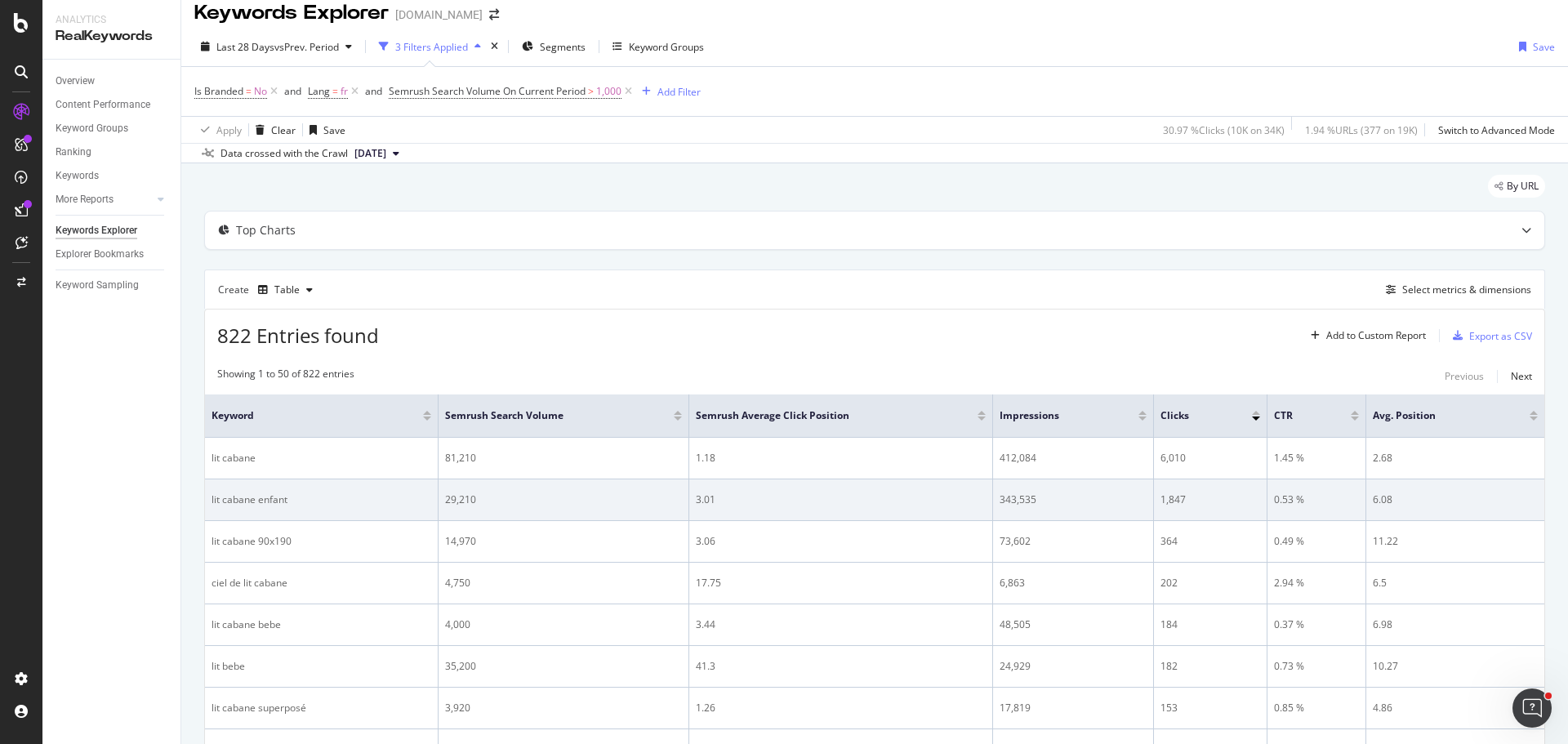
scroll to position [0, 0]
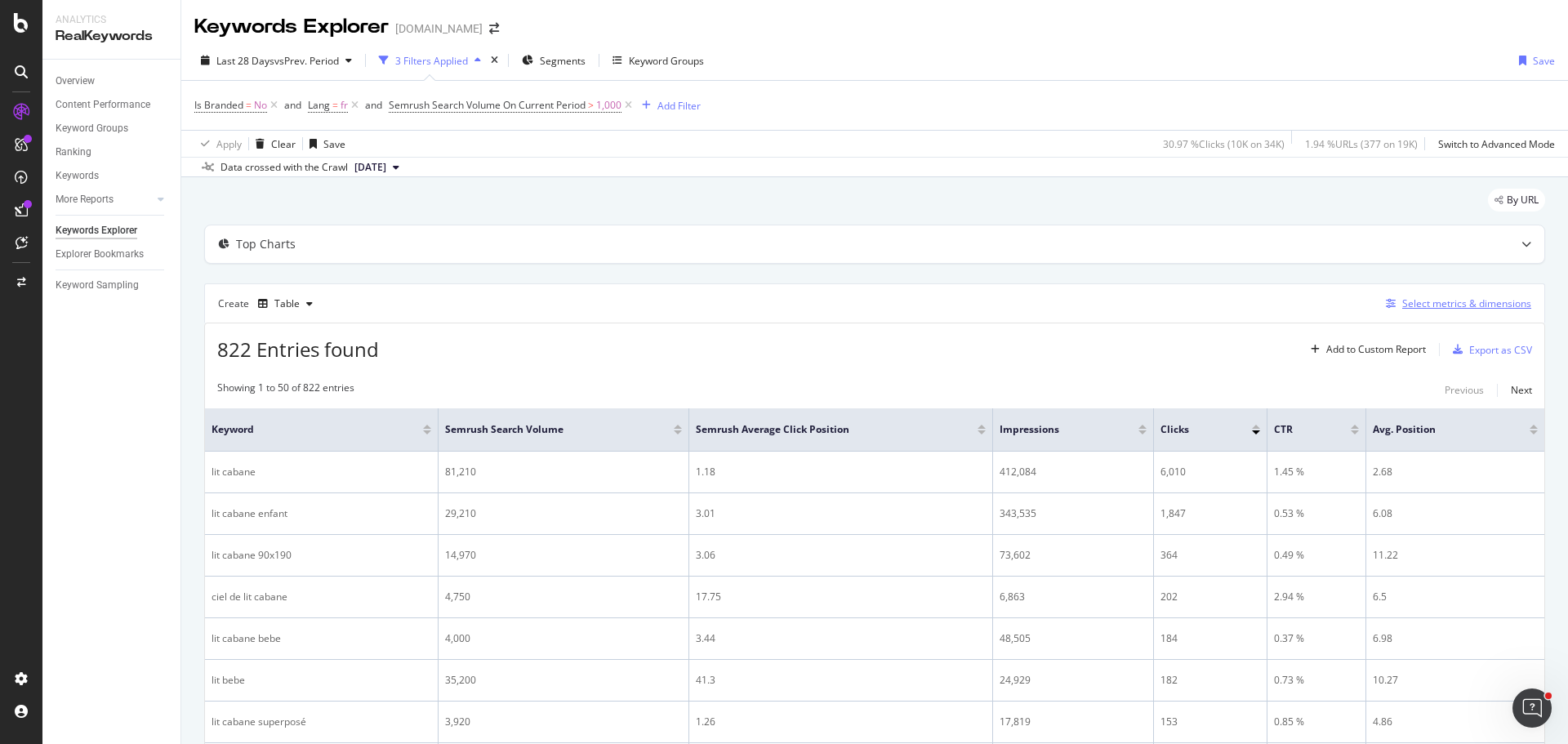
click at [1412, 308] on div "Select metrics & dimensions" at bounding box center [1466, 303] width 129 height 14
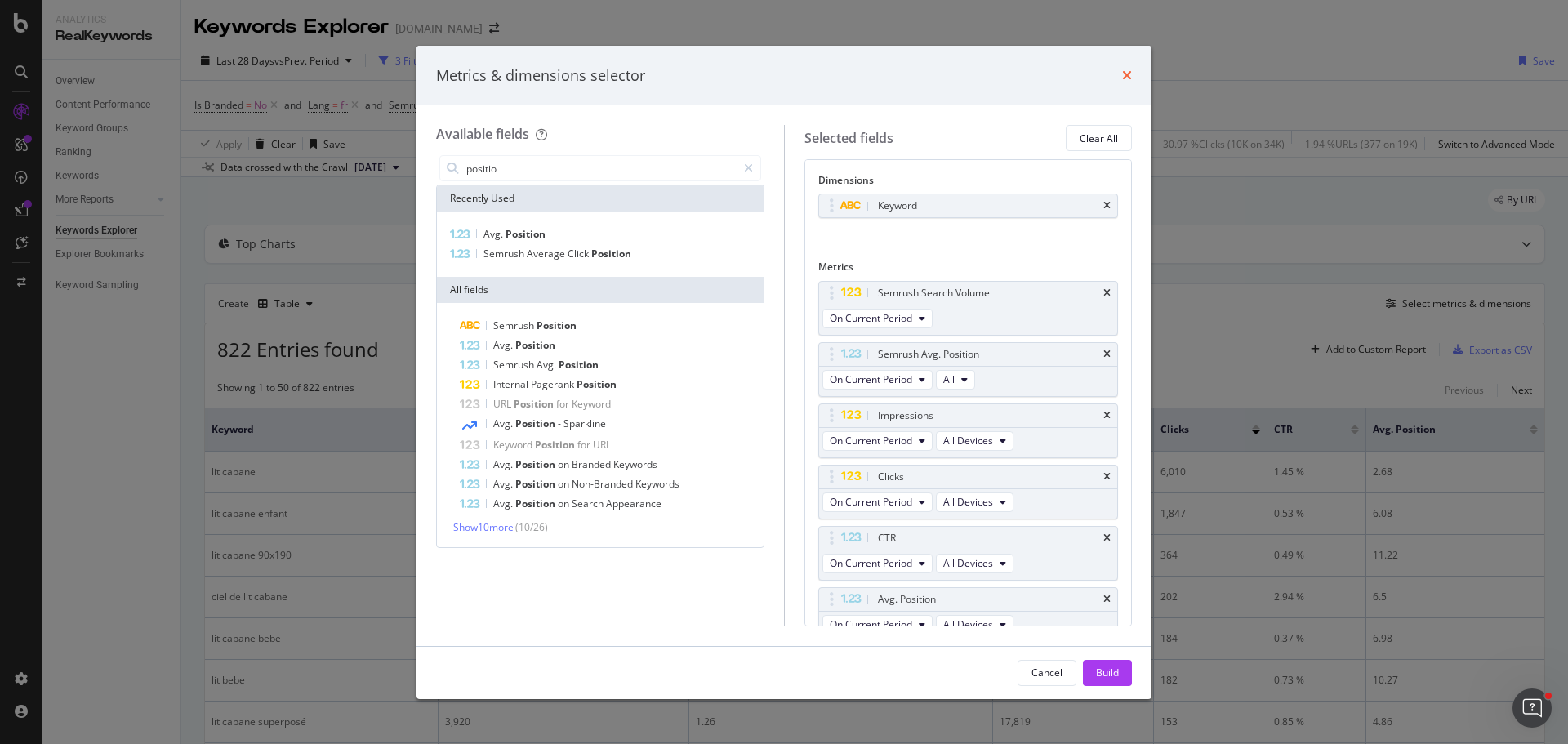
type input "positio"
click at [1127, 77] on icon "times" at bounding box center [1126, 75] width 10 height 13
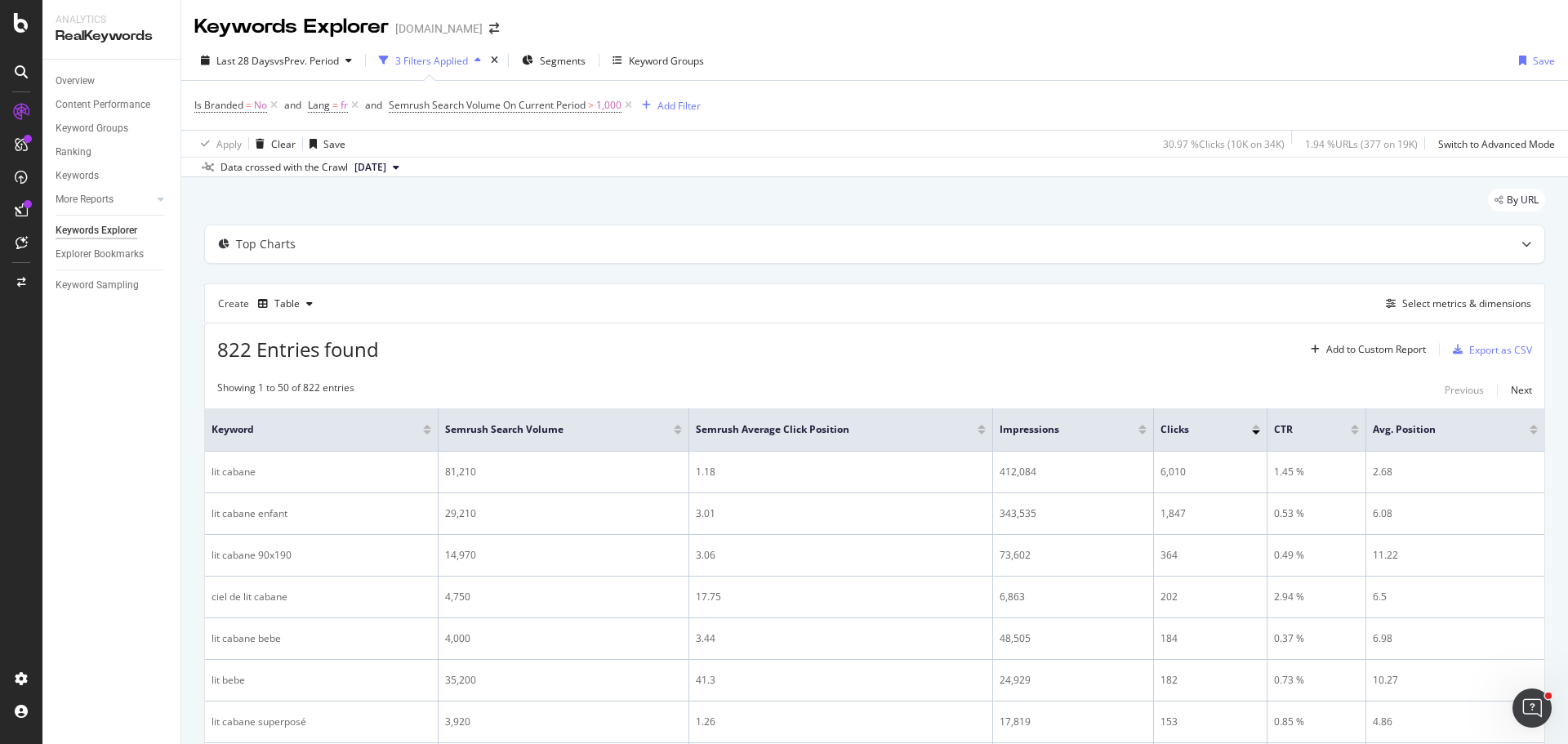
click at [427, 430] on div at bounding box center [427, 432] width 8 height 4
click at [677, 433] on div at bounding box center [677, 432] width 8 height 4
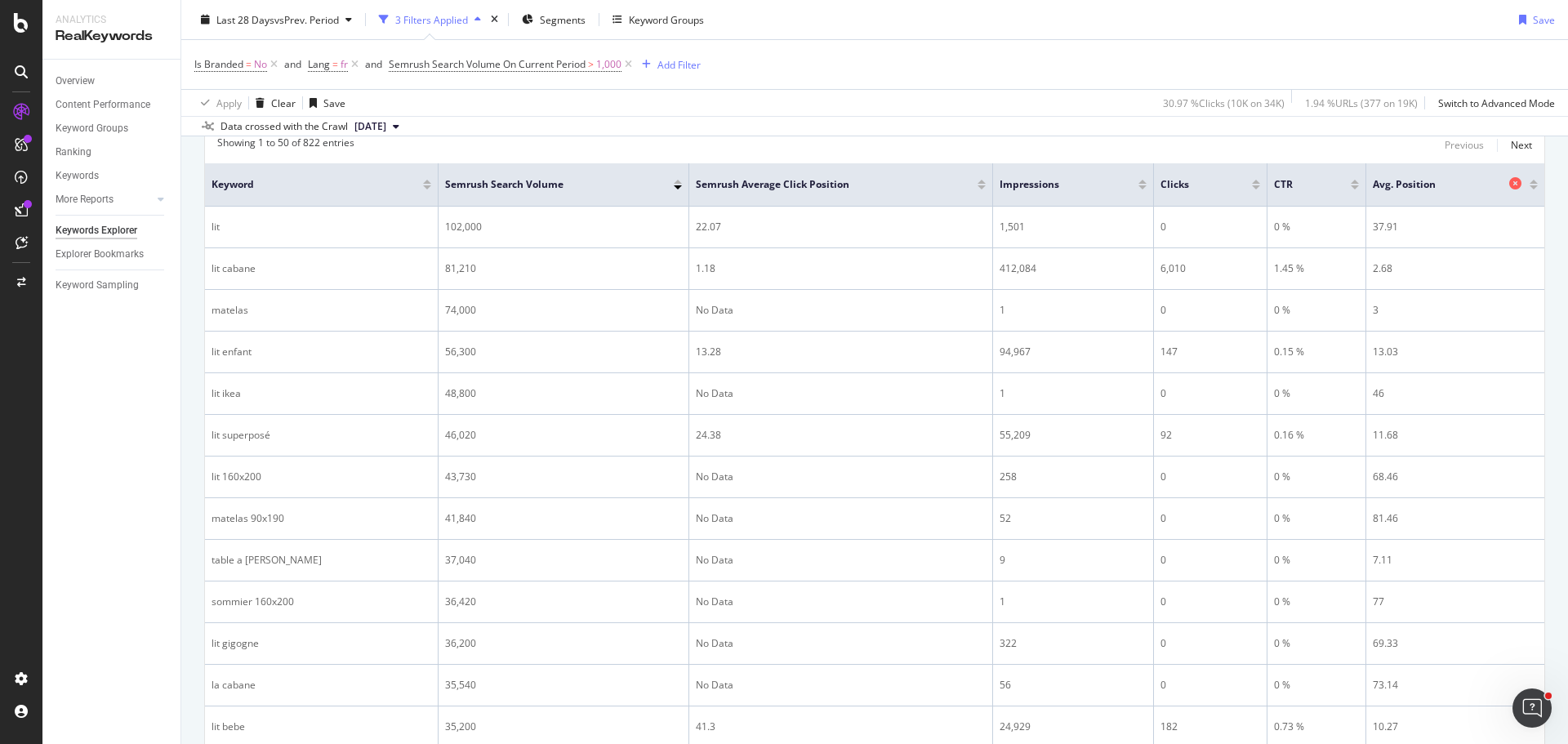
scroll to position [163, 0]
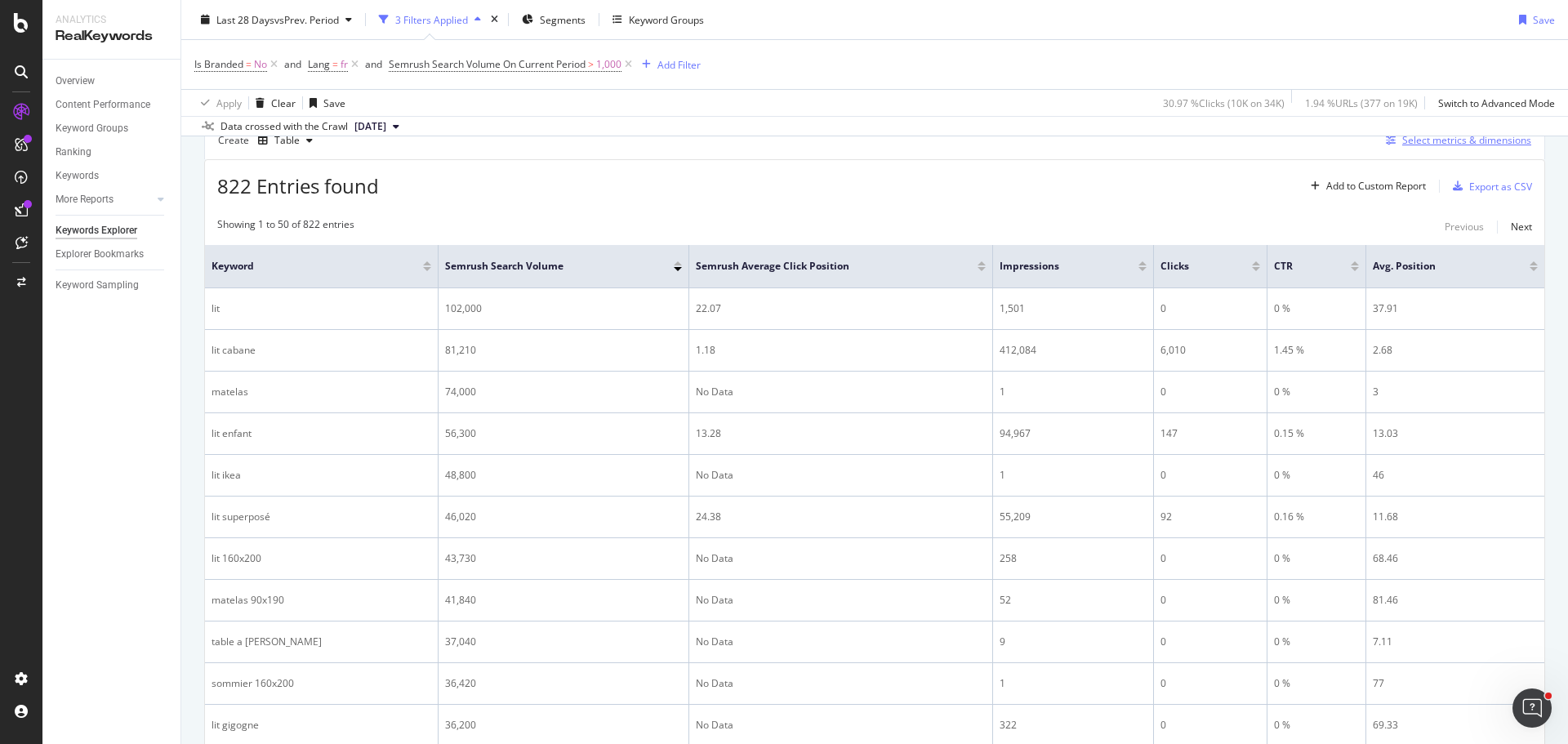
click at [1431, 142] on div "Select metrics & dimensions" at bounding box center [1466, 140] width 129 height 14
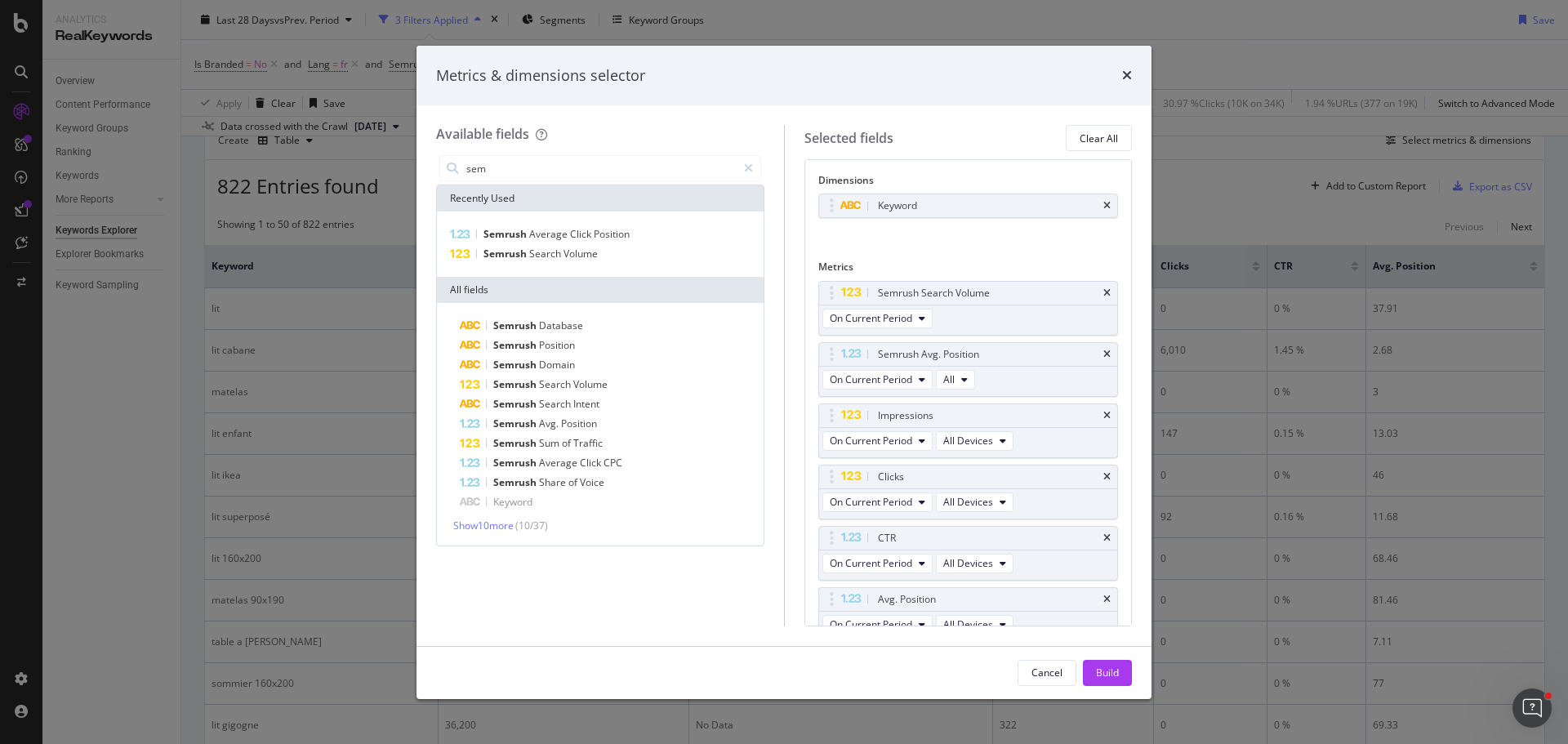
type input "sem"
click at [1045, 676] on div "Cancel" at bounding box center [1047, 673] width 31 height 14
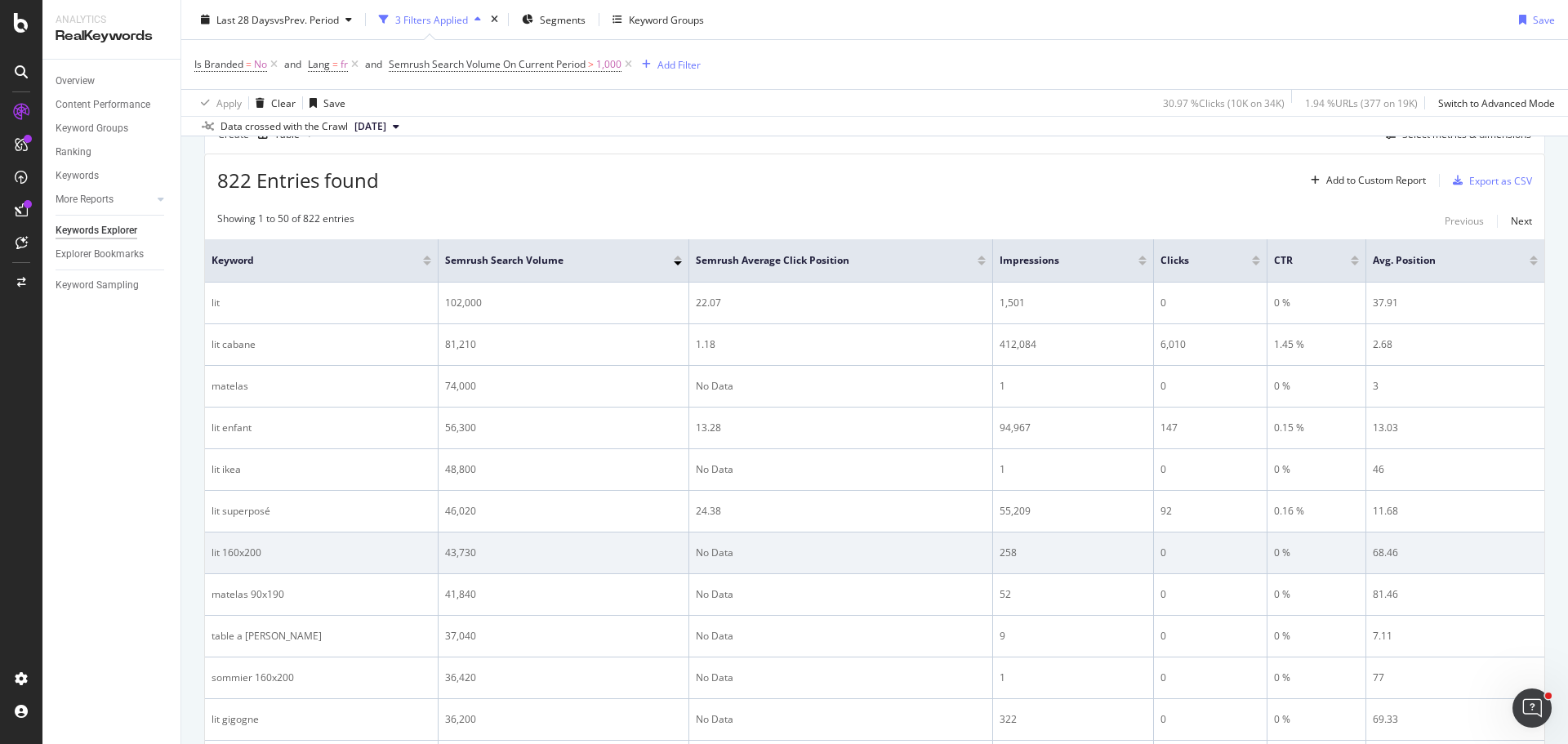
scroll to position [88, 0]
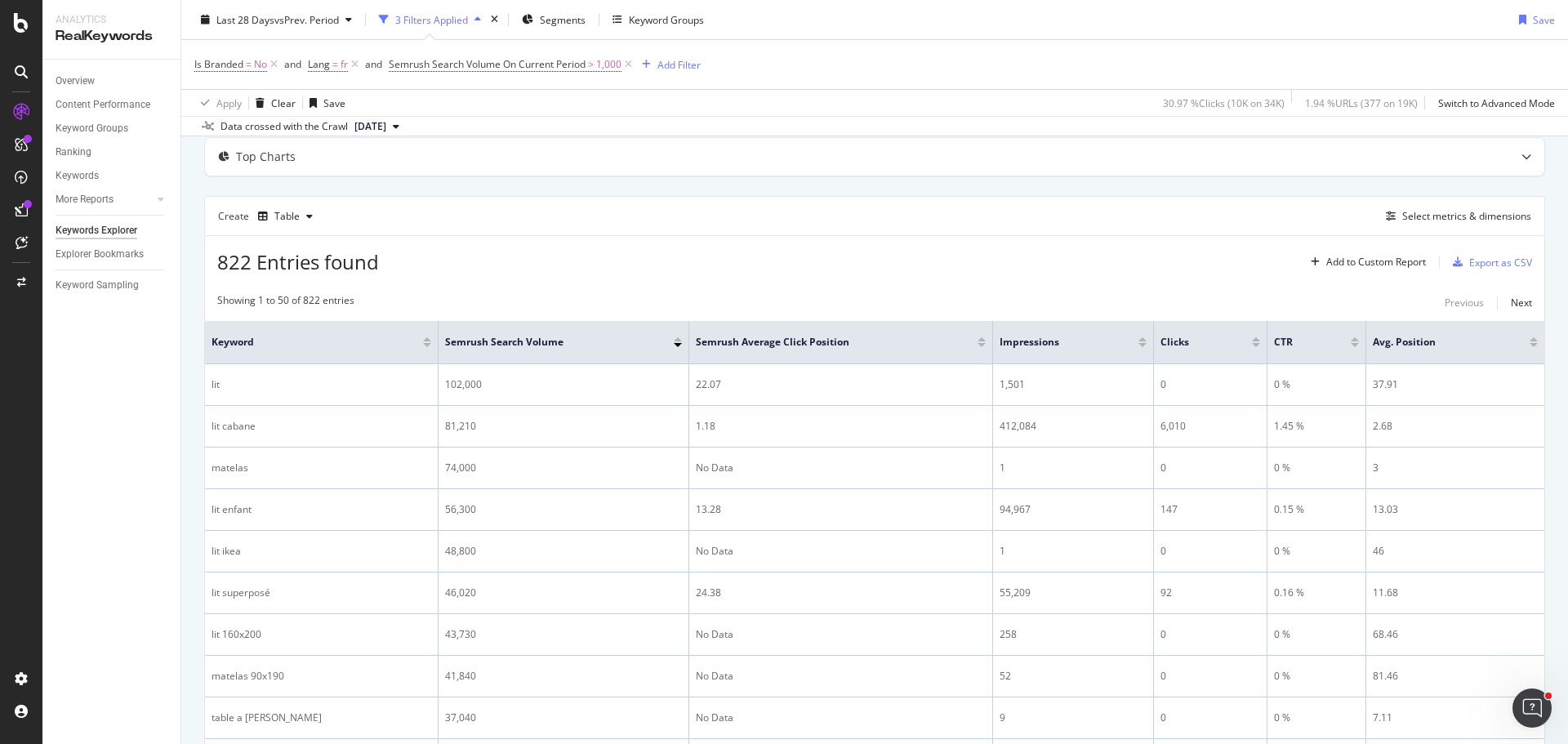
drag, startPoint x: 1264, startPoint y: 555, endPoint x: 913, endPoint y: 224, distance: 482.5
click at [913, 224] on div "Create Table Select metrics & dimensions" at bounding box center [874, 215] width 1341 height 39
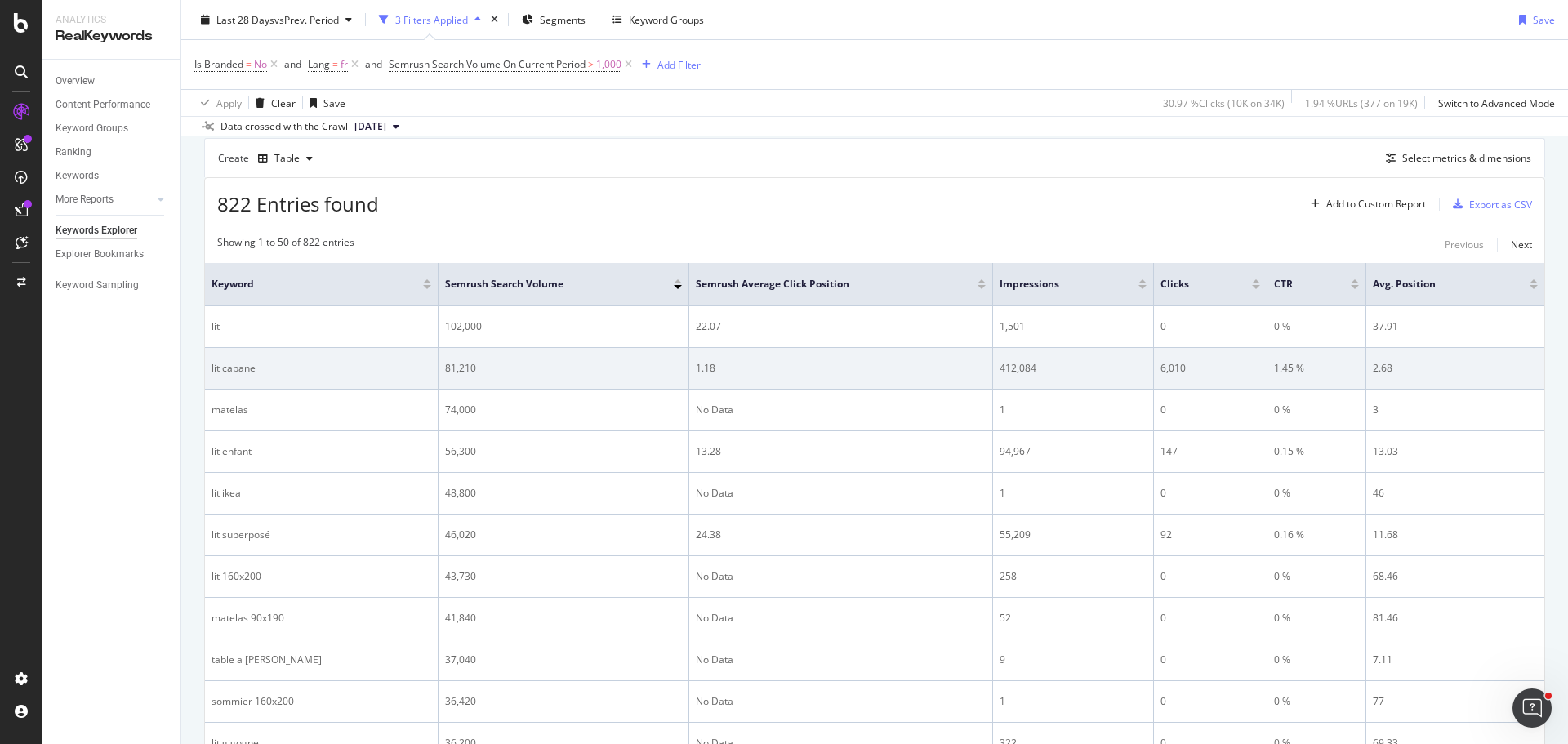
scroll to position [6, 0]
